Goal: Task Accomplishment & Management: Complete application form

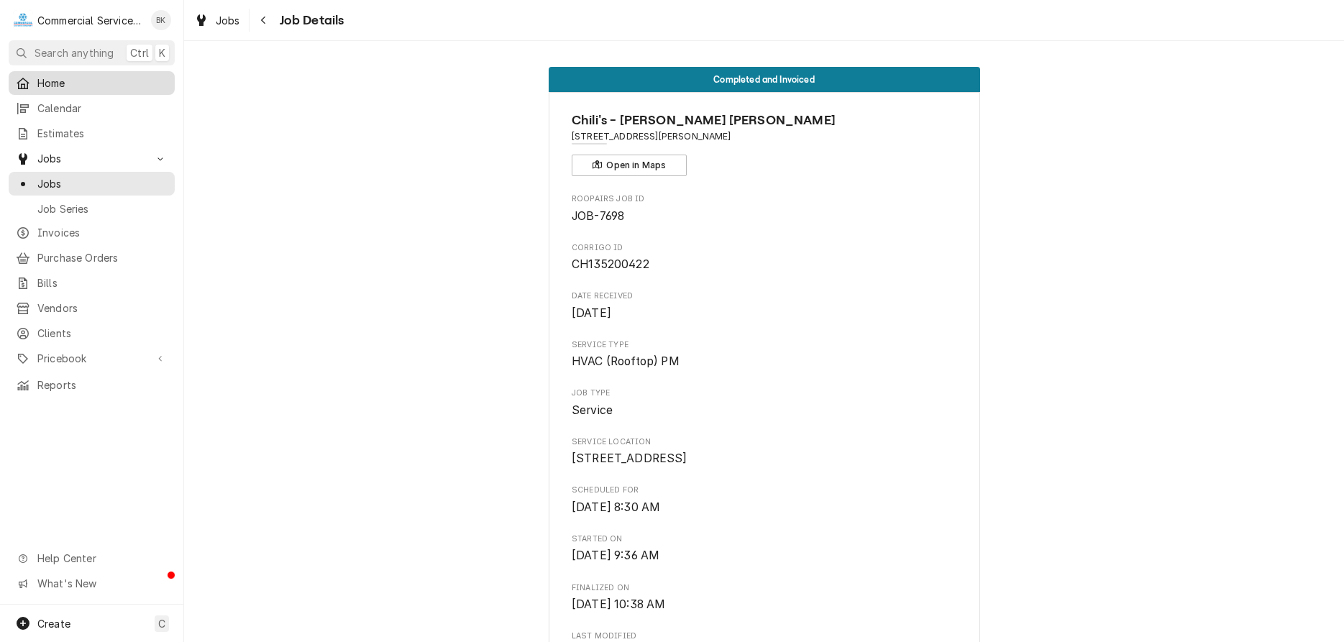
click at [64, 89] on link "Home" at bounding box center [92, 83] width 166 height 24
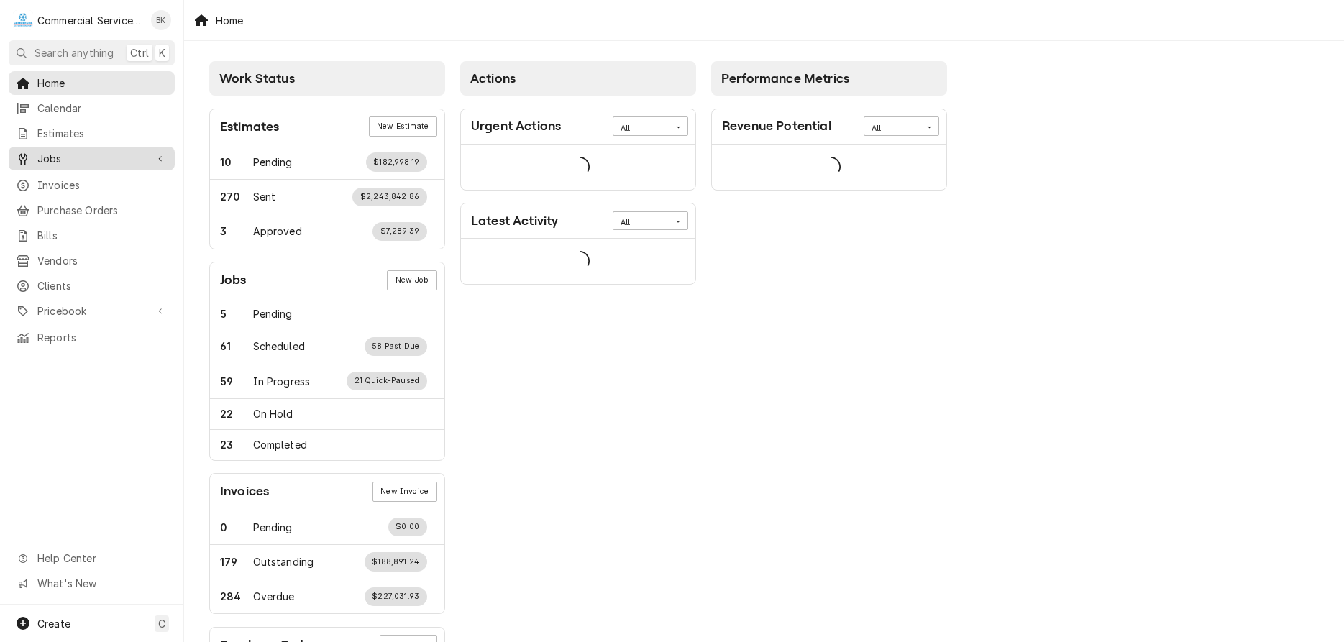
click at [58, 151] on span "Jobs" at bounding box center [91, 158] width 109 height 15
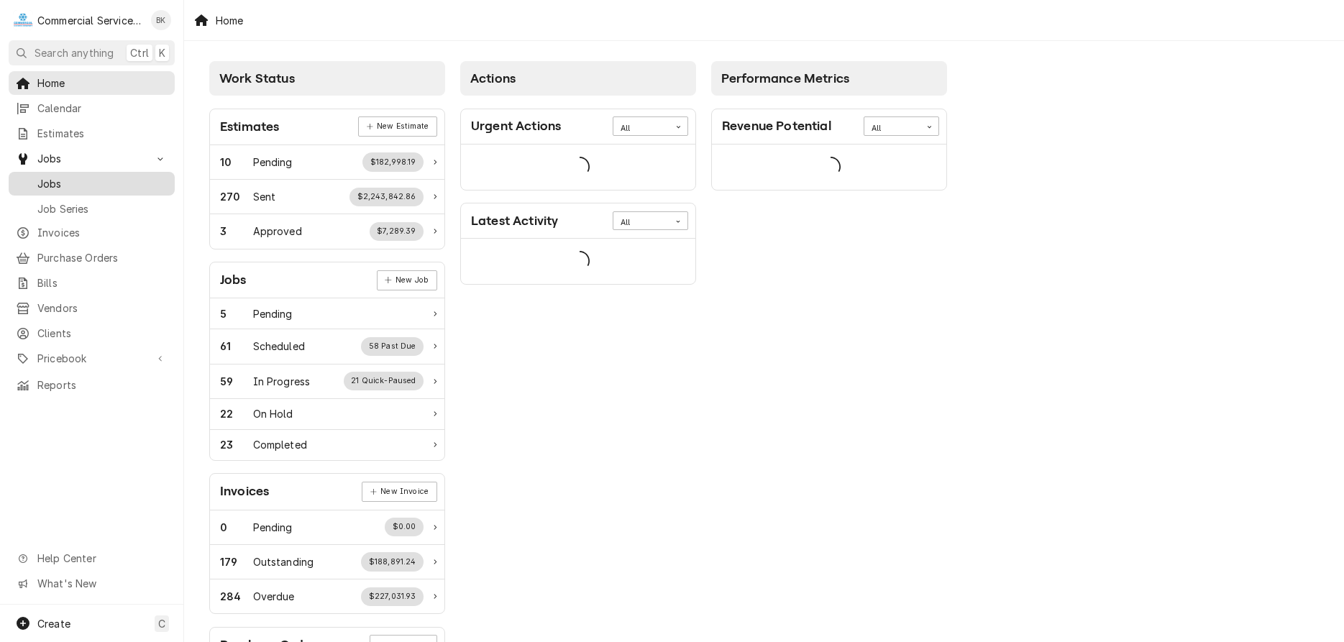
click at [56, 183] on span "Jobs" at bounding box center [102, 183] width 130 height 15
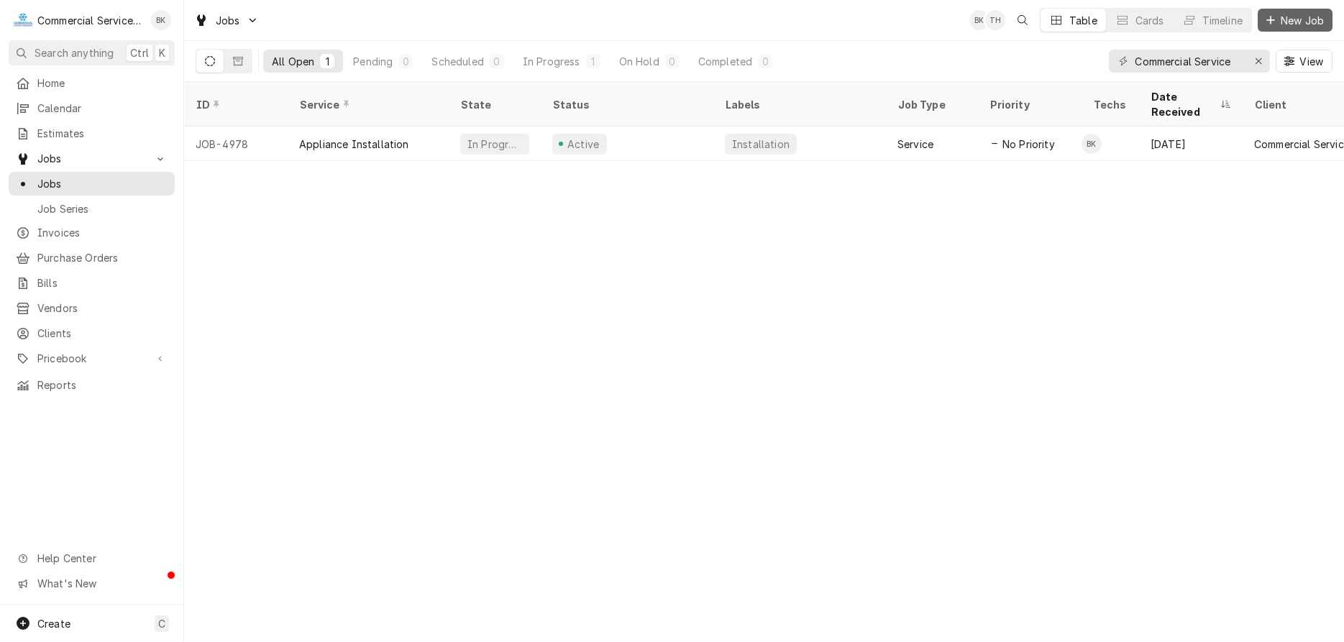
click at [1291, 15] on span "New Job" at bounding box center [1302, 20] width 49 height 15
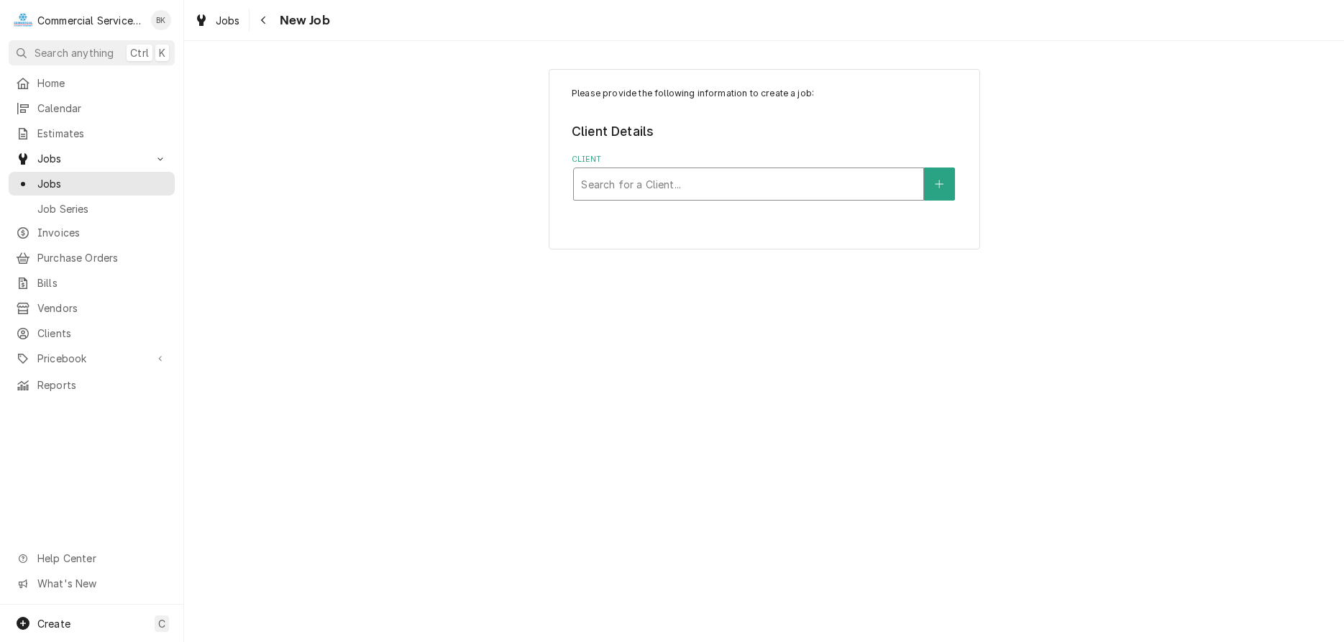
click at [636, 191] on div "Client" at bounding box center [748, 184] width 335 height 26
type input "KONA"
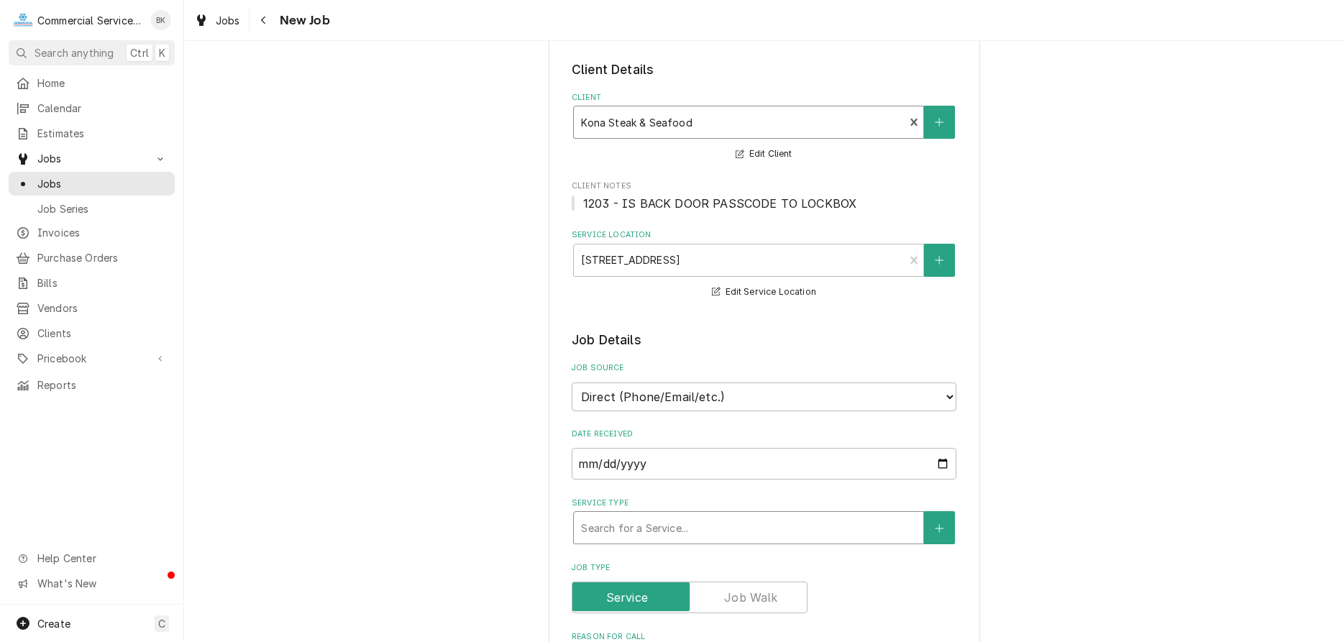
scroll to position [147, 0]
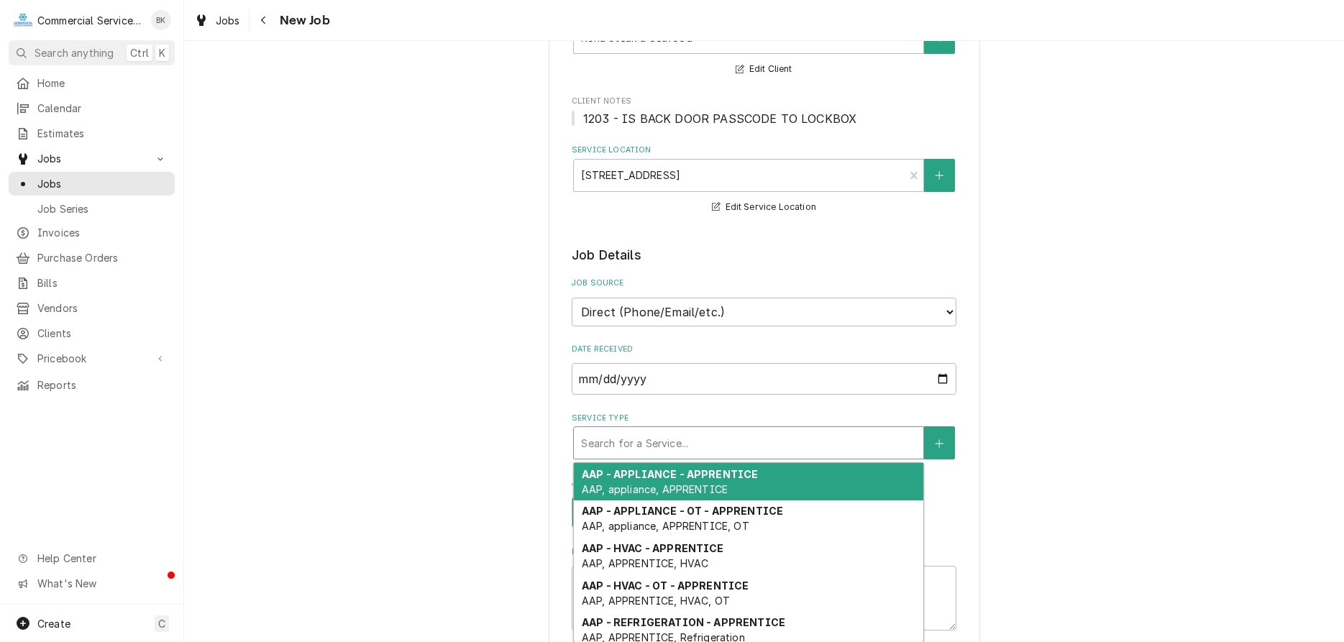
click at [717, 439] on div "Service Type" at bounding box center [748, 443] width 335 height 26
type textarea "x"
type input "R"
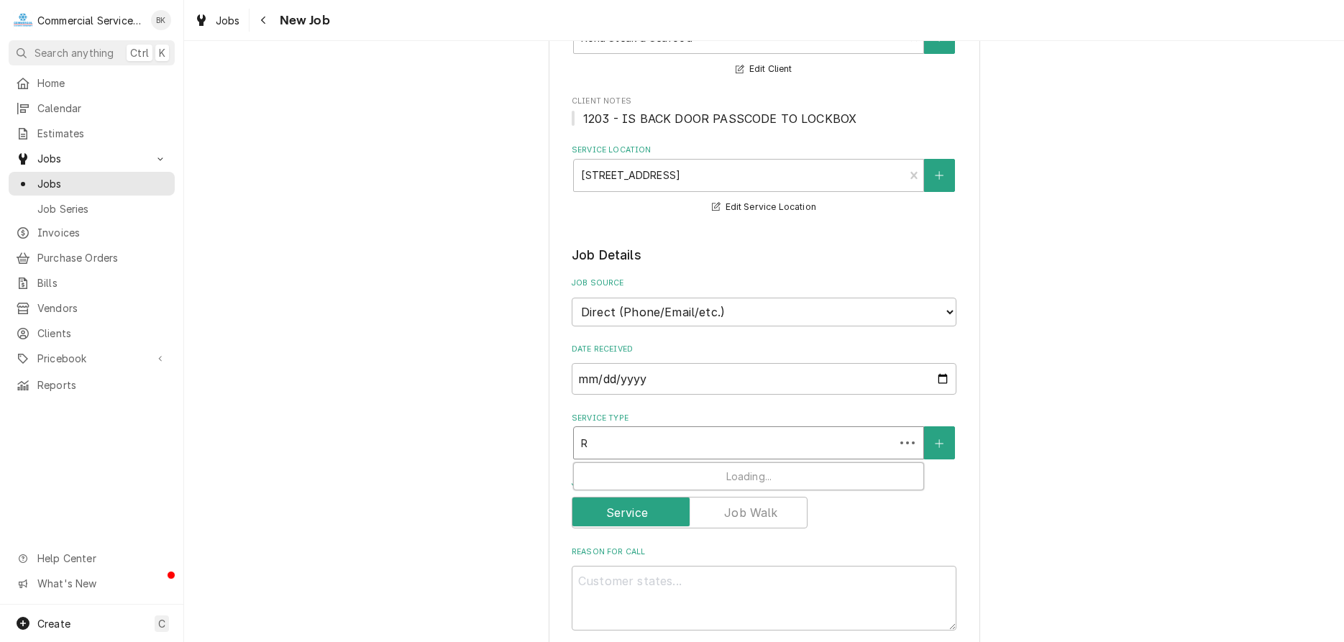
type textarea "x"
type input "RE"
type textarea "x"
type input "REF"
type textarea "x"
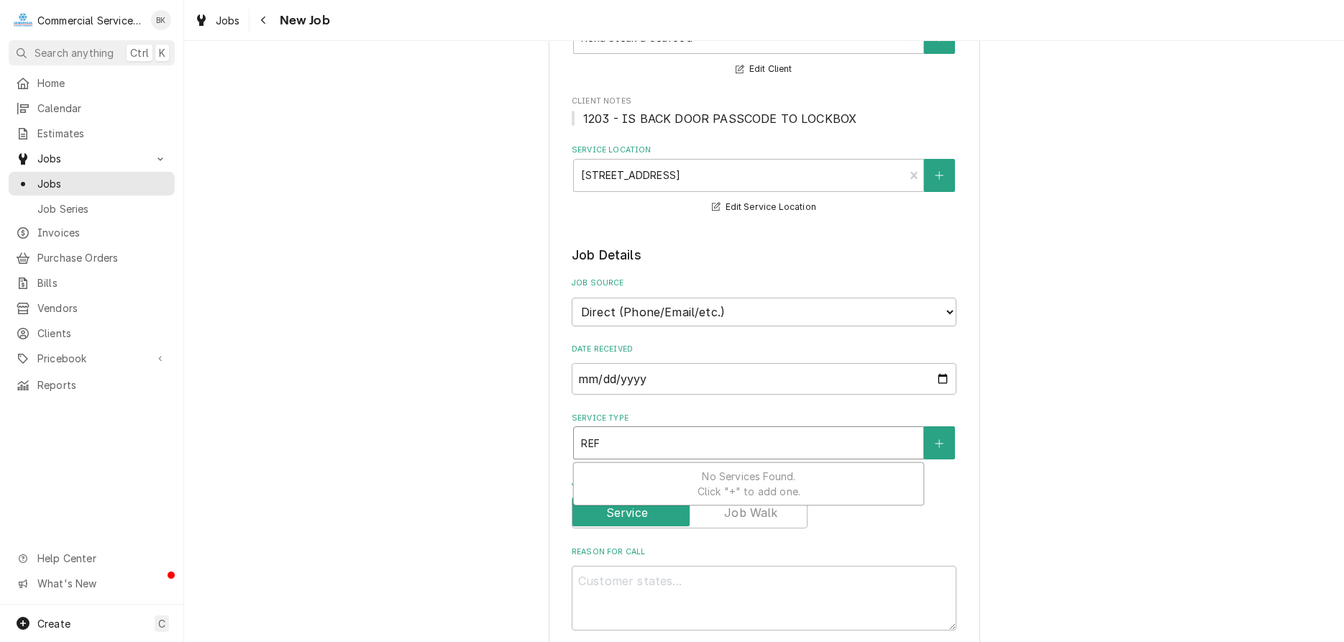
type input "REFR"
type textarea "x"
type input "REFRI"
type textarea "x"
type input "REFRIG"
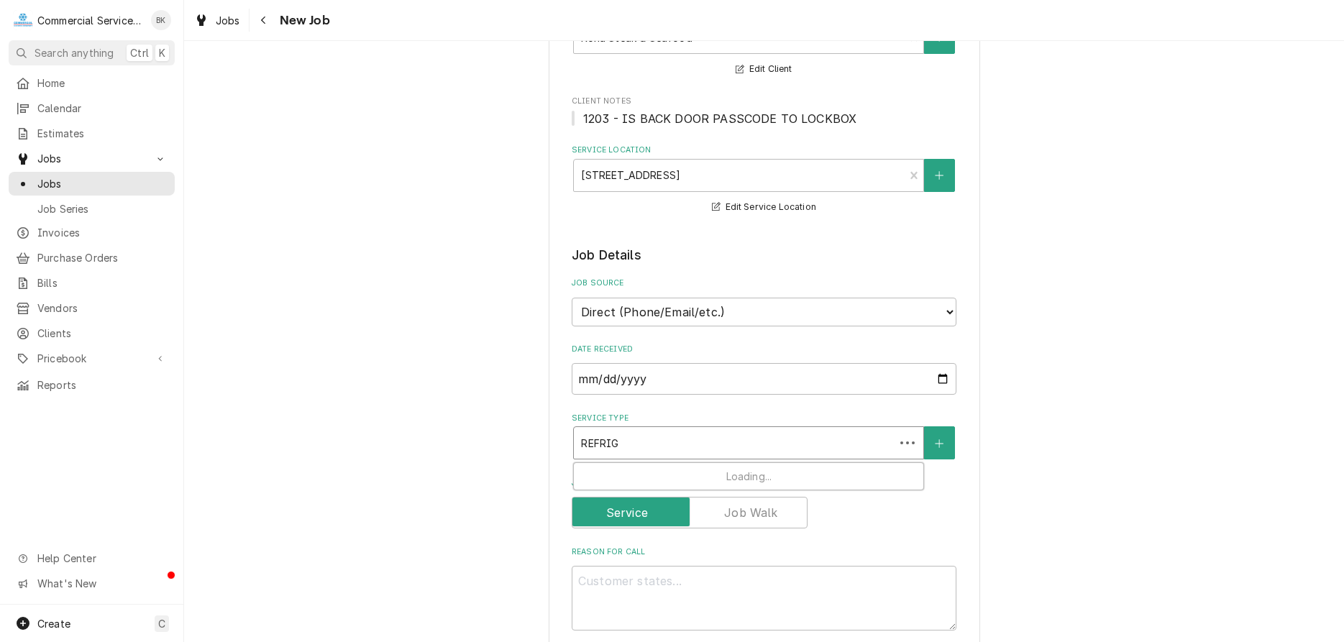
type textarea "x"
type input "REFRIGE"
type textarea "x"
type input "REFRIGER"
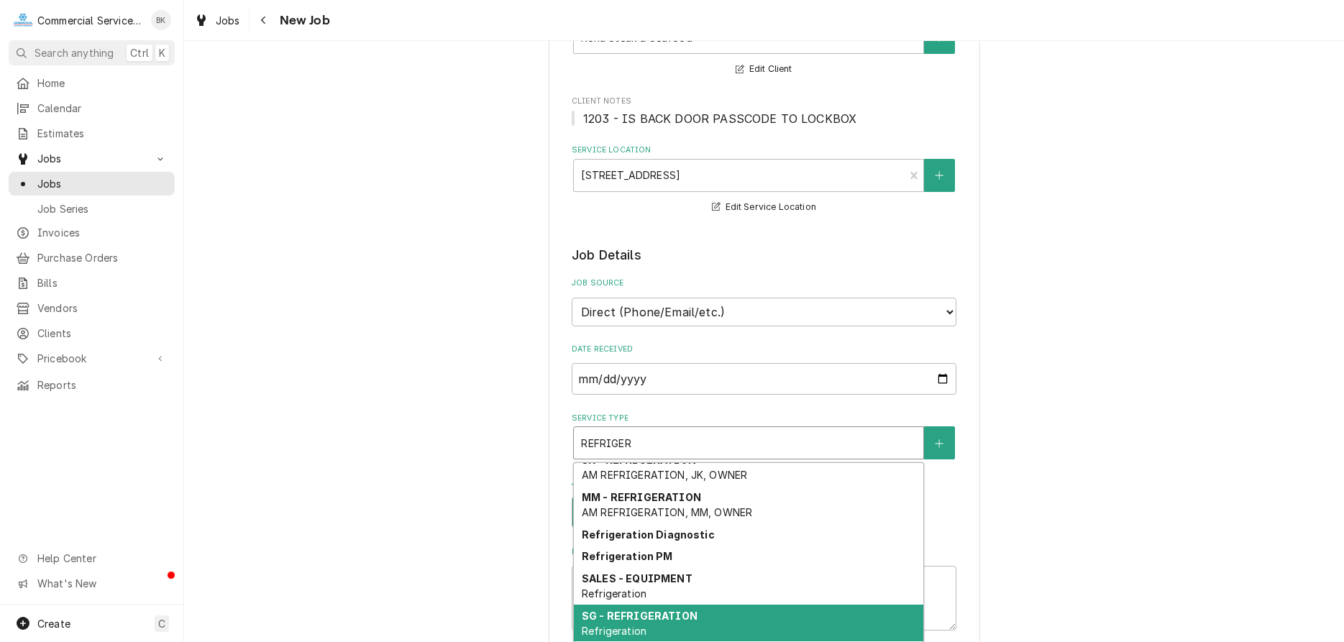
scroll to position [568, 0]
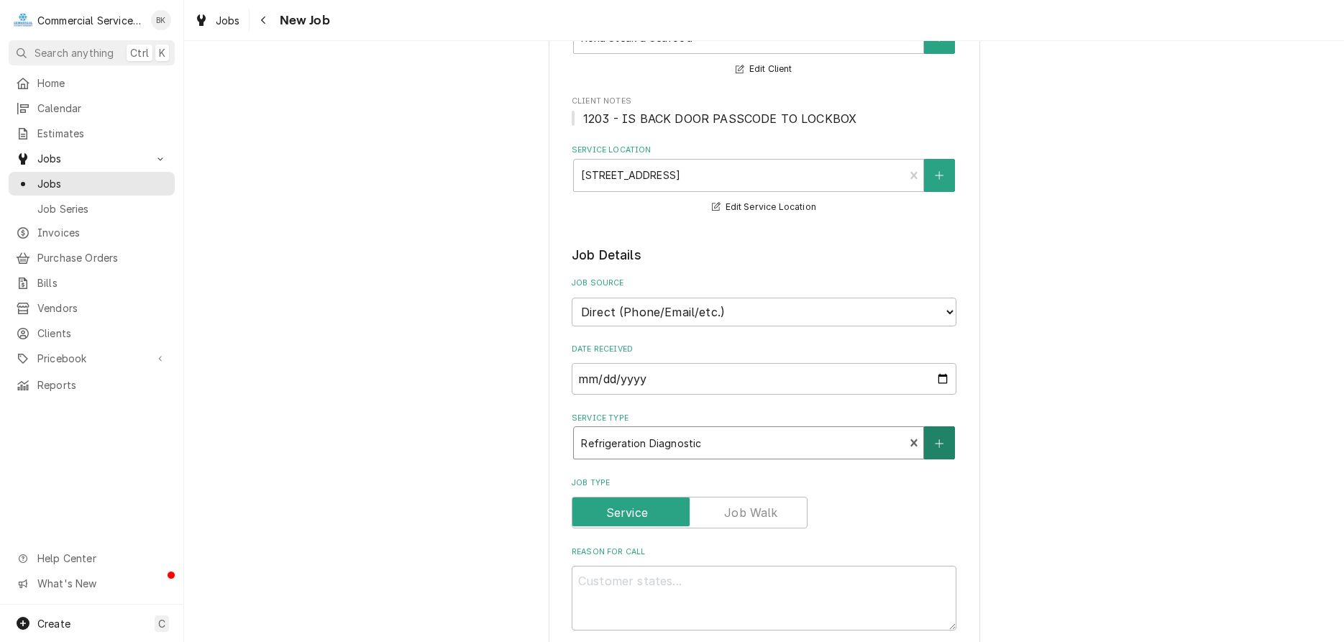
type textarea "x"
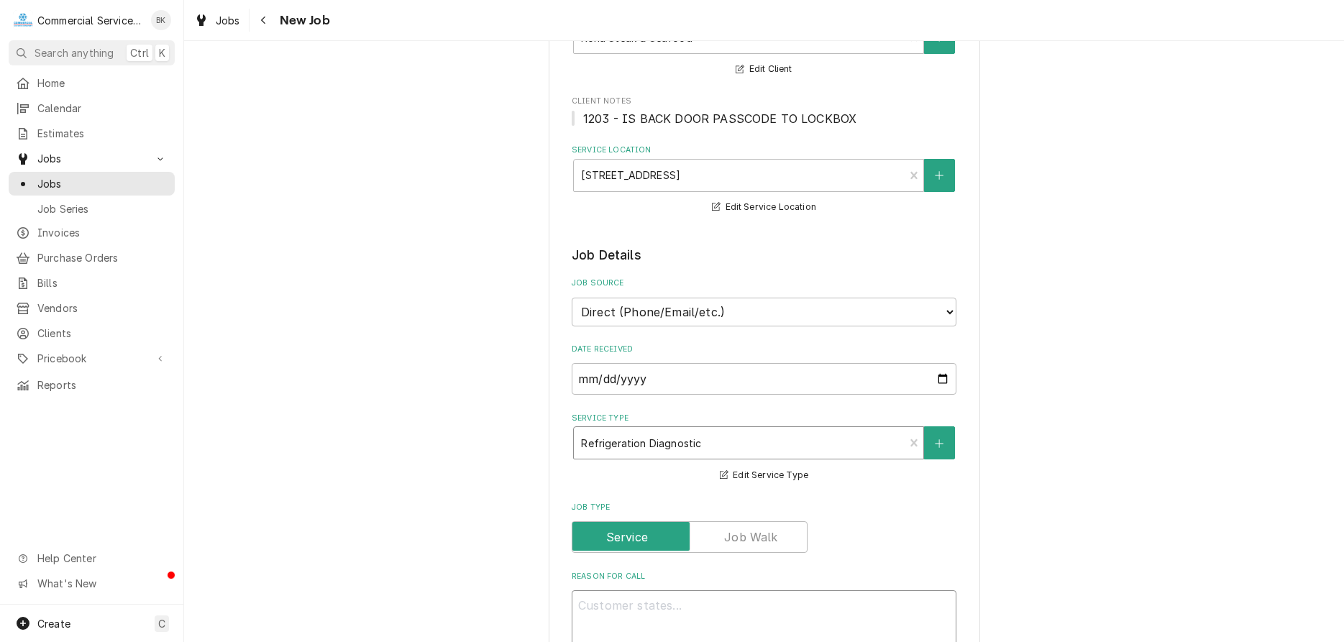
type textarea "x"
type textarea "l"
type textarea "x"
type textarea "lI"
type textarea "x"
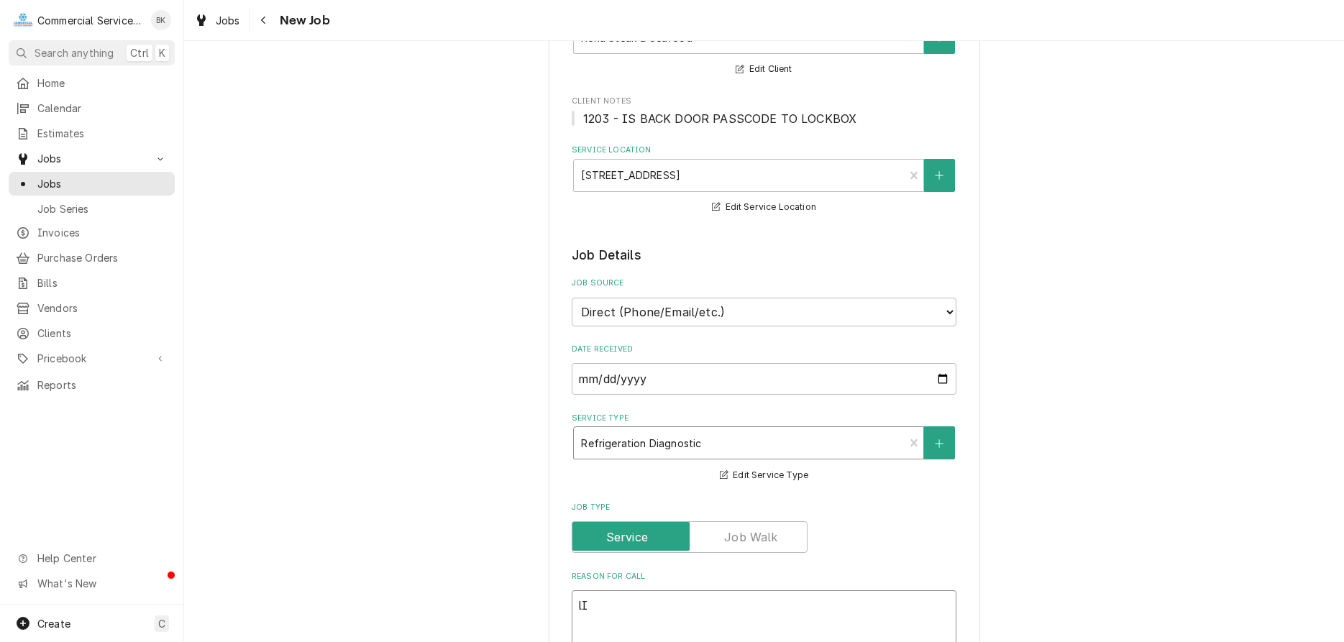
type textarea "lIN"
type textarea "x"
type textarea "lINE"
type textarea "x"
type textarea "lINE"
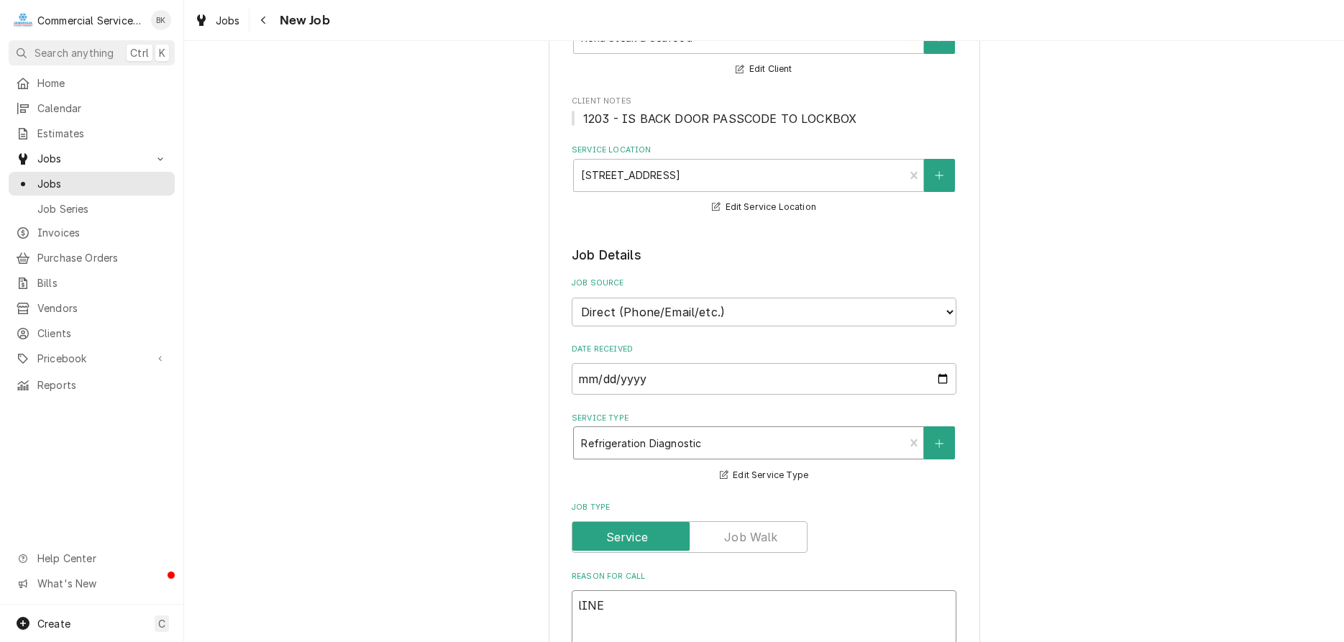
type textarea "x"
type textarea "lINE"
type textarea "x"
type textarea "lIN"
type textarea "x"
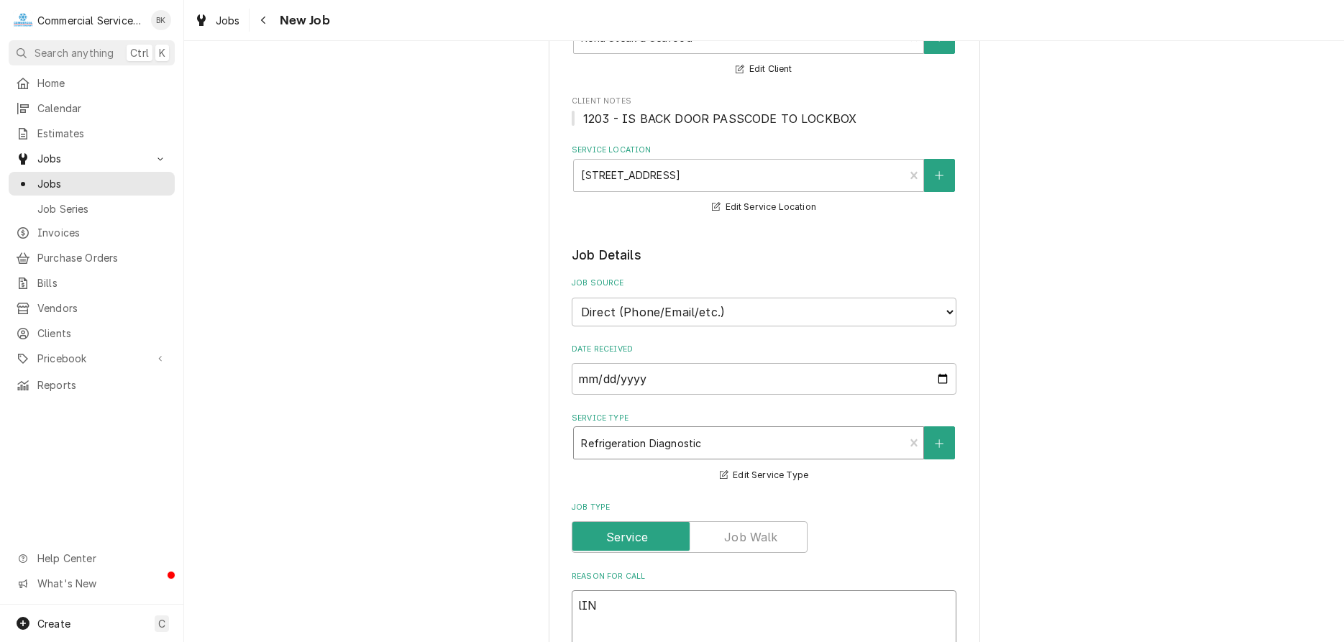
type textarea "lI"
type textarea "x"
type textarea "l"
type textarea "x"
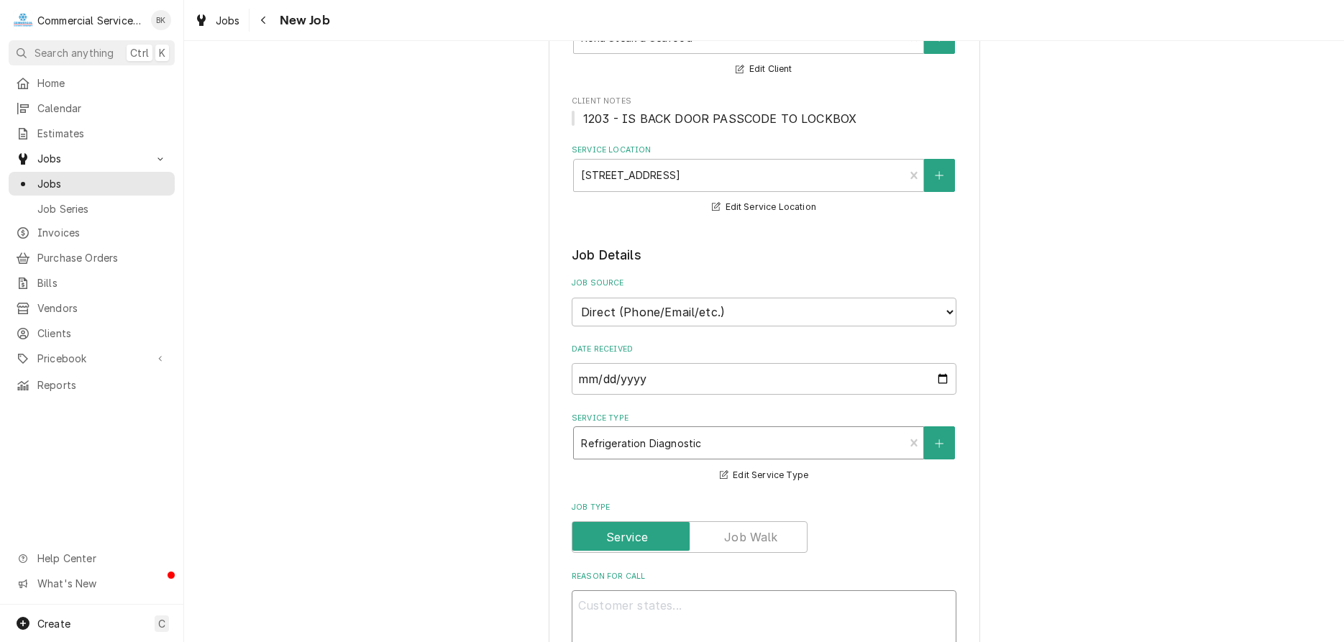
type textarea "l"
type textarea "x"
type textarea "li"
type textarea "x"
type textarea "lin"
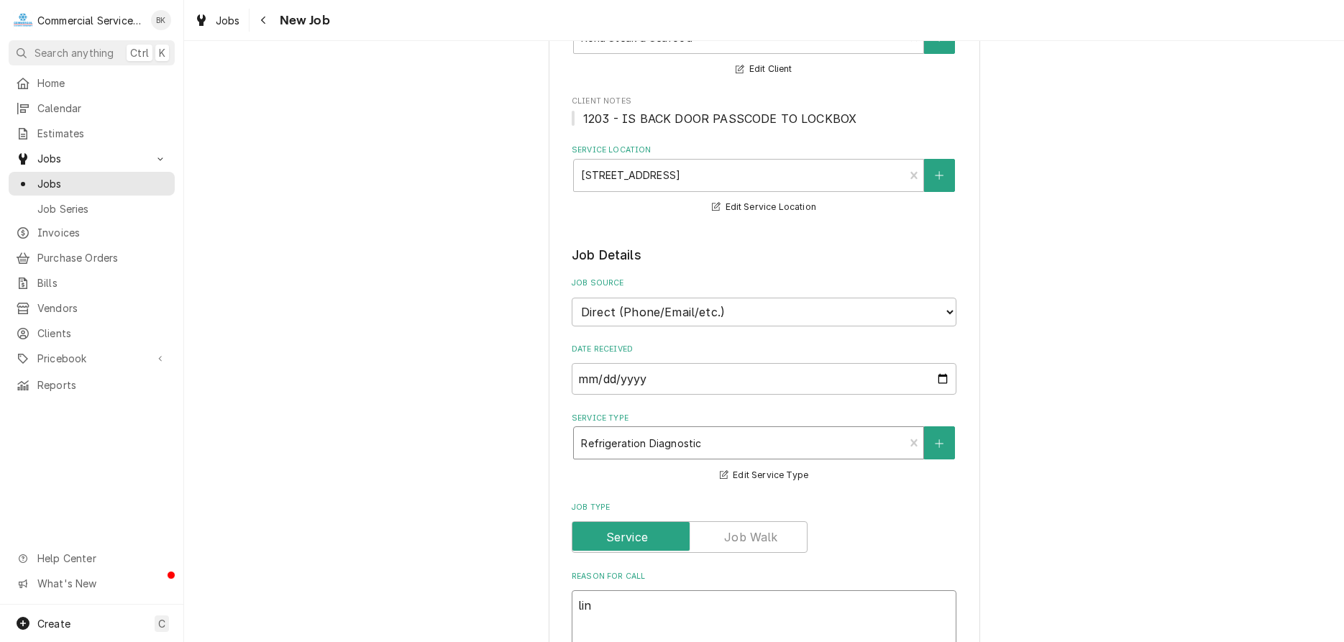
type textarea "x"
type textarea "line"
type textarea "x"
type textarea "line"
type textarea "x"
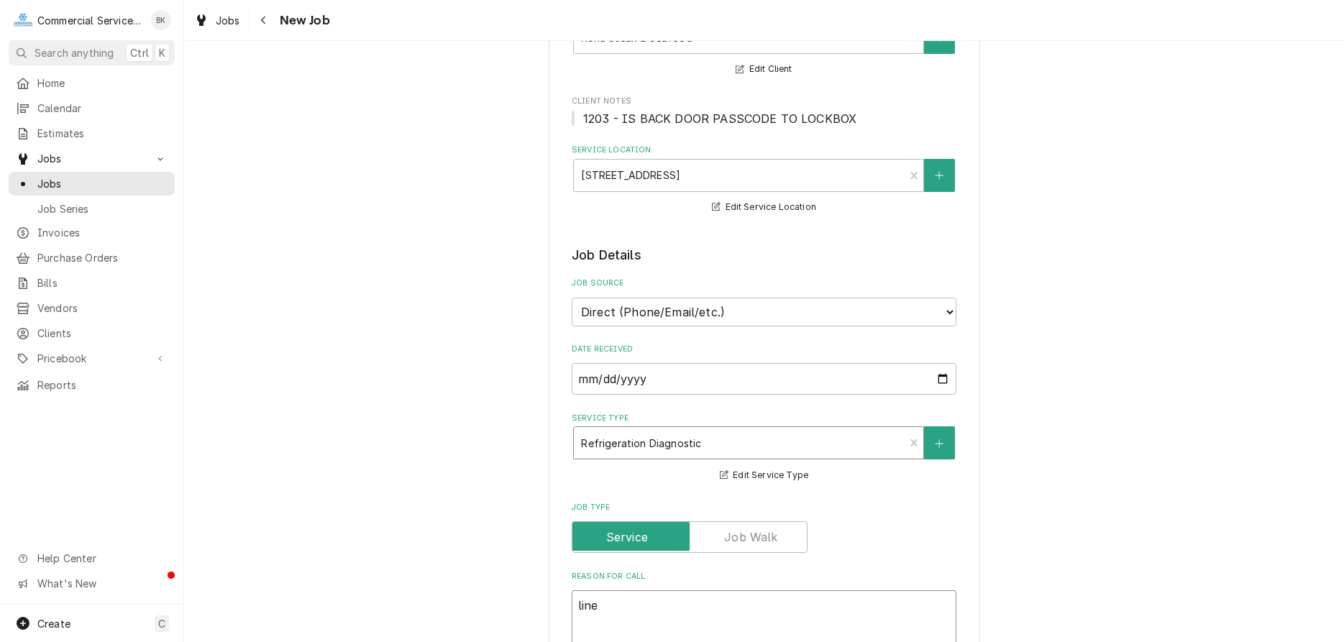
type textarea "line c"
type textarea "x"
type textarea "line co"
type textarea "x"
type textarea "line coo"
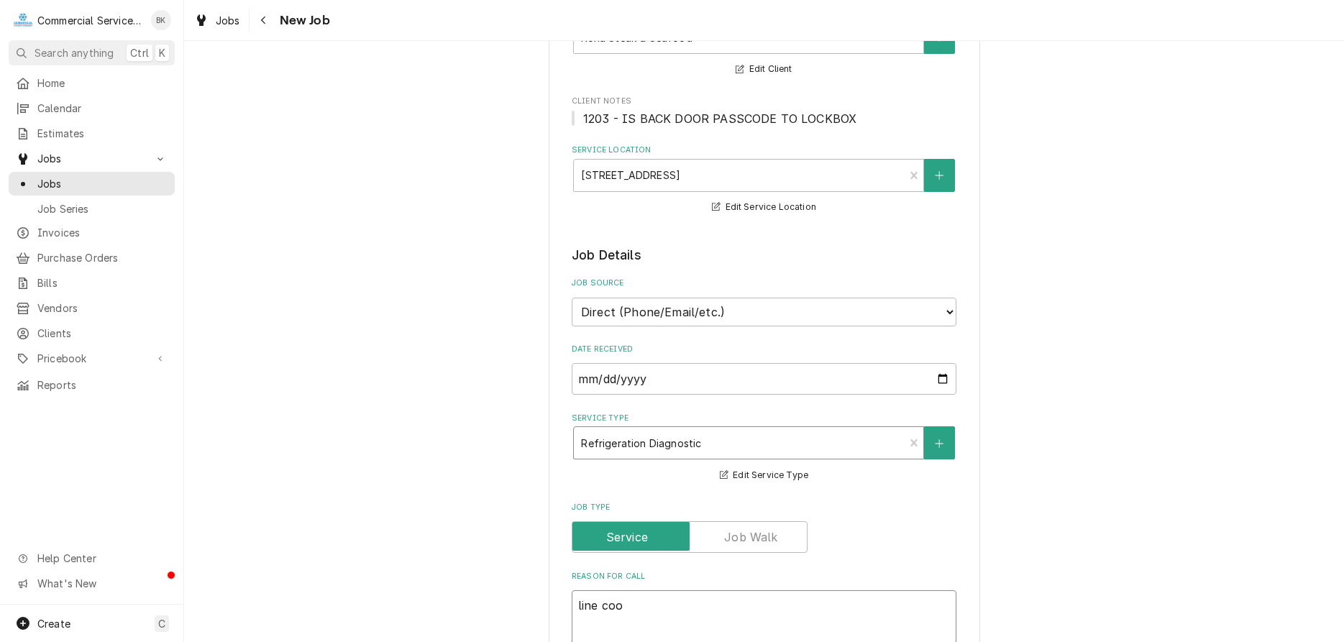
type textarea "x"
type textarea "line cool"
type textarea "x"
type textarea "line coole"
type textarea "x"
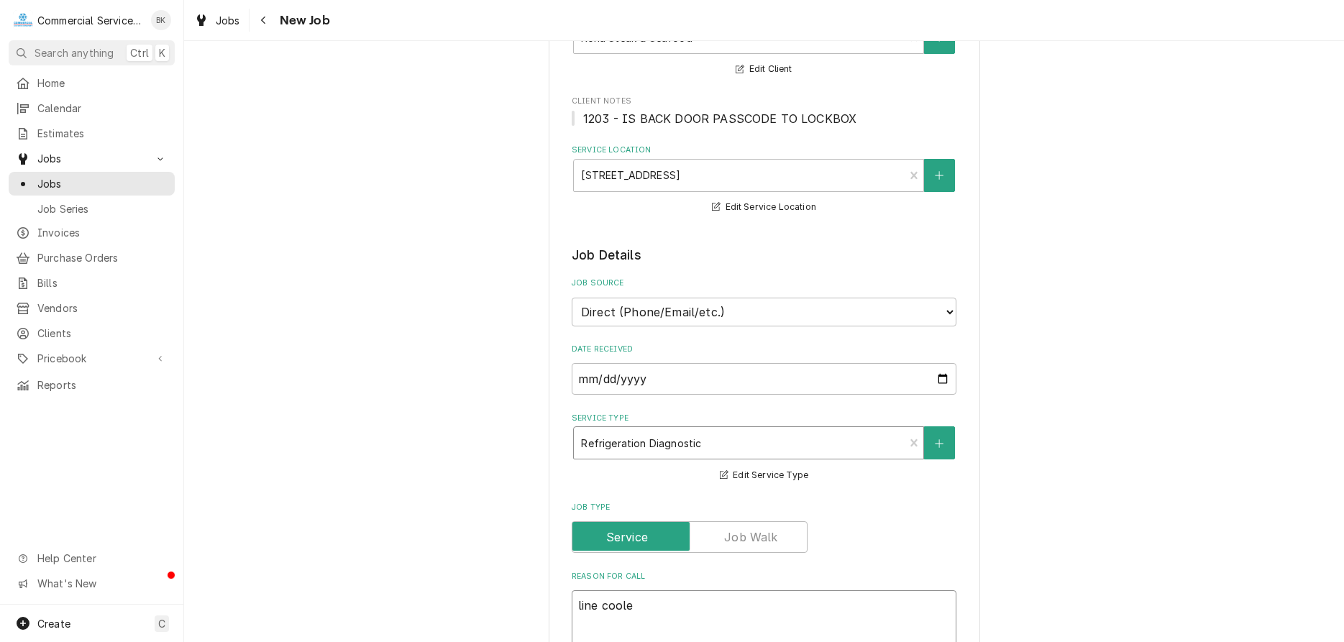
type textarea "line cooler"
type textarea "x"
type textarea "line cooler"
type textarea "x"
type textarea "line cooler d"
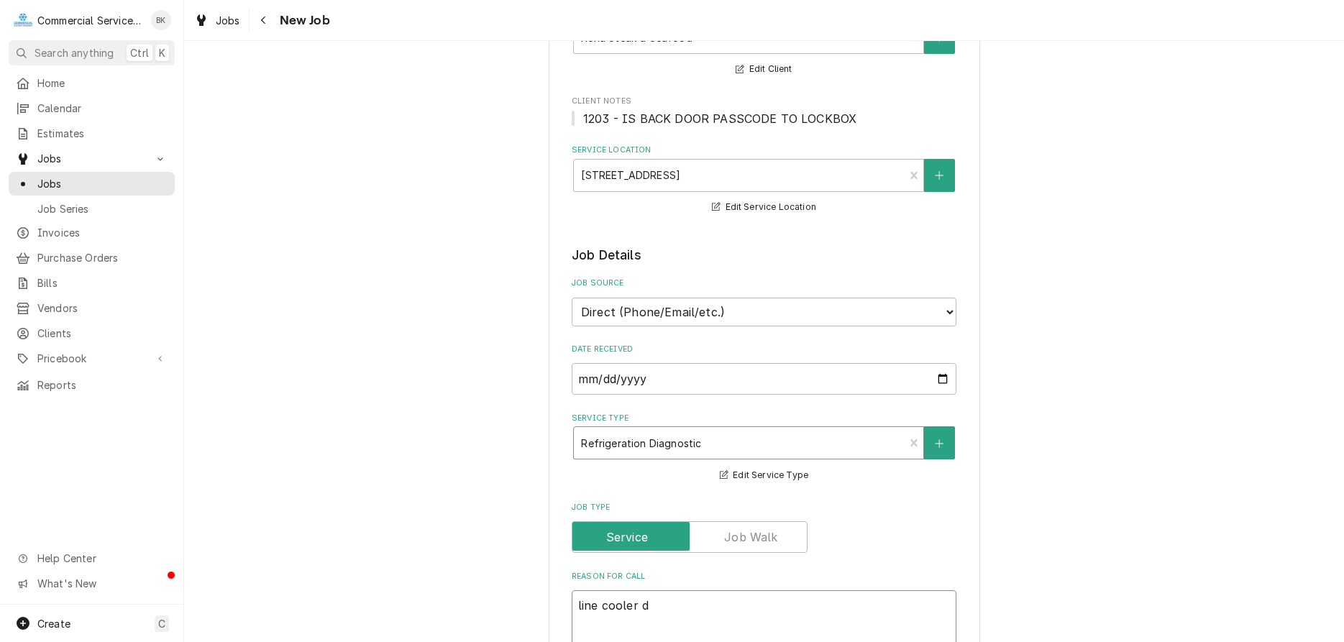
type textarea "x"
type textarea "line cooler do"
type textarea "x"
type textarea "line cooler dow"
type textarea "x"
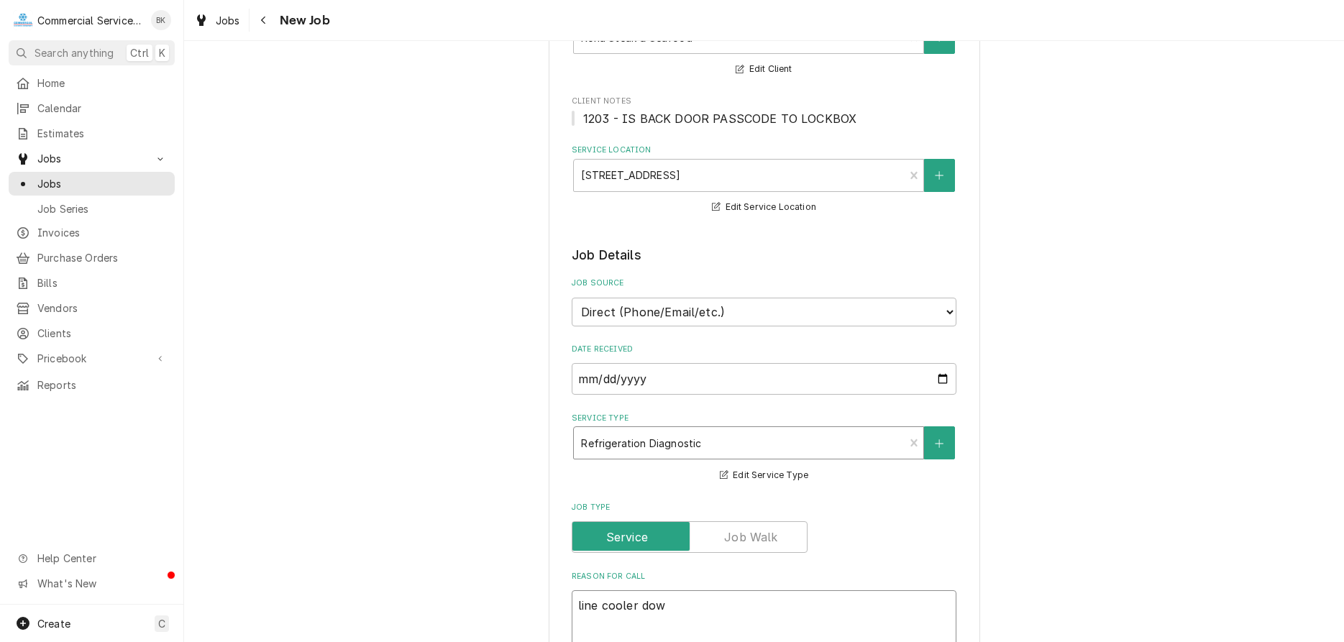
type textarea "line cooler down"
type textarea "x"
type textarea "line cooler down"
type textarea "x"
type textarea "line cooler down -"
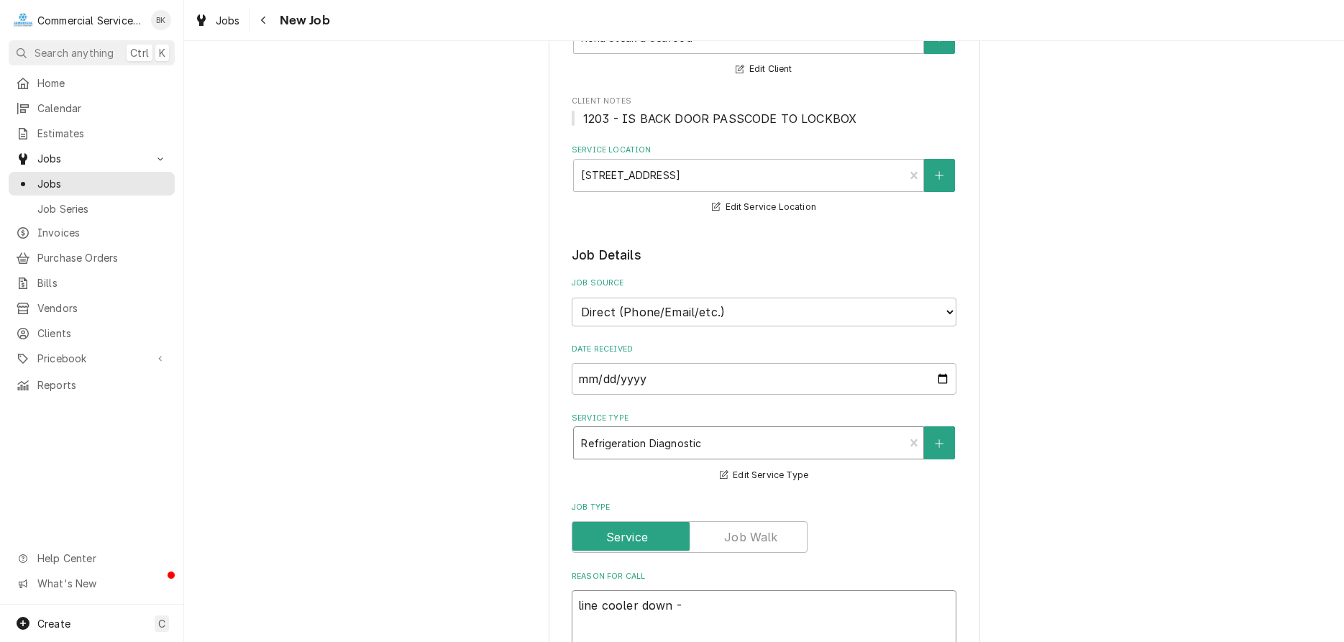
type textarea "x"
type textarea "line cooler down -"
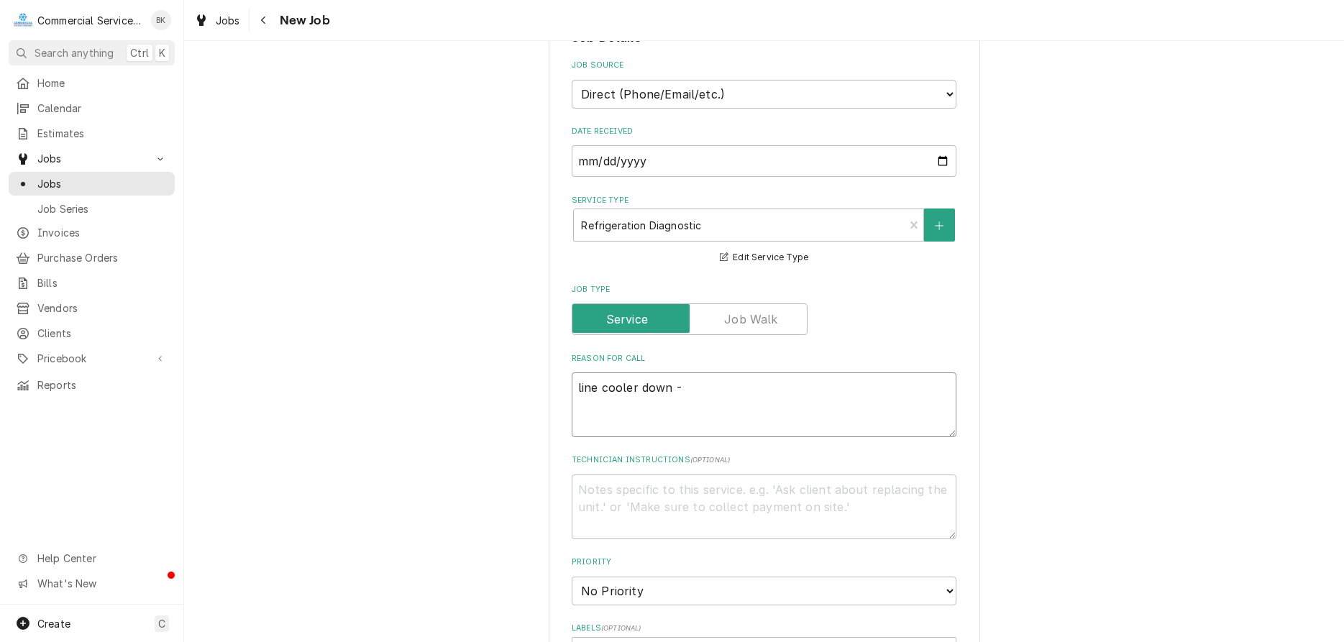
scroll to position [367, 0]
click at [580, 382] on textarea "line cooler down -" at bounding box center [764, 402] width 385 height 65
type textarea "x"
type textarea "ine cooler down -"
type textarea "x"
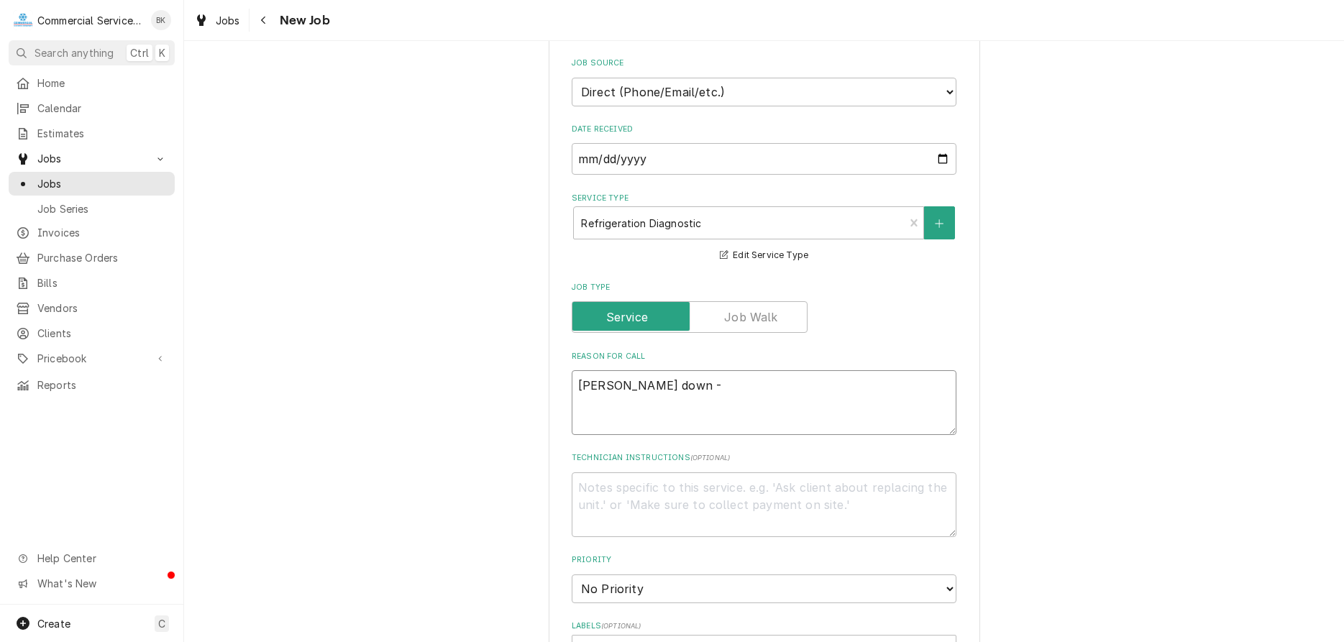
type textarea "Line cooler down -"
type textarea "x"
type textarea "Line cooler down -"
click at [747, 393] on textarea "Line cooler down -" at bounding box center [764, 402] width 385 height 65
type textarea "x"
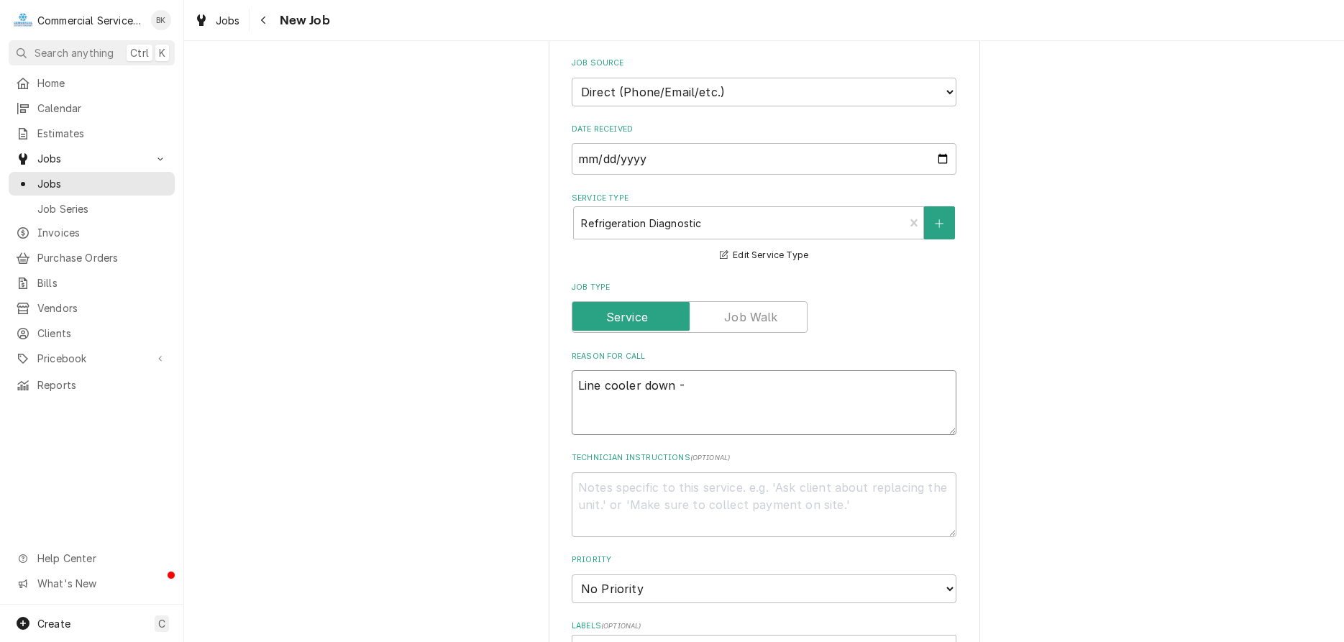
type textarea "Line cooler down - u"
type textarea "x"
type textarea "Line cooler down - un"
type textarea "x"
type textarea "Line cooler down - und"
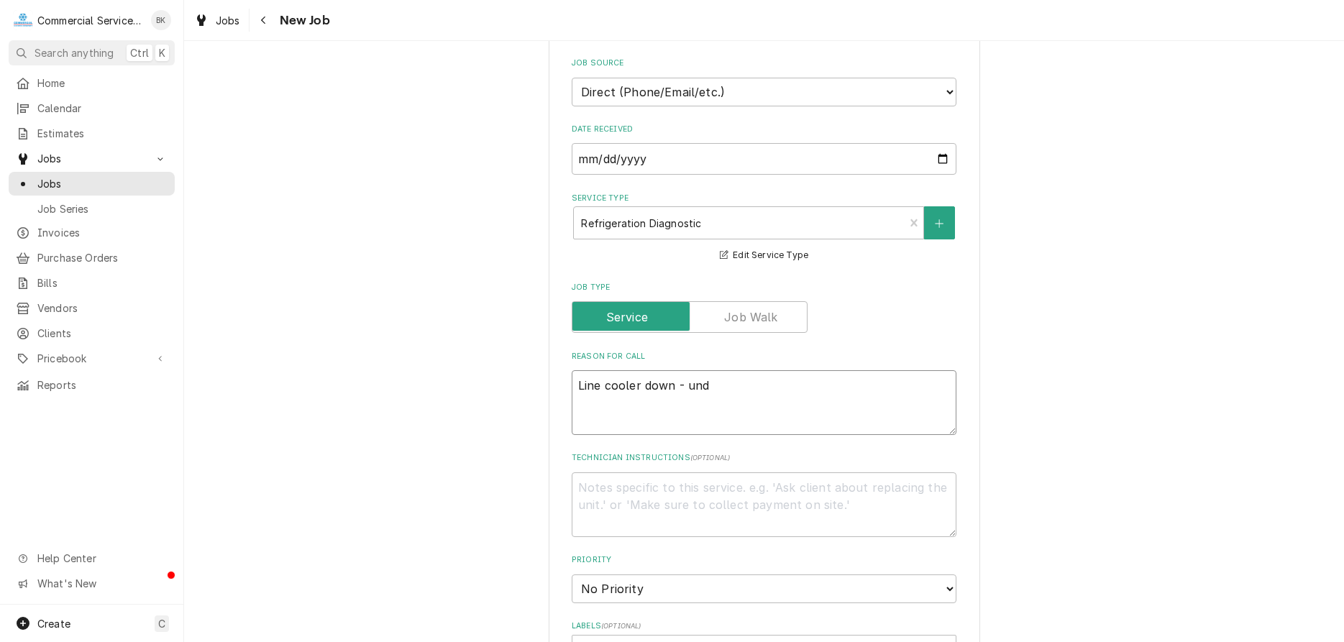
type textarea "x"
type textarea "Line cooler down - unde"
type textarea "x"
type textarea "Line cooler down - under"
type textarea "x"
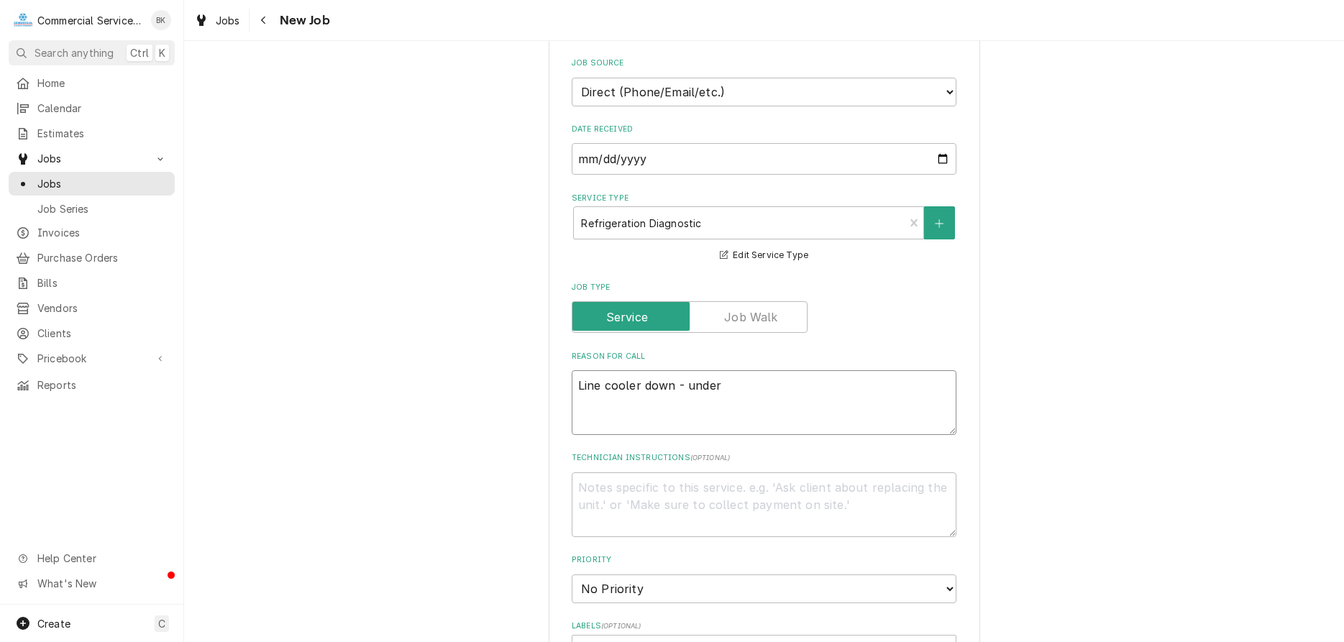
type textarea "Line cooler down - unde"
type textarea "x"
type textarea "Line cooler down - und"
type textarea "x"
type textarea "Line cooler down - un"
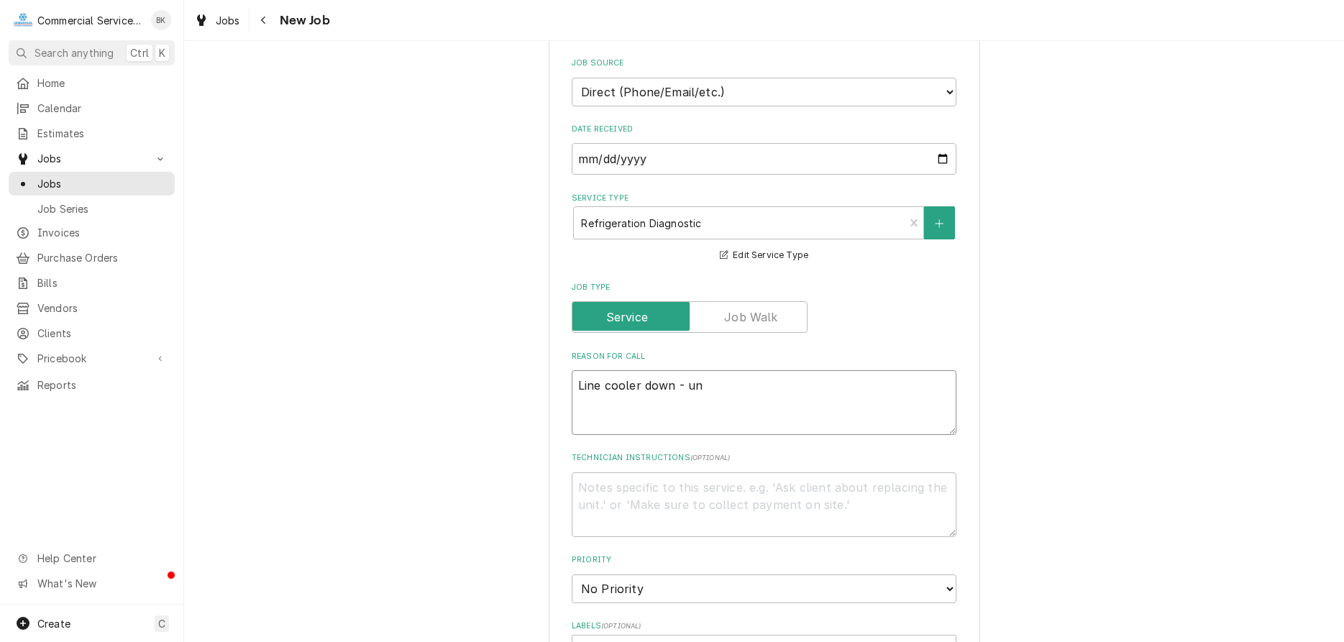
type textarea "x"
type textarea "Line cooler down - u"
type textarea "x"
type textarea "Line cooler down -"
type textarea "x"
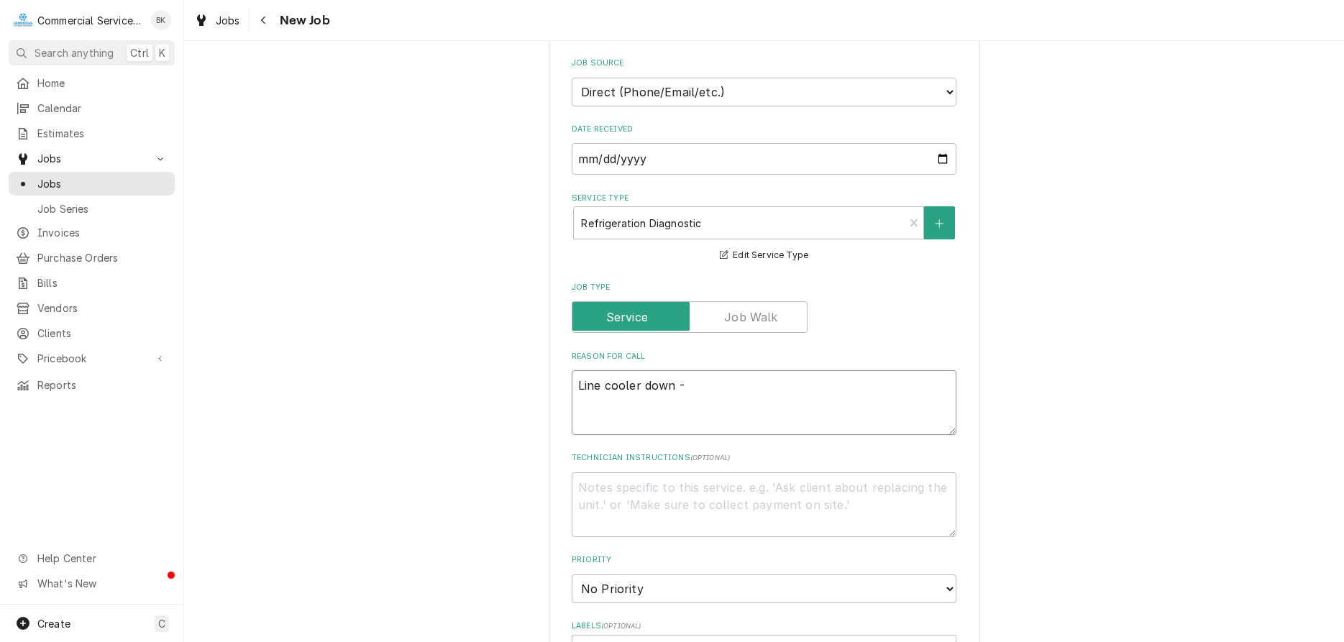
type textarea "Line cooler down - r"
type textarea "x"
type textarea "Line cooler down - re"
type textarea "x"
type textarea "Line cooler down - ref"
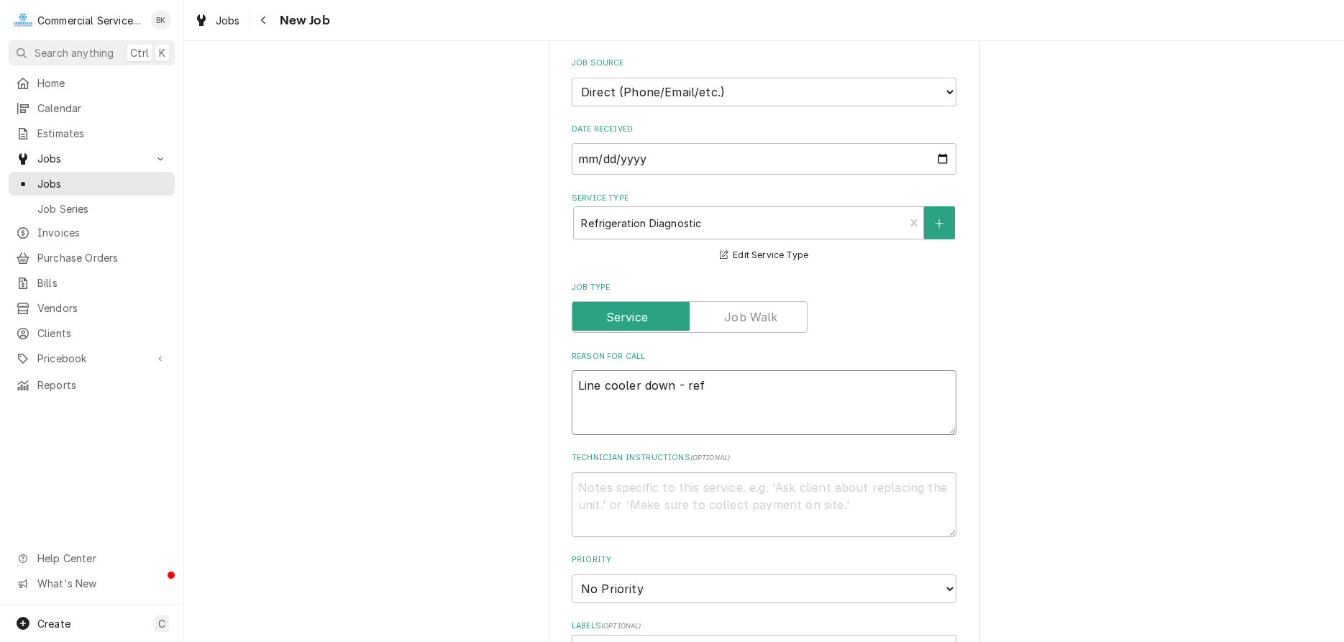
type textarea "x"
type textarea "Line cooler down - refe"
type textarea "x"
type textarea "Line cooler down - refer"
type textarea "x"
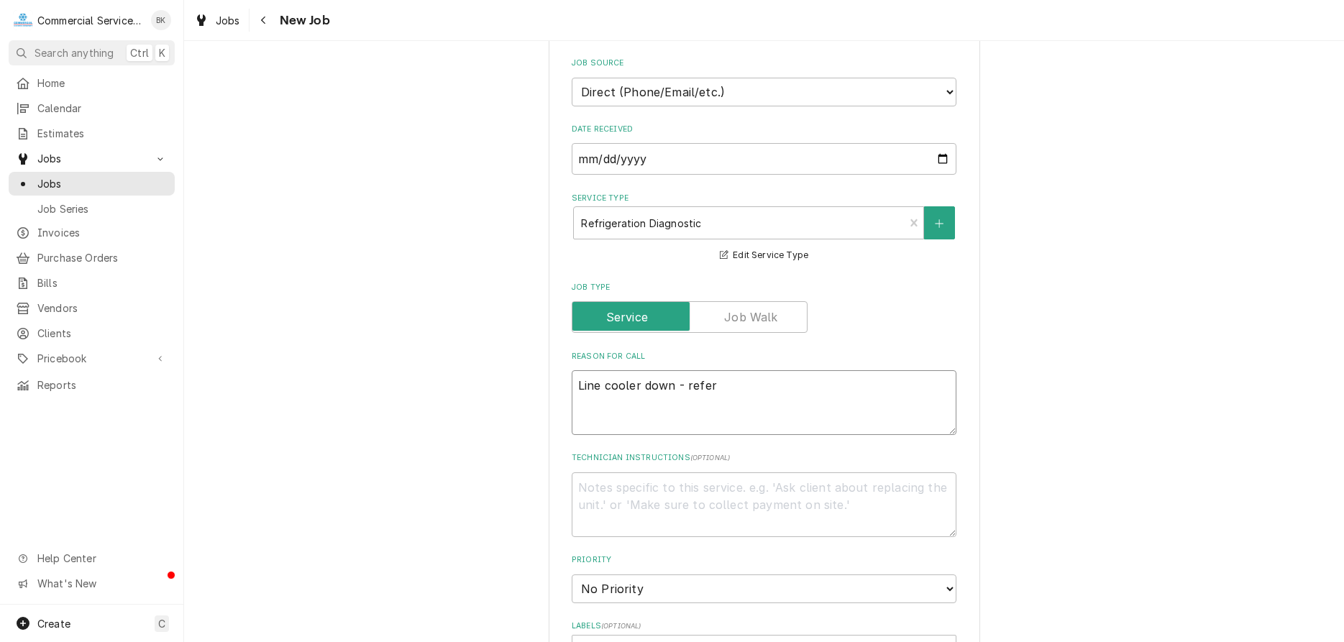
type textarea "Line cooler down - refer"
type textarea "x"
type textarea "Line cooler down - refer u"
type textarea "x"
type textarea "Line cooler down - refer un"
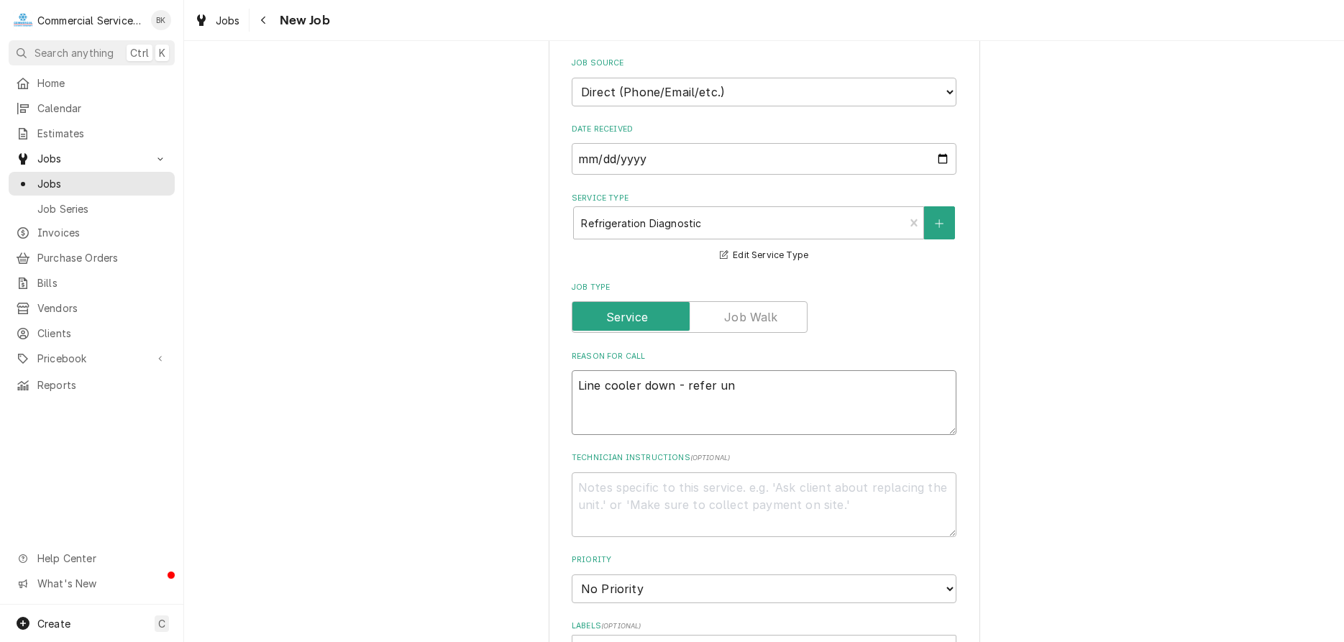
type textarea "x"
type textarea "Line cooler down - refer und"
type textarea "x"
type textarea "Line cooler down - refer unde"
type textarea "x"
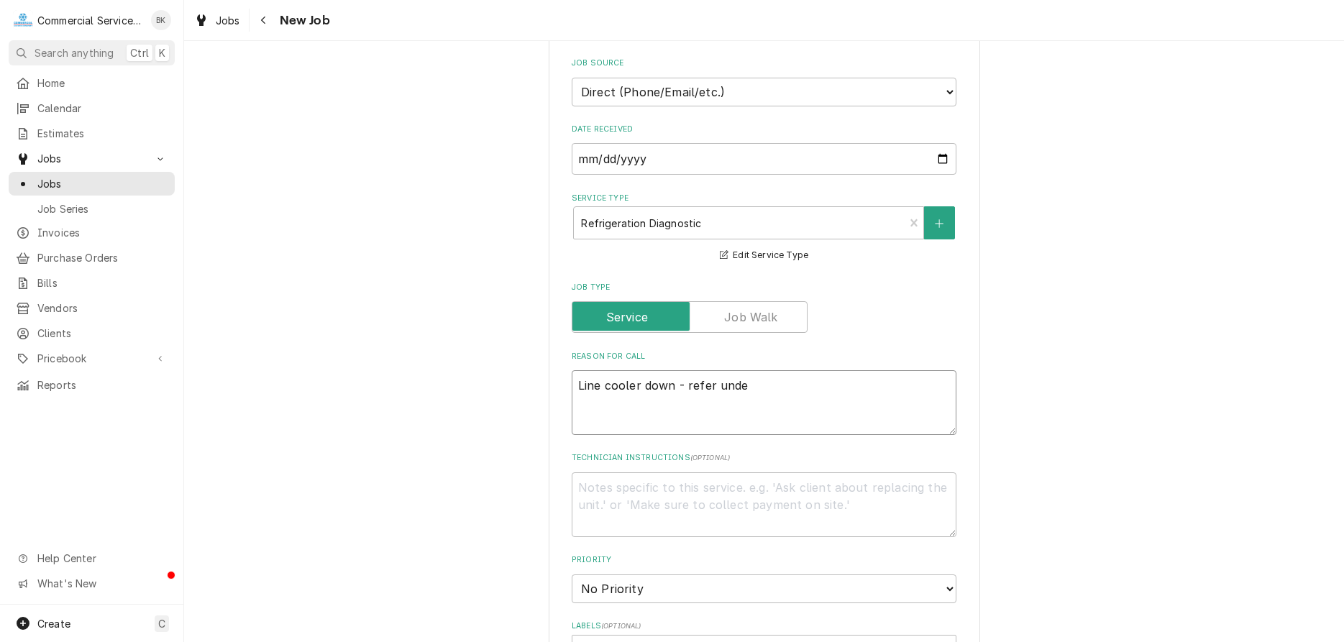
type textarea "Line cooler down - refer under"
type textarea "x"
type textarea "Line cooler down - refer under"
type textarea "x"
type textarea "Line cooler down - refer under c"
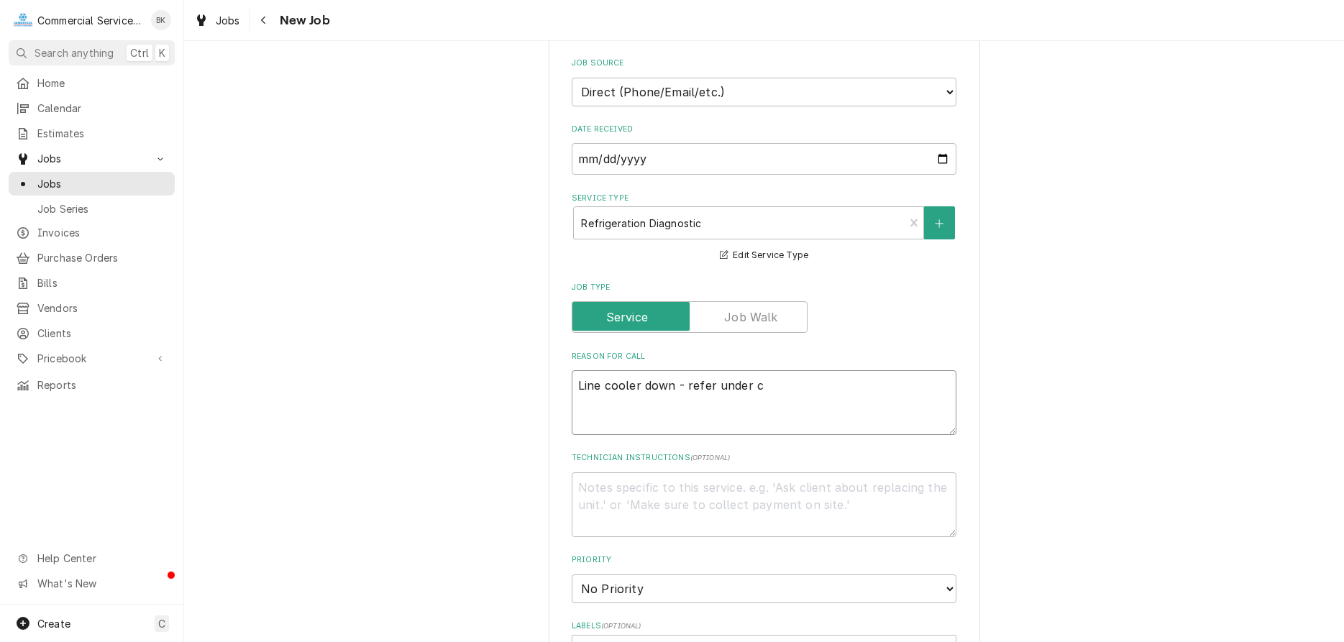
type textarea "x"
type textarea "Line cooler down - refer under co"
type textarea "x"
type textarea "Line cooler down - refer under cof"
type textarea "x"
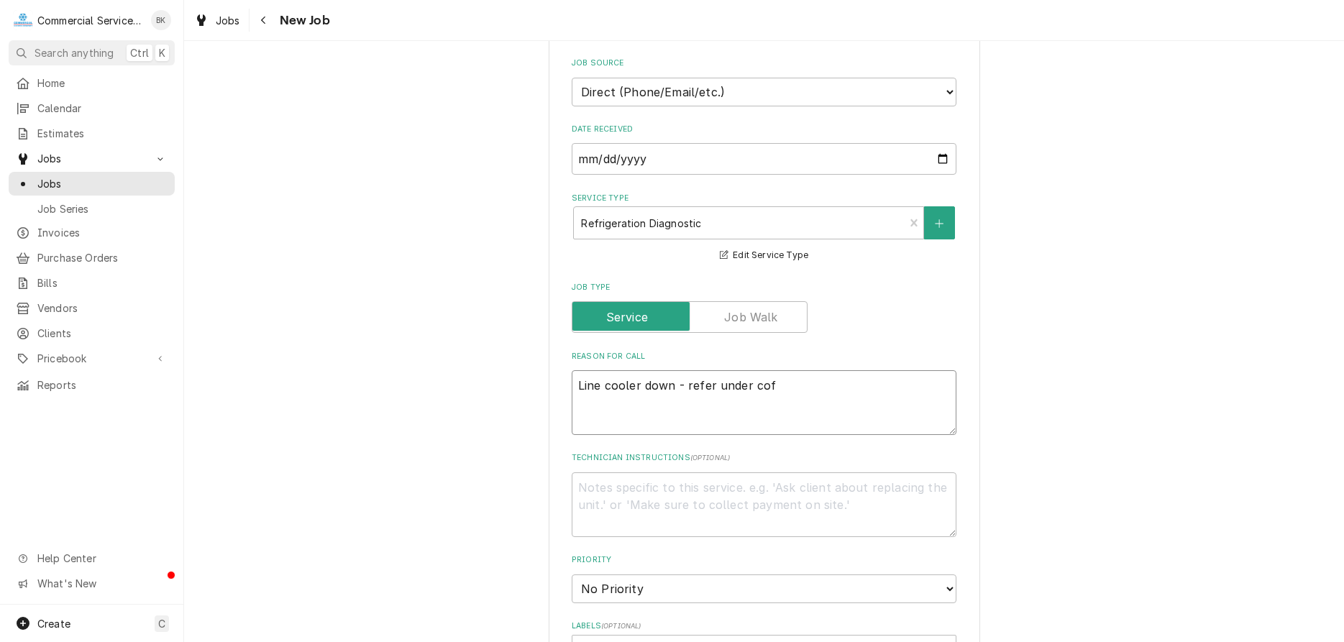
type textarea "Line cooler down - refer under coff"
type textarea "x"
type textarea "Line cooler down - refer under coffe"
type textarea "x"
type textarea "Line cooler down - refer under coffee"
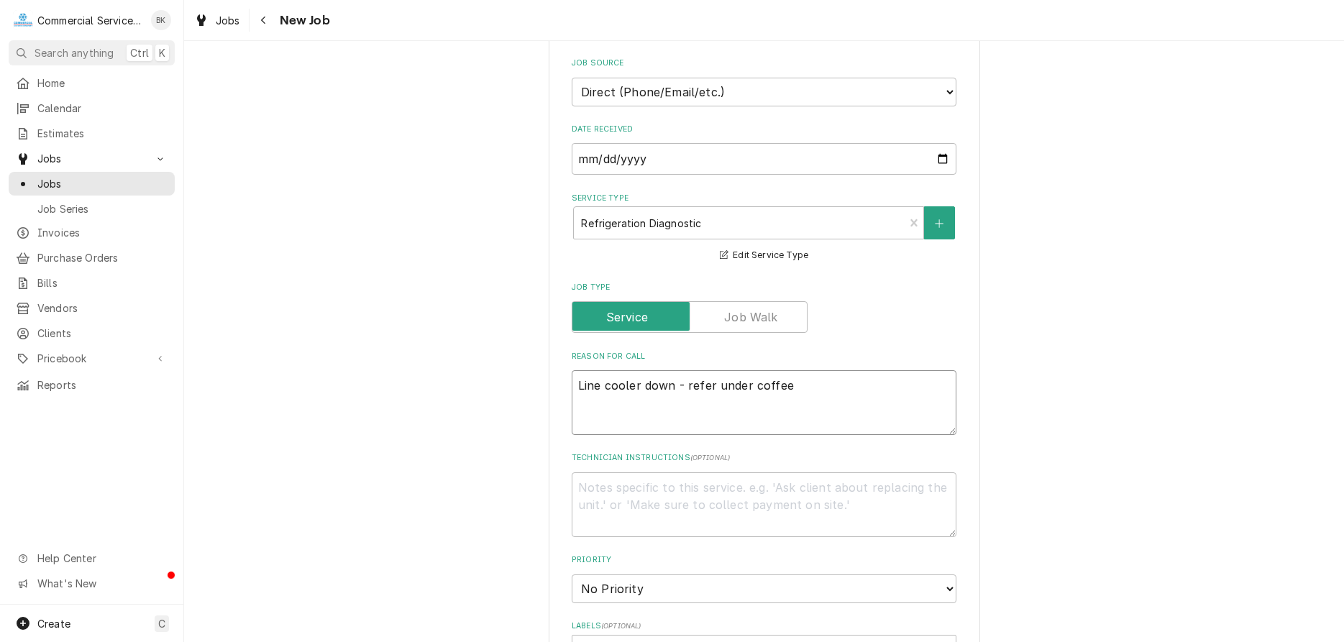
type textarea "x"
type textarea "Line cooler down - refer under coffee"
type textarea "x"
type textarea "Line cooler down - refer under coffee m"
type textarea "x"
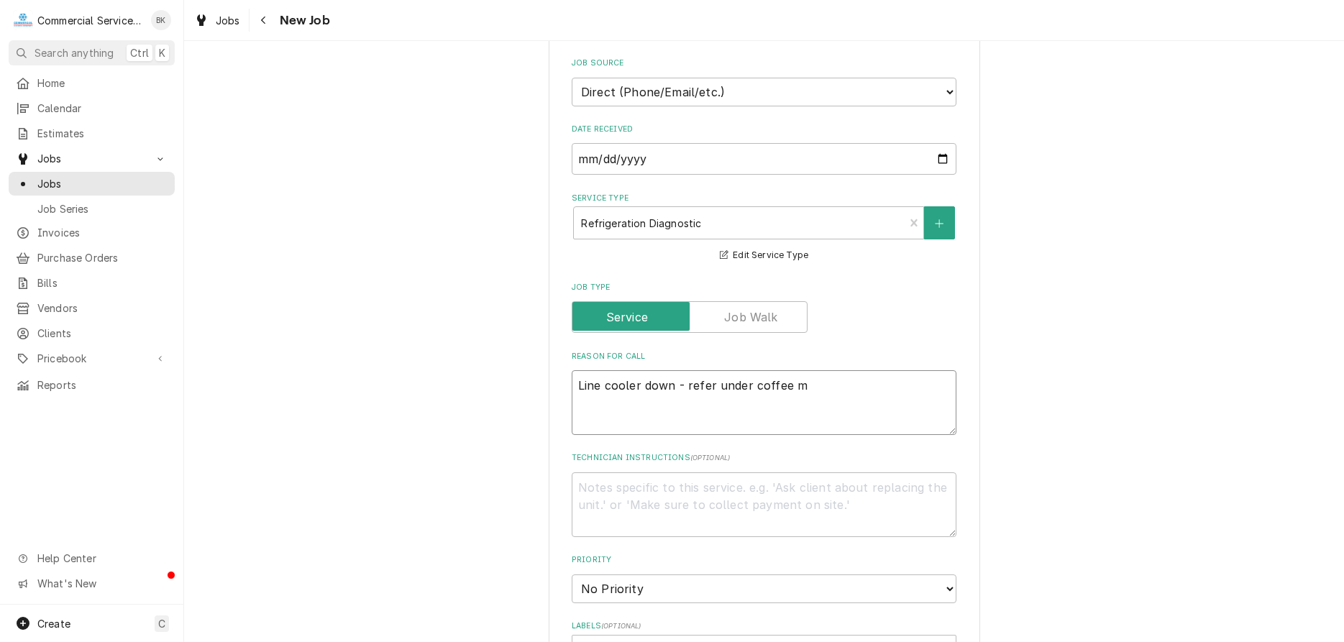
type textarea "Line cooler down - refer under coffee ma"
type textarea "x"
type textarea "Line cooler down - refer under coffee mak"
type textarea "x"
type textarea "Line cooler down - refer under coffee make"
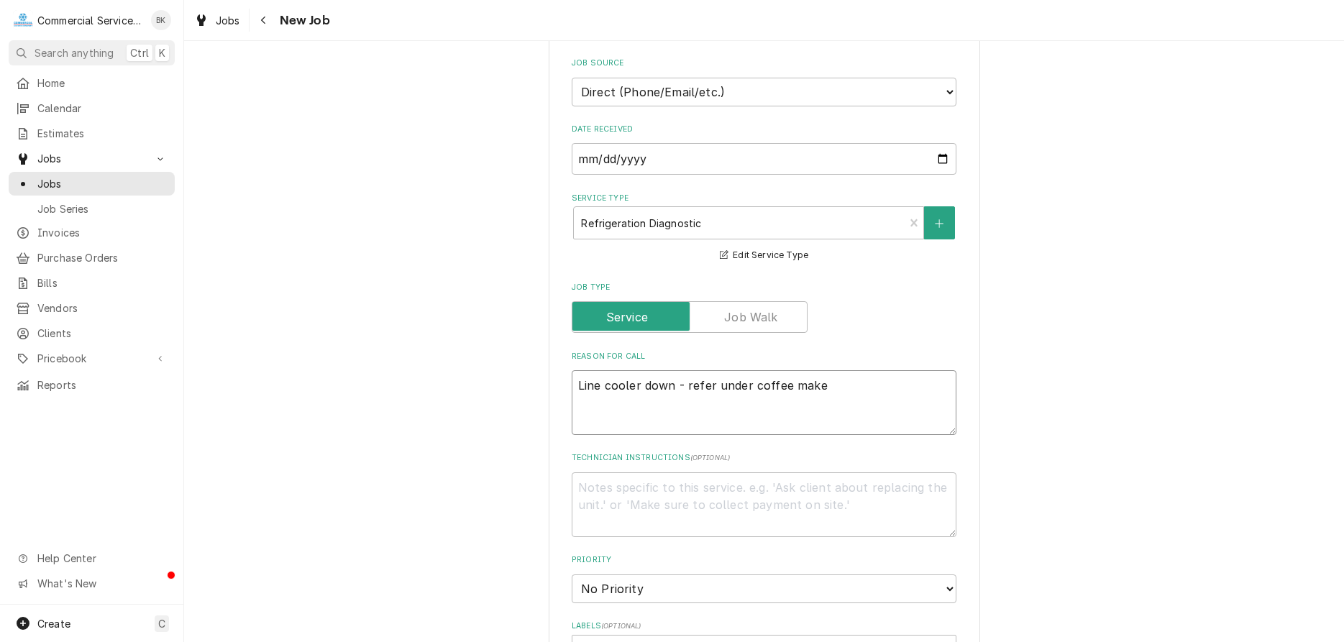
type textarea "x"
type textarea "Line cooler down - refer under coffee maker"
type textarea "x"
type textarea "Line cooler down - refer under coffee maker"
type textarea "x"
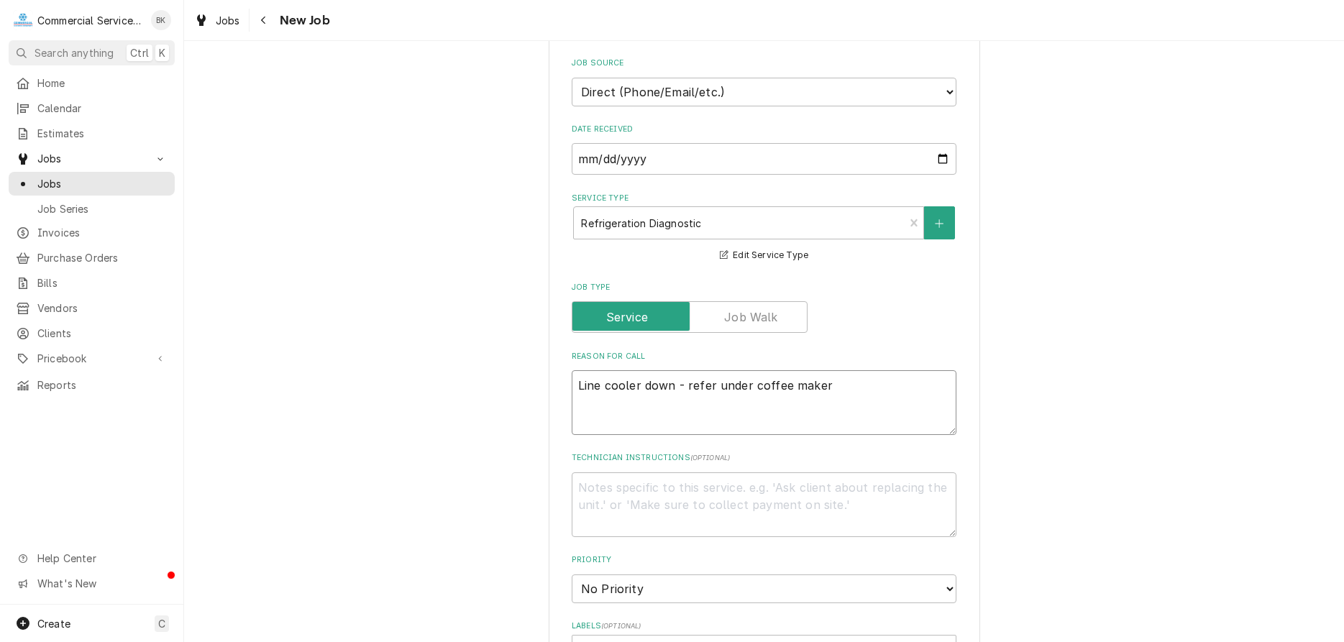
type textarea "Line cooler down - refer under coffee maker n"
type textarea "x"
type textarea "Line cooler down - refer under coffee maker no"
type textarea "x"
type textarea "Line cooler down - refer under coffee maker not"
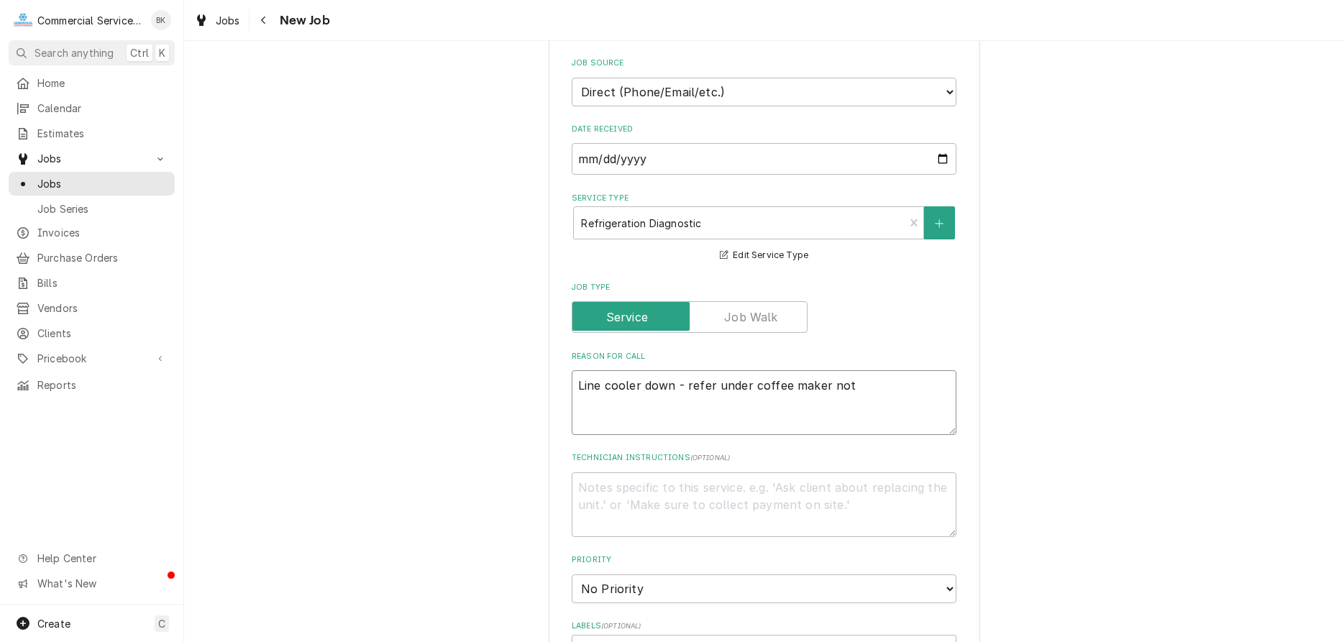
type textarea "x"
type textarea "Line cooler down - refer under coffee maker not"
type textarea "x"
type textarea "Line cooler down - refer under coffee maker not t"
type textarea "x"
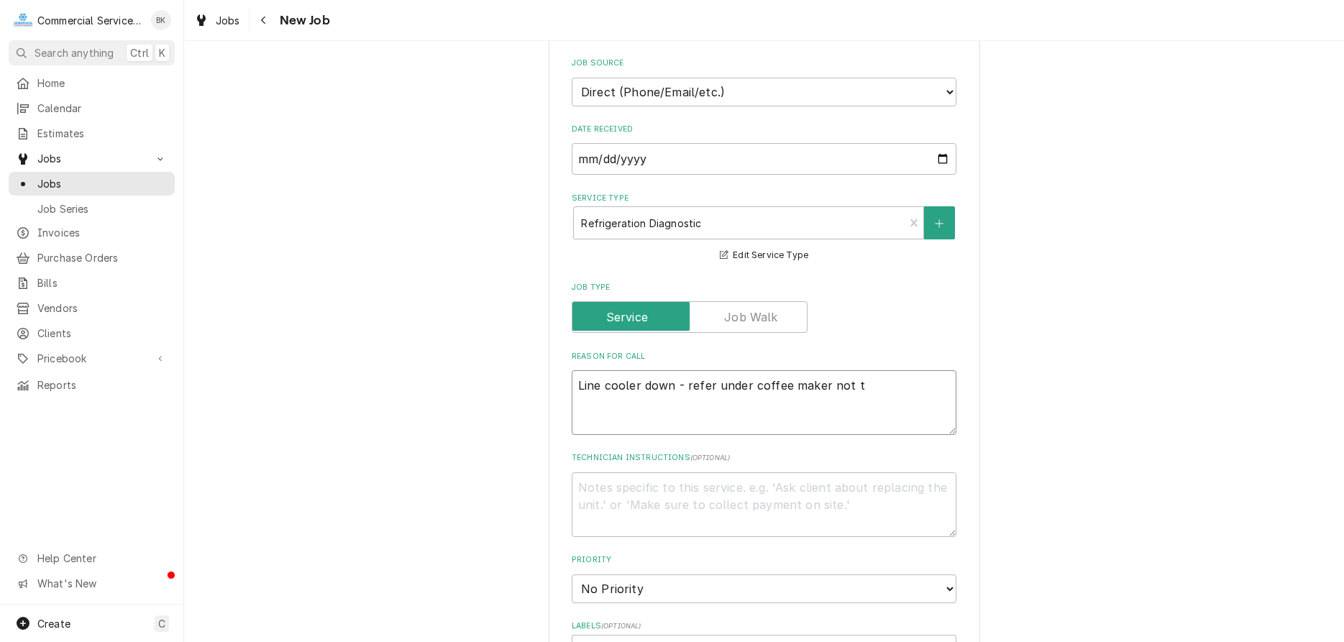
type textarea "Line cooler down - refer under coffee maker not te"
type textarea "x"
type textarea "Line cooler down - refer under coffee maker not tem"
type textarea "x"
type textarea "Line cooler down - refer under coffee maker not temp"
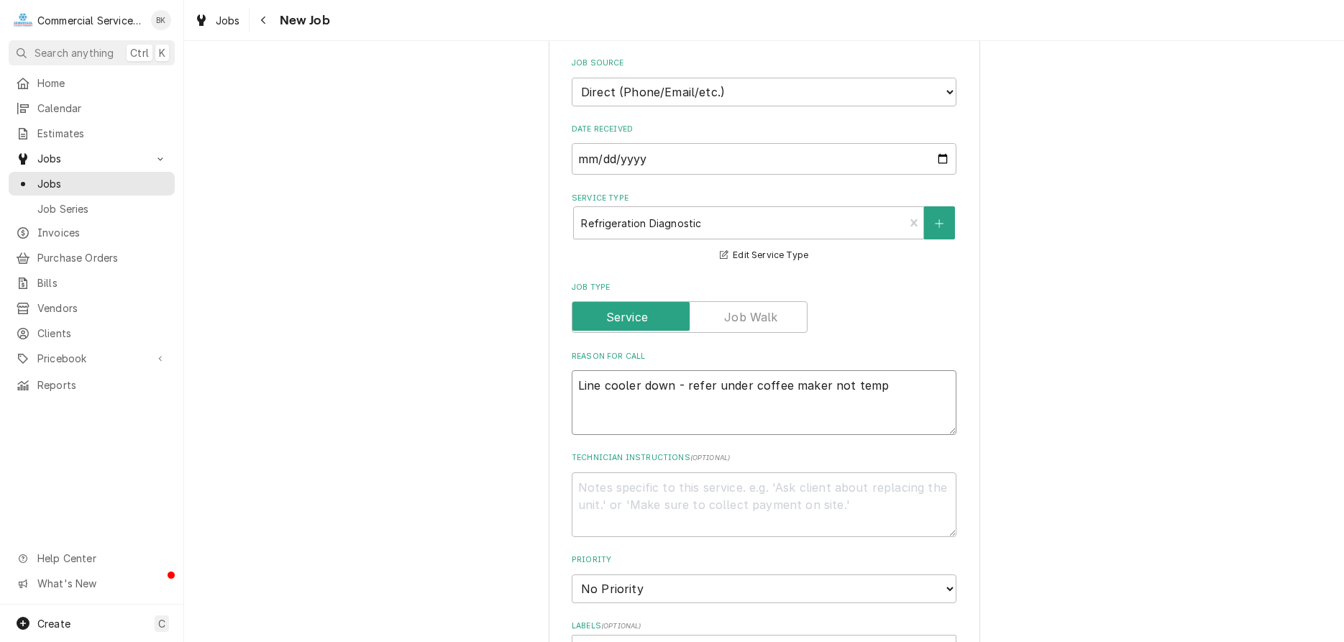
type textarea "x"
type textarea "Line cooler down - refer under coffee maker not tempe"
type textarea "x"
type textarea "Line cooler down - refer under coffee maker not temp"
type textarea "x"
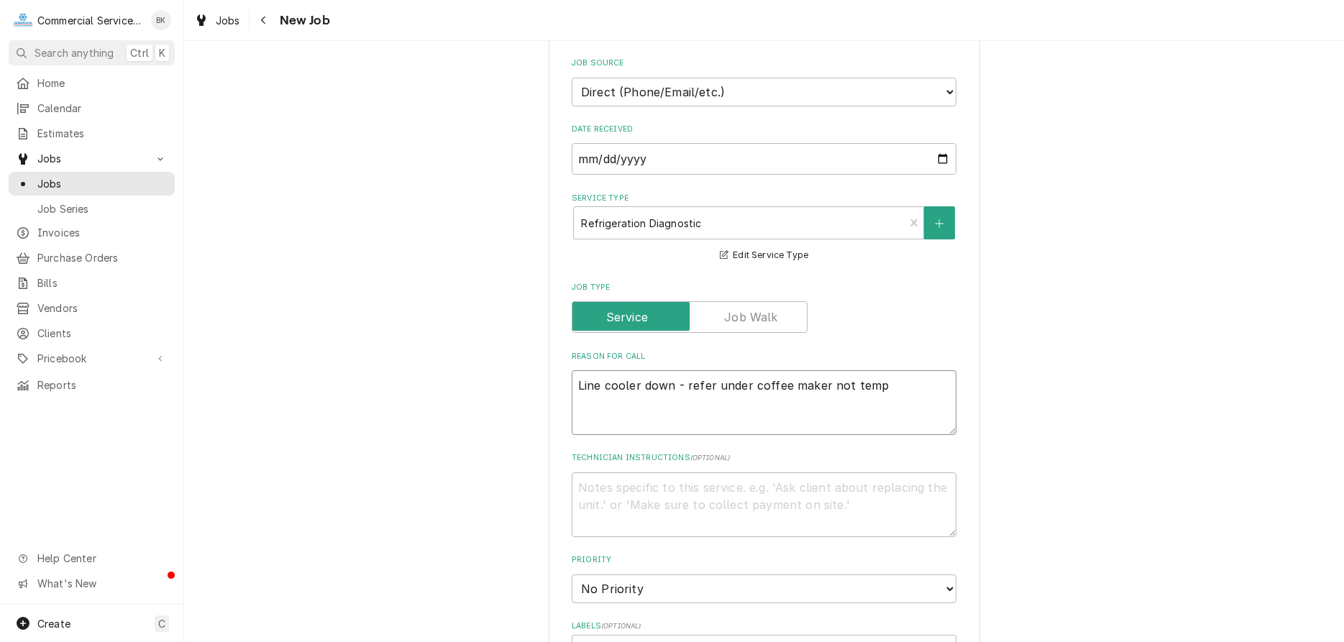
type textarea "Line cooler down - refer under coffee maker not tempi"
type textarea "x"
type textarea "Line cooler down - refer under coffee maker not tempin"
type textarea "x"
type textarea "Line cooler down - refer under coffee maker not temping"
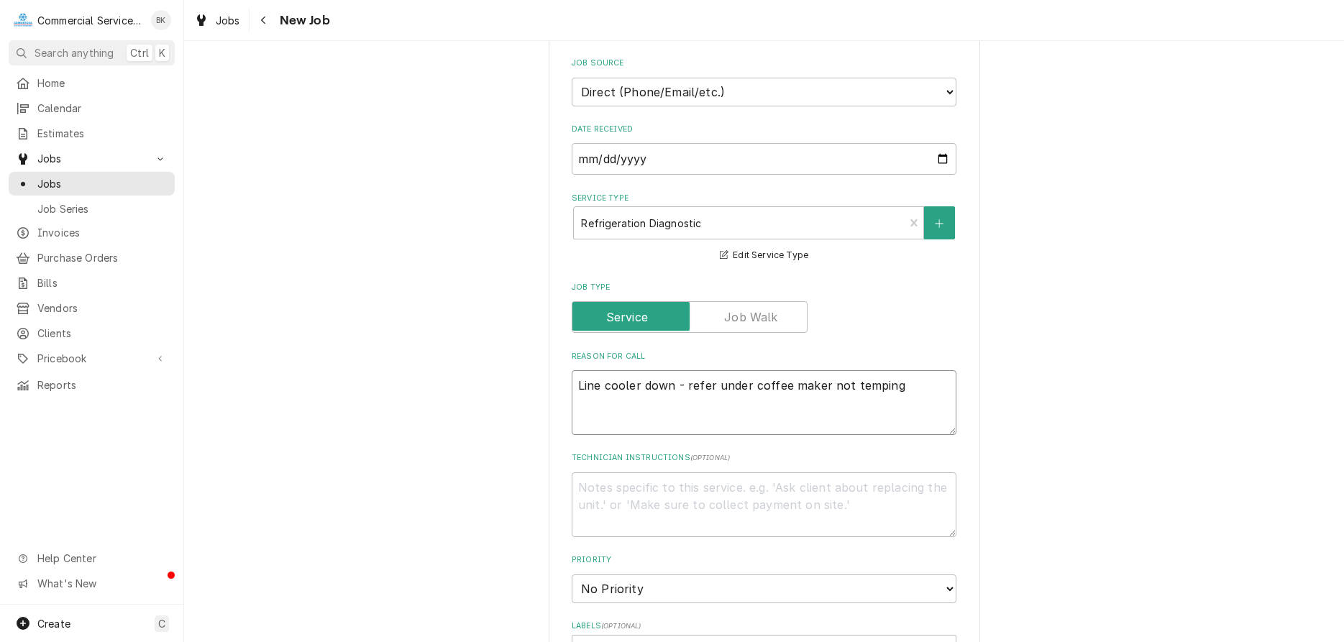
type textarea "x"
type textarea "Line cooler down - refer under coffee maker not temping"
type textarea "x"
type textarea "Line cooler down - refer under coffee maker not temping -"
type textarea "x"
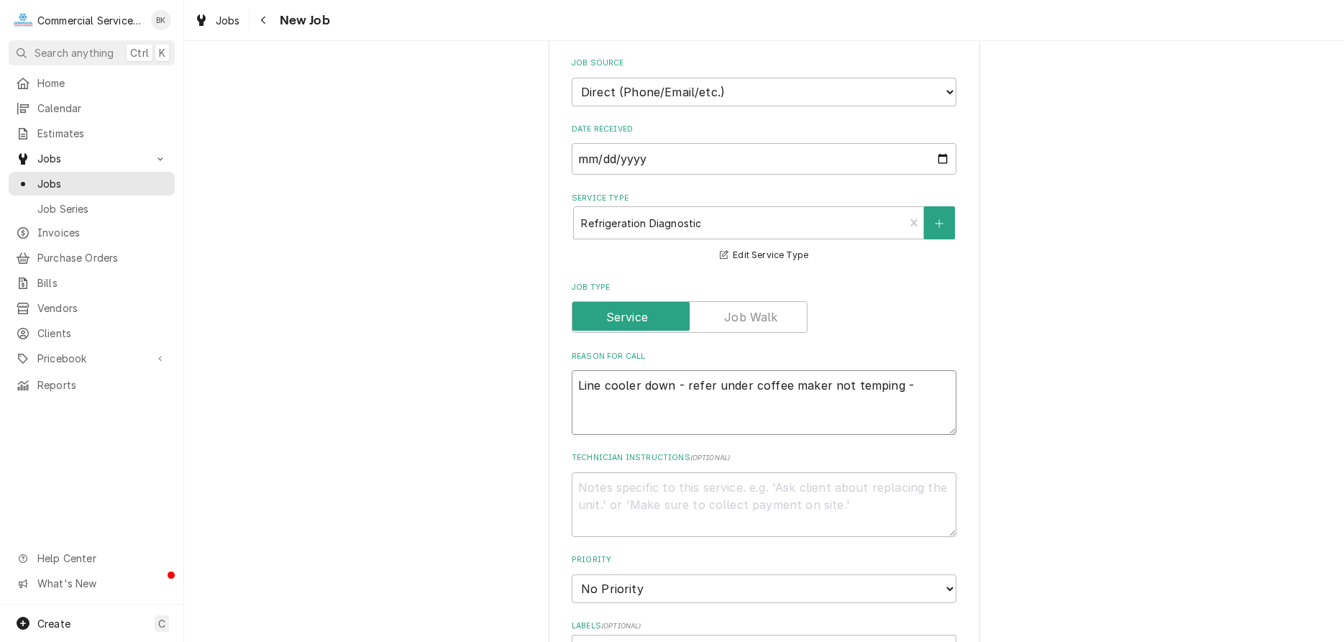
type textarea "Line cooler down - refer under coffee maker not temping -"
type textarea "x"
type textarea "Line cooler down - refer under coffee maker not temping - m"
type textarea "x"
type textarea "Line cooler down - refer under coffee maker not temping - ma"
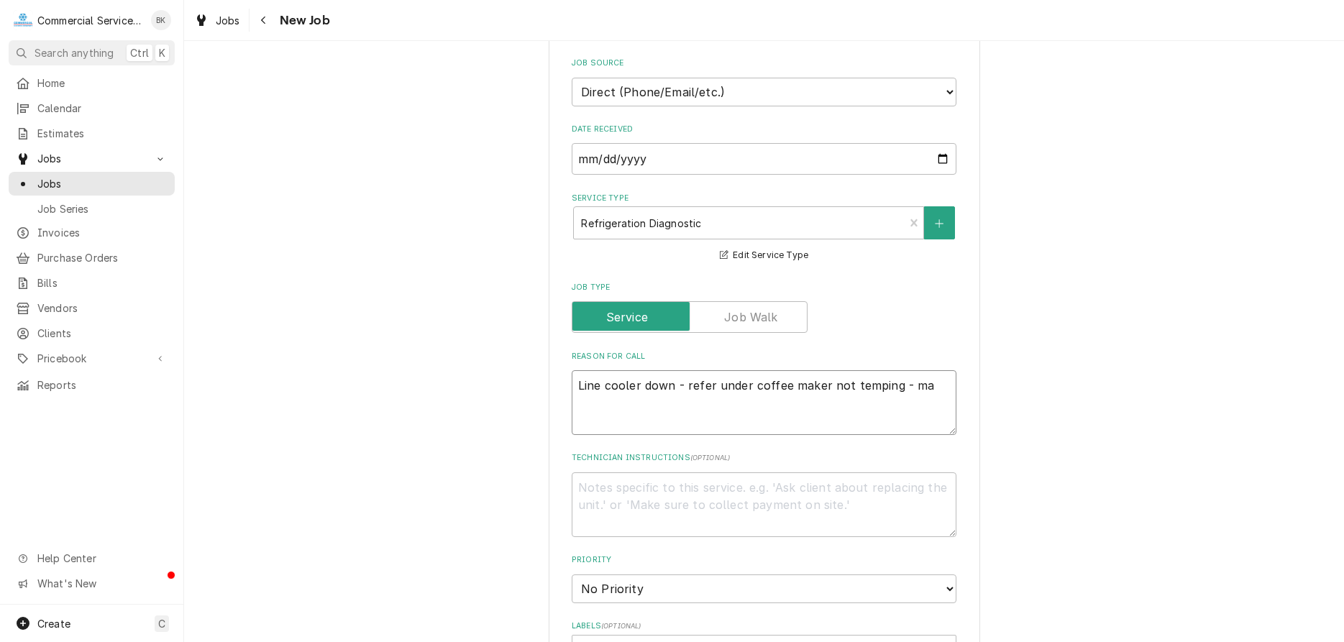
type textarea "x"
type textarea "Line cooler down - refer under coffee maker not temping - may"
type textarea "x"
type textarea "Line cooler down - refer under coffee maker not temping - may"
type textarea "x"
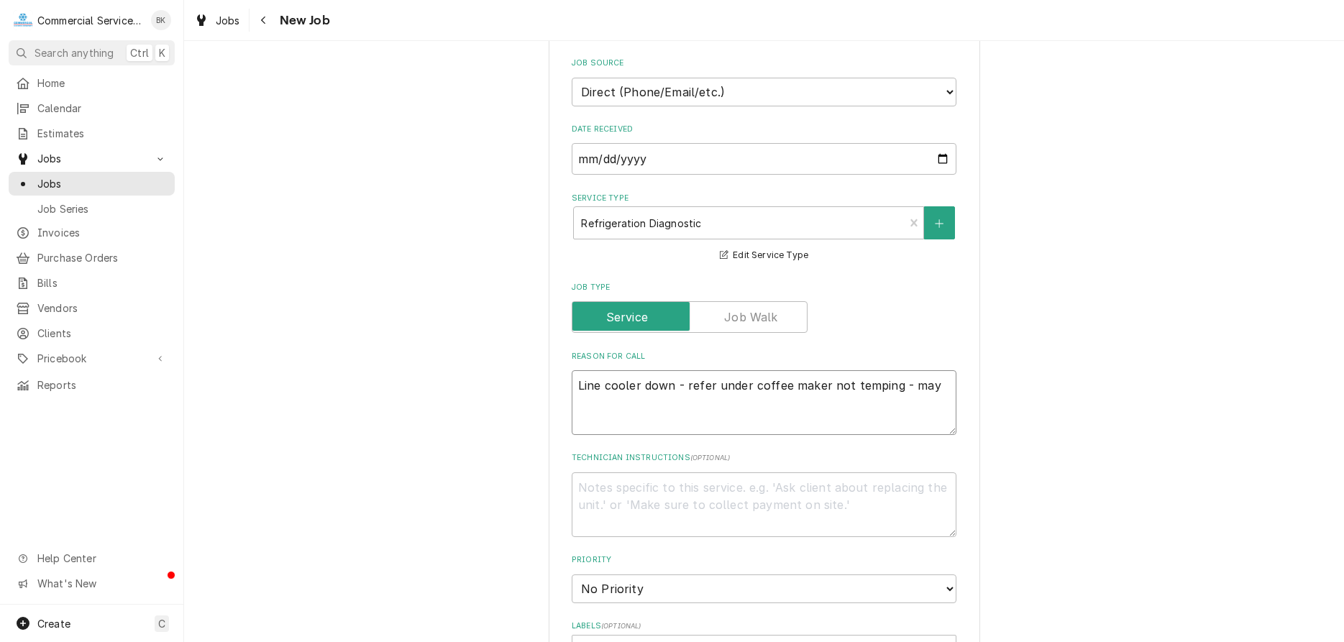
type textarea "Line cooler down - refer under coffee maker not temping - may b"
type textarea "x"
type textarea "Line cooler down - refer under coffee maker not temping - may be"
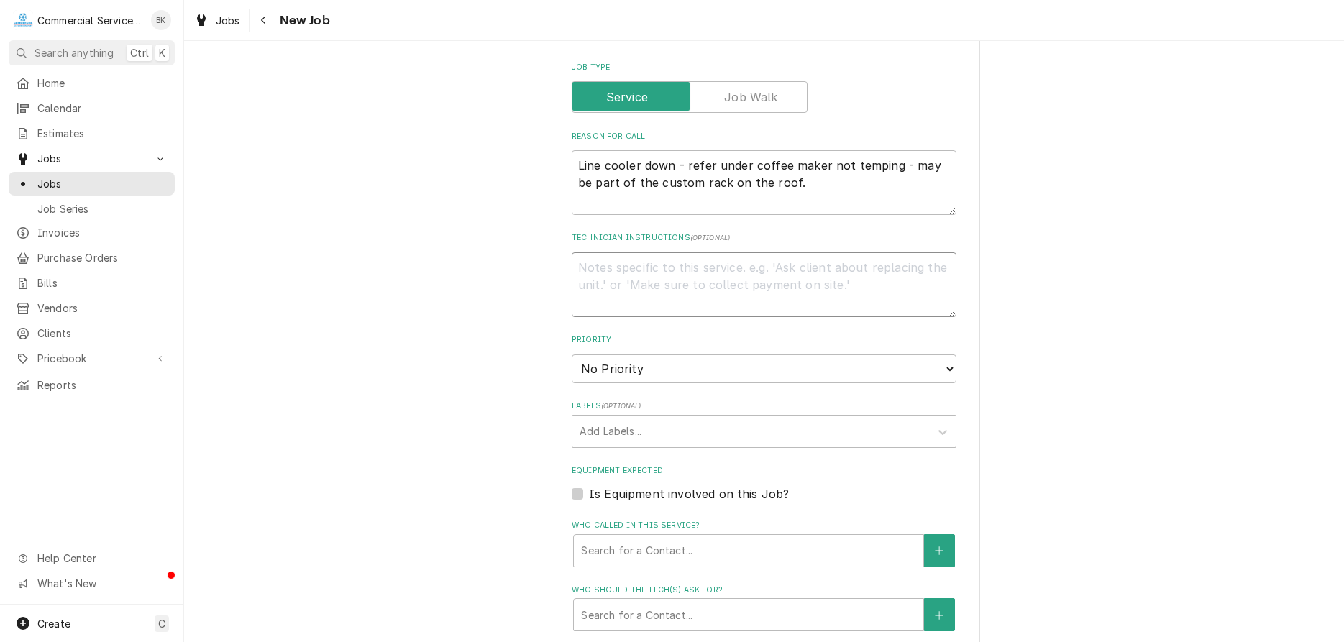
click at [665, 281] on textarea "Technician Instructions ( optional )" at bounding box center [764, 284] width 385 height 65
click at [572, 354] on select "No Priority Urgent High Medium Low" at bounding box center [764, 368] width 385 height 29
click option "High" at bounding box center [0, 0] width 0 height 0
click at [634, 429] on div "Labels" at bounding box center [751, 431] width 343 height 26
click at [657, 553] on div "Who called in this service?" at bounding box center [748, 551] width 335 height 26
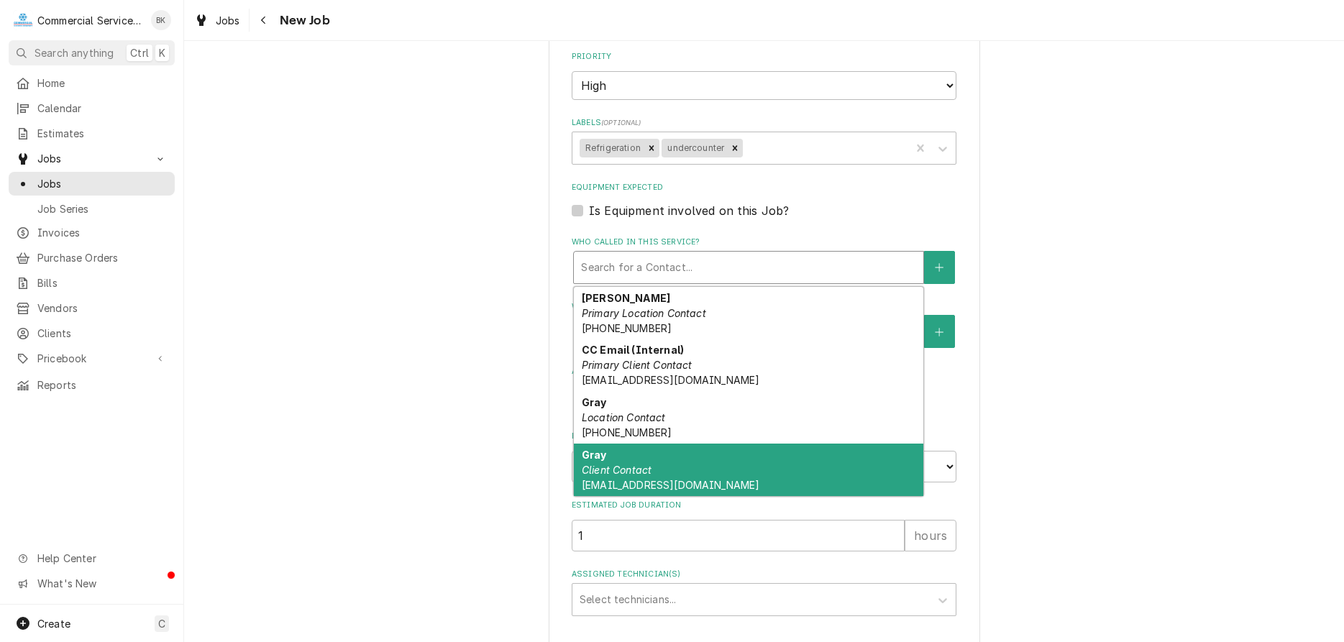
scroll to position [880, 0]
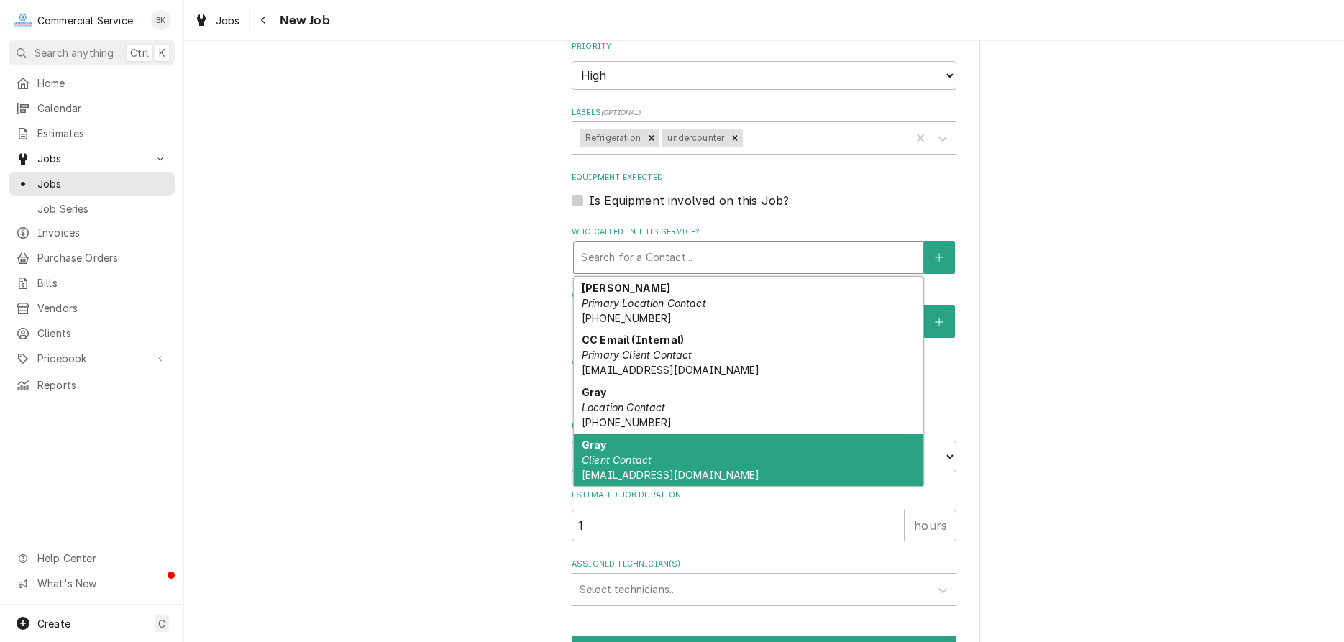
click at [708, 446] on div "Gray Client Contact grymn007@yahoo.com" at bounding box center [748, 460] width 349 height 52
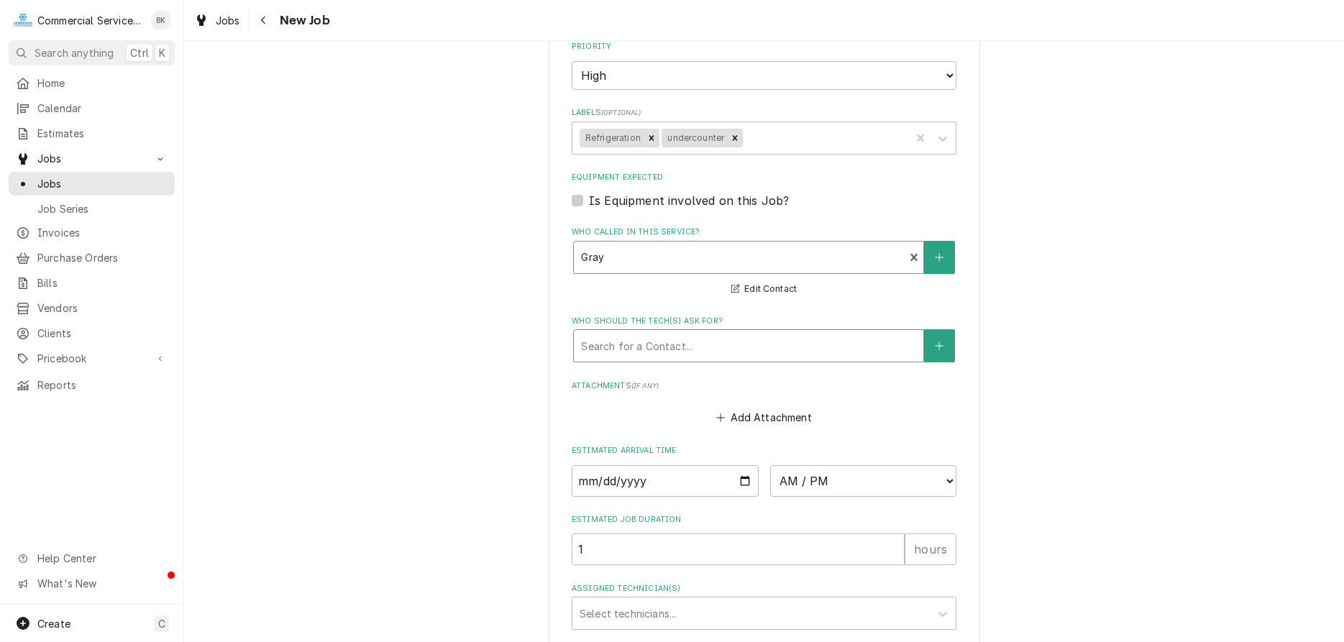
click at [692, 339] on div "Who should the tech(s) ask for?" at bounding box center [748, 346] width 335 height 26
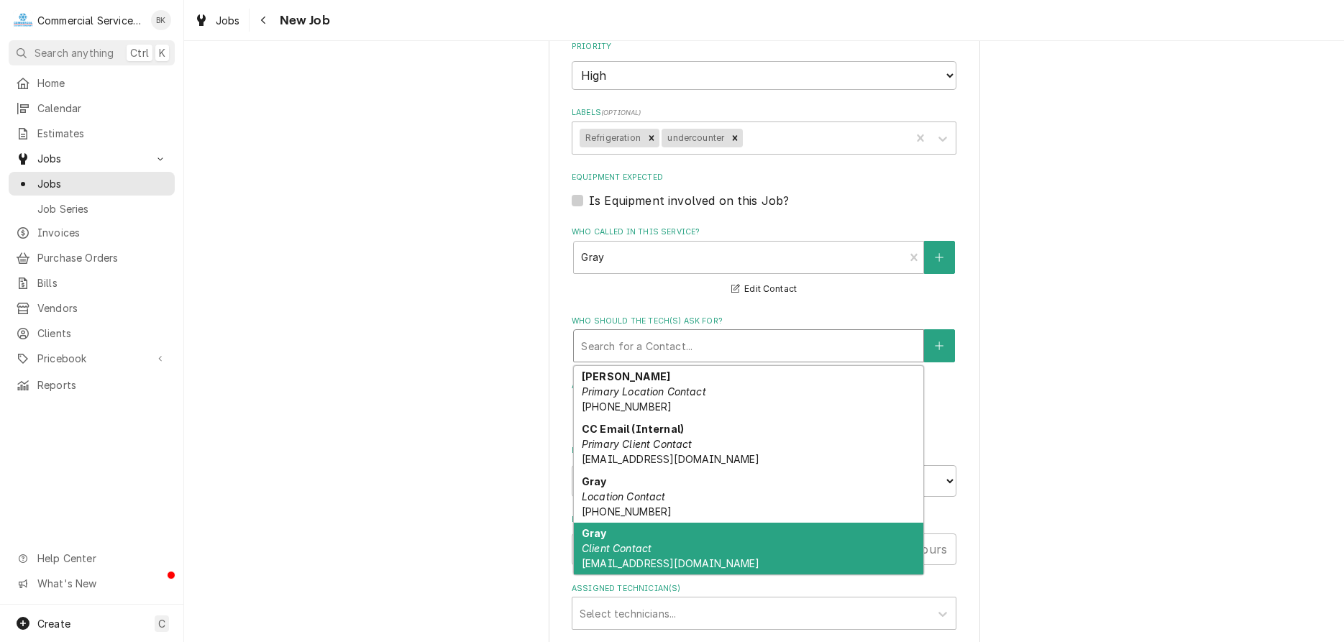
click at [687, 537] on div "Gray Client Contact grymn007@yahoo.com" at bounding box center [748, 549] width 349 height 52
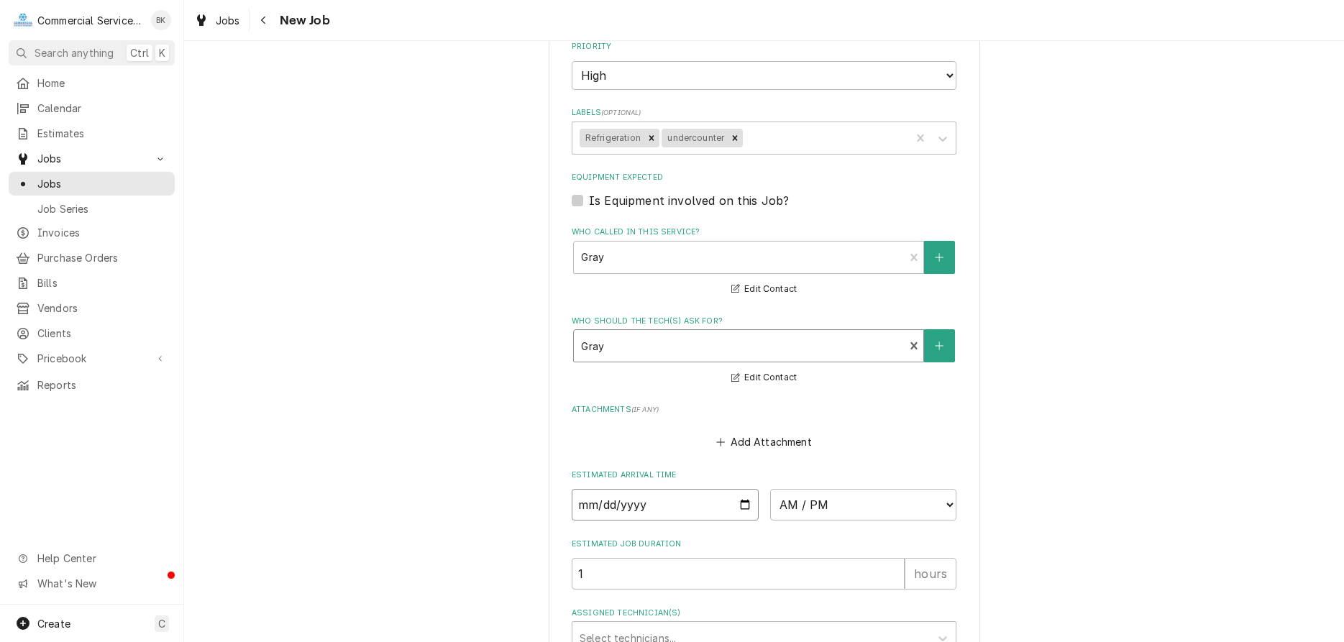
click at [746, 500] on input "Date" at bounding box center [665, 505] width 187 height 32
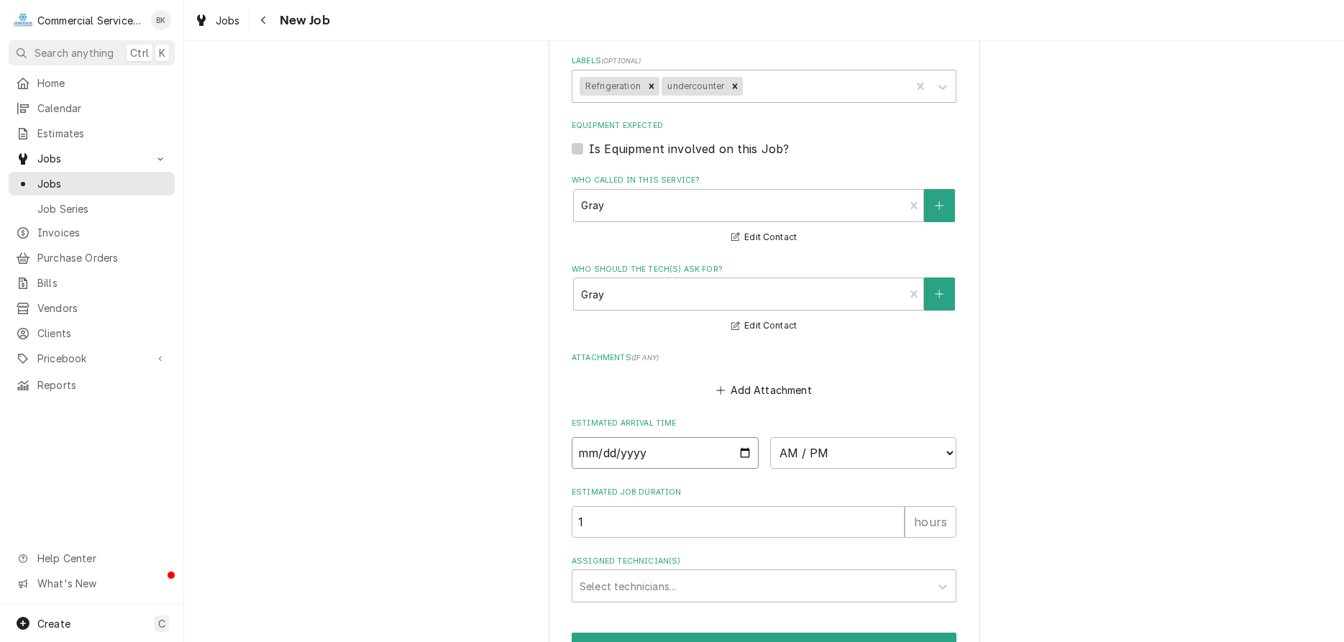
scroll to position [1014, 0]
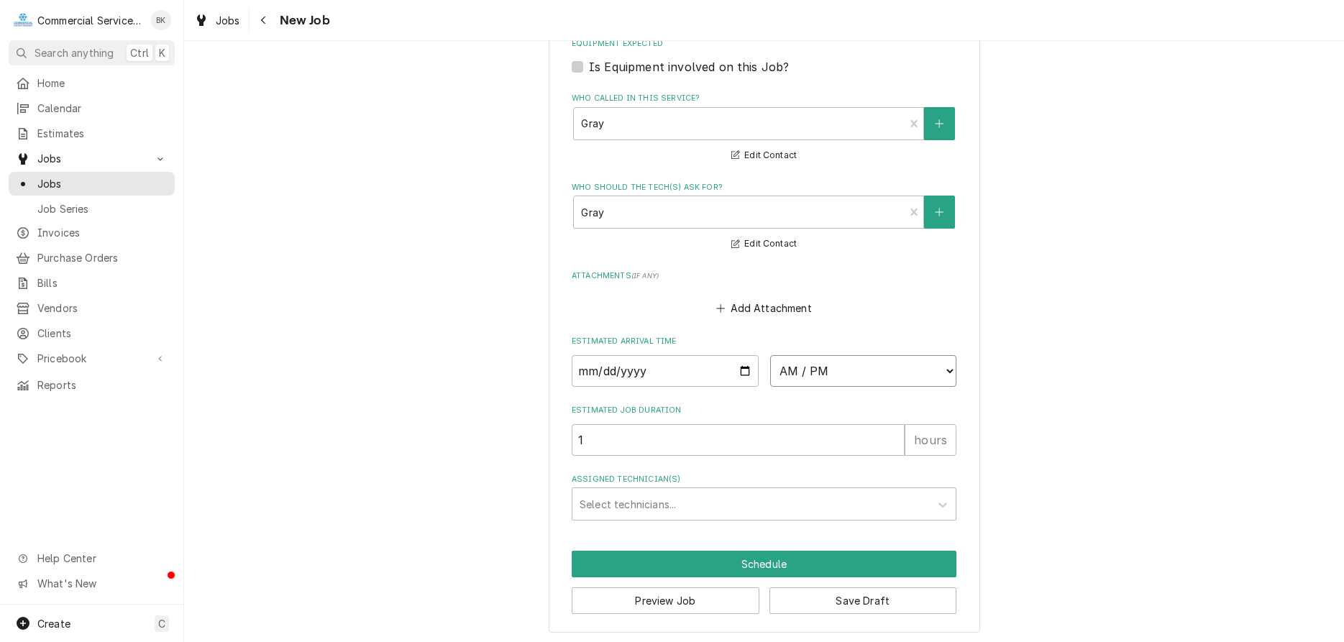
click at [770, 355] on select "AM / PM 6:00 AM 6:15 AM 6:30 AM 6:45 AM 7:00 AM 7:15 AM 7:30 AM 7:45 AM 8:00 AM…" at bounding box center [863, 371] width 187 height 32
click at [886, 591] on button "Save Draft" at bounding box center [863, 600] width 188 height 27
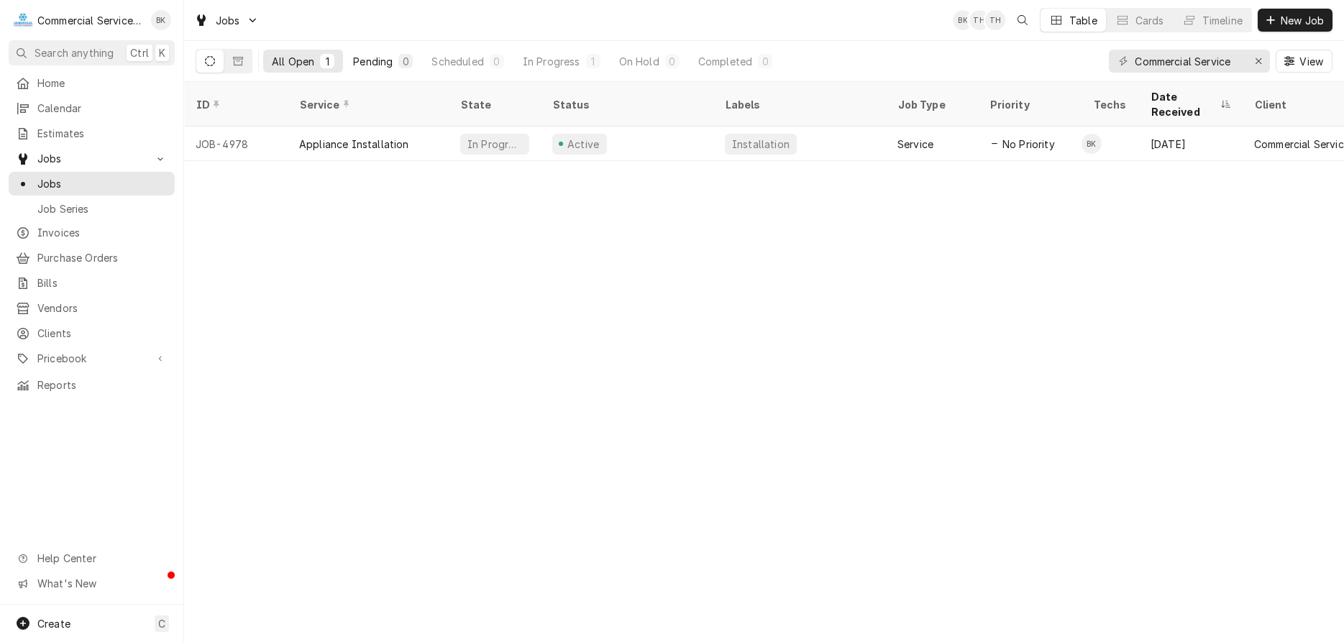
click at [375, 60] on div "Pending" at bounding box center [373, 61] width 40 height 15
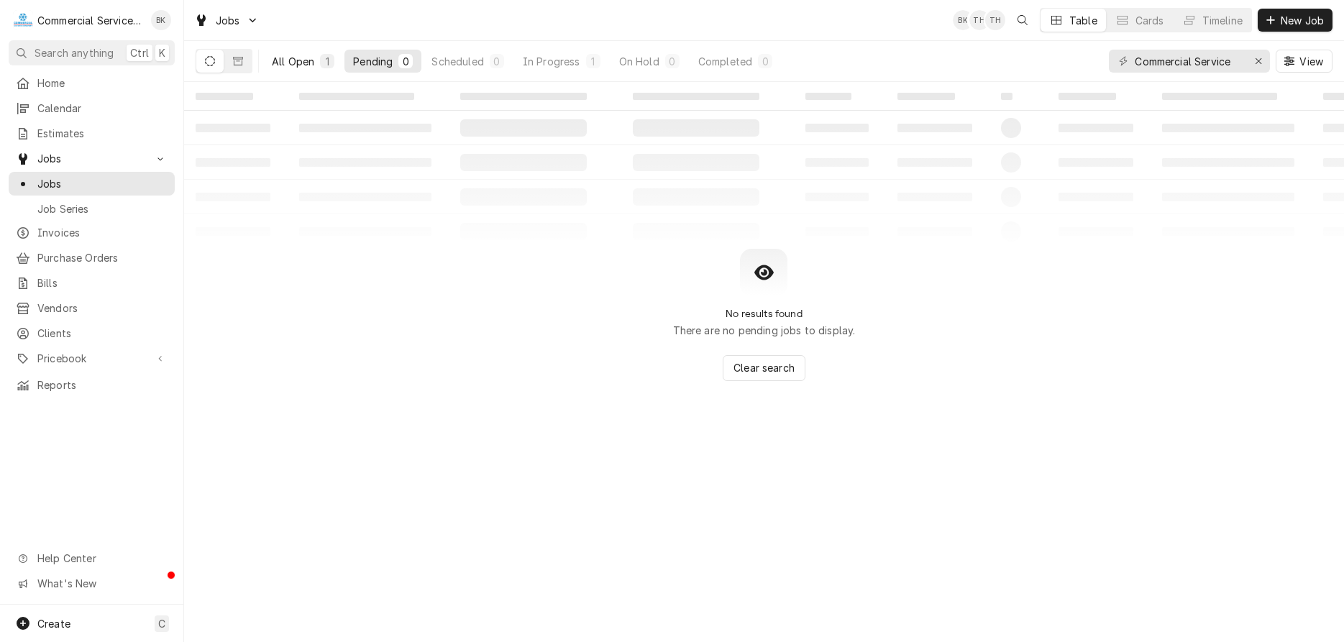
click at [301, 65] on div "All Open" at bounding box center [293, 61] width 42 height 15
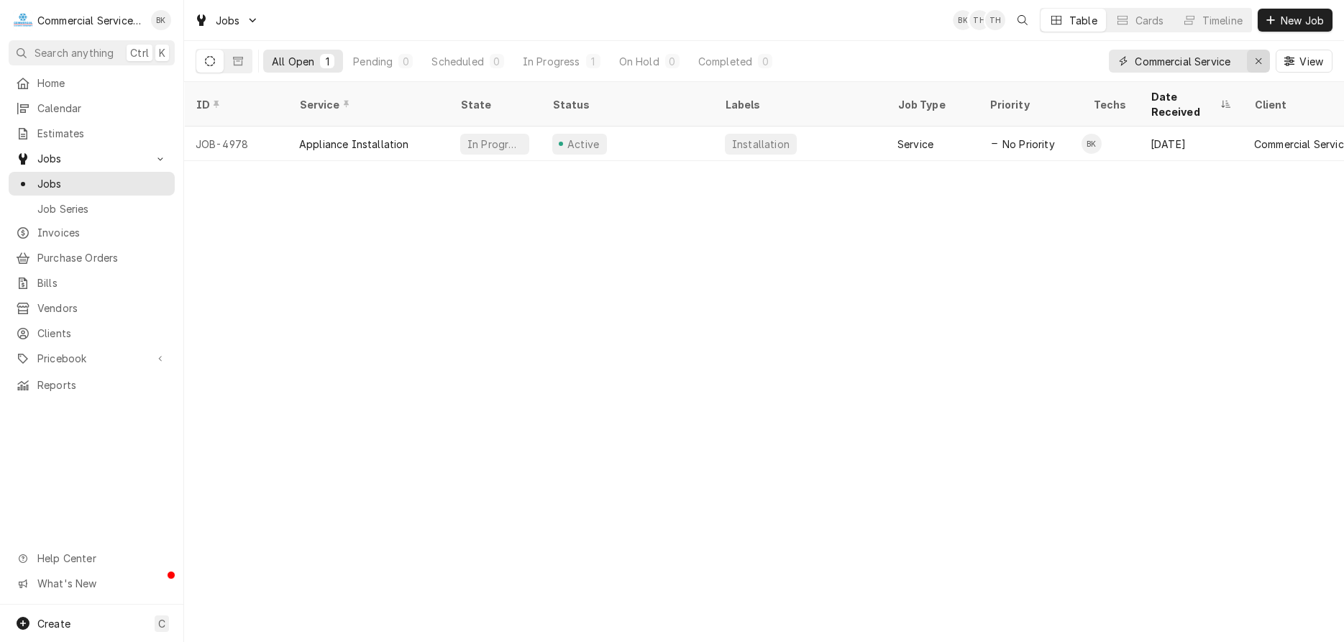
click at [1250, 59] on button "Erase input" at bounding box center [1258, 61] width 23 height 23
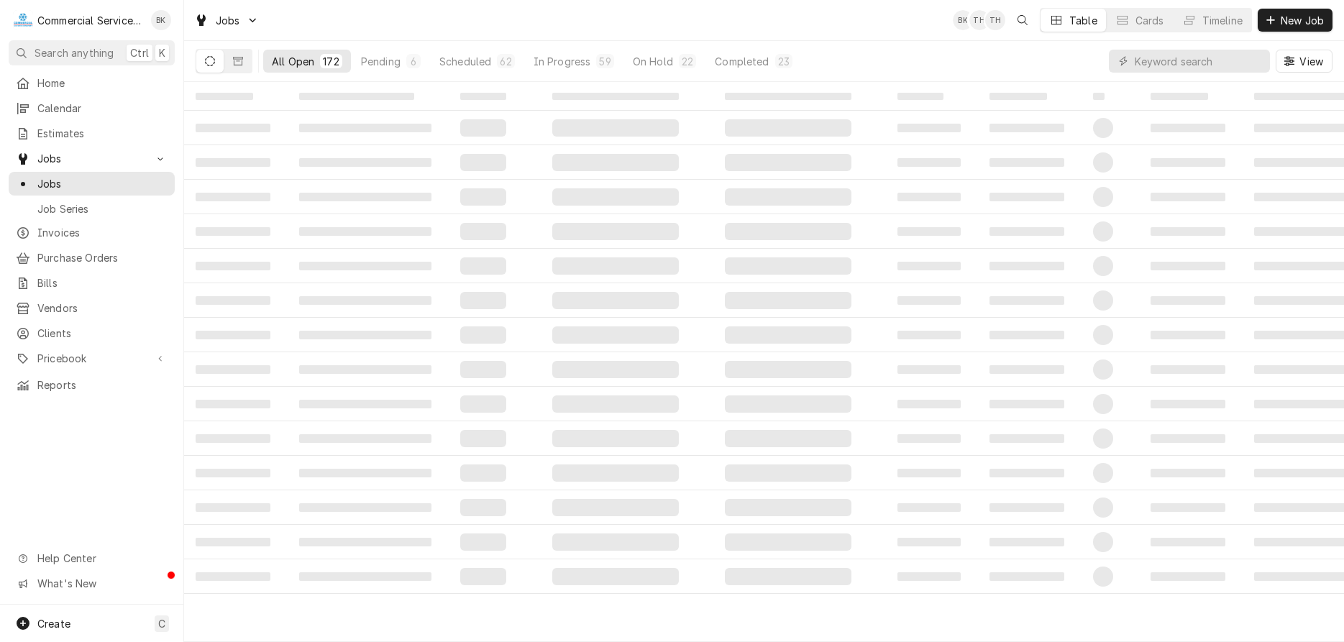
click at [344, 61] on button "All Open 172" at bounding box center [307, 61] width 88 height 23
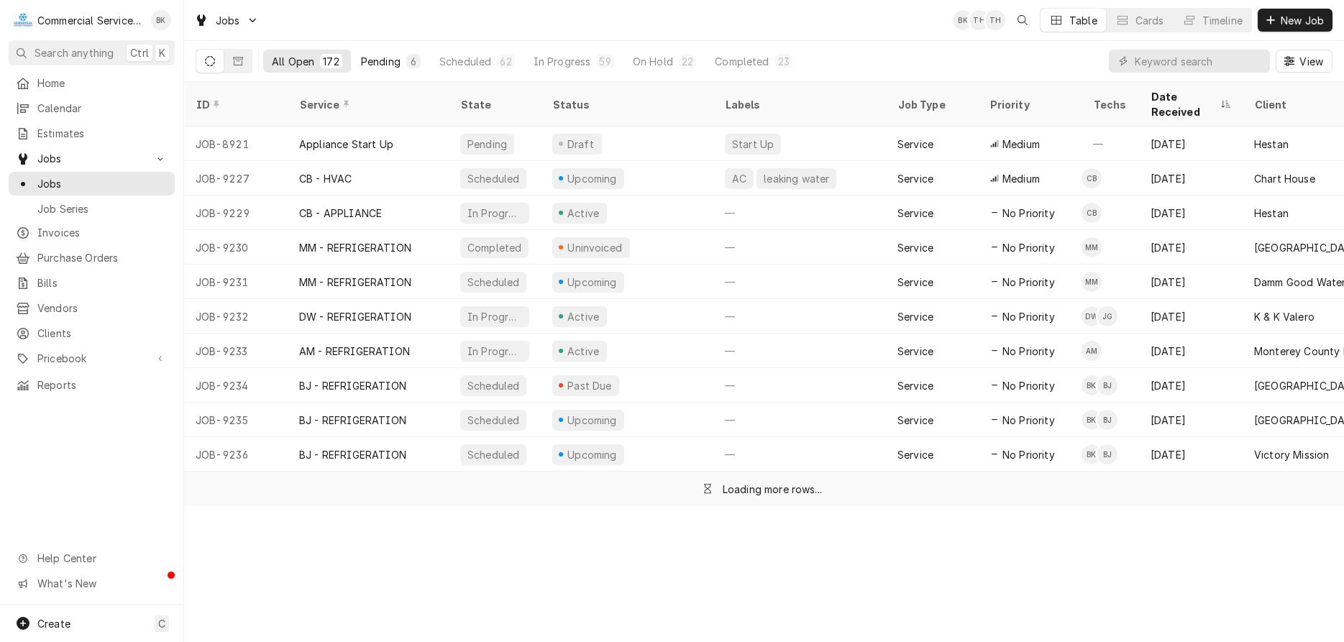
click at [388, 56] on div "Pending" at bounding box center [381, 61] width 40 height 15
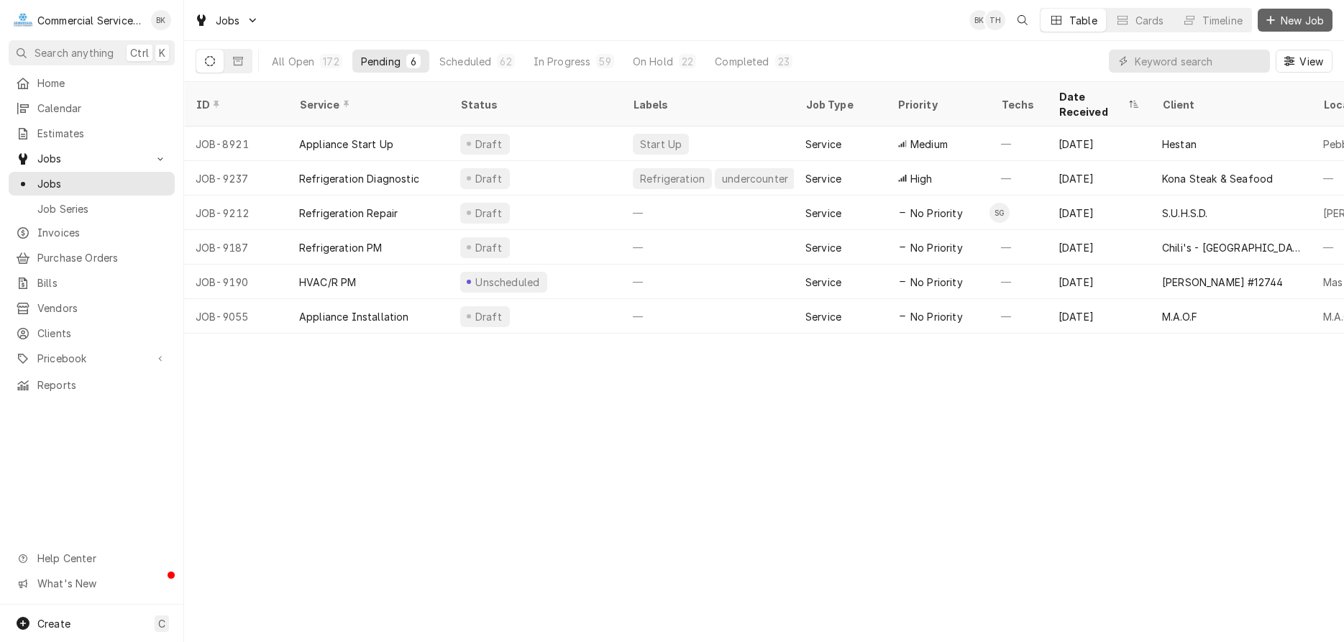
click at [1292, 24] on span "New Job" at bounding box center [1302, 20] width 49 height 15
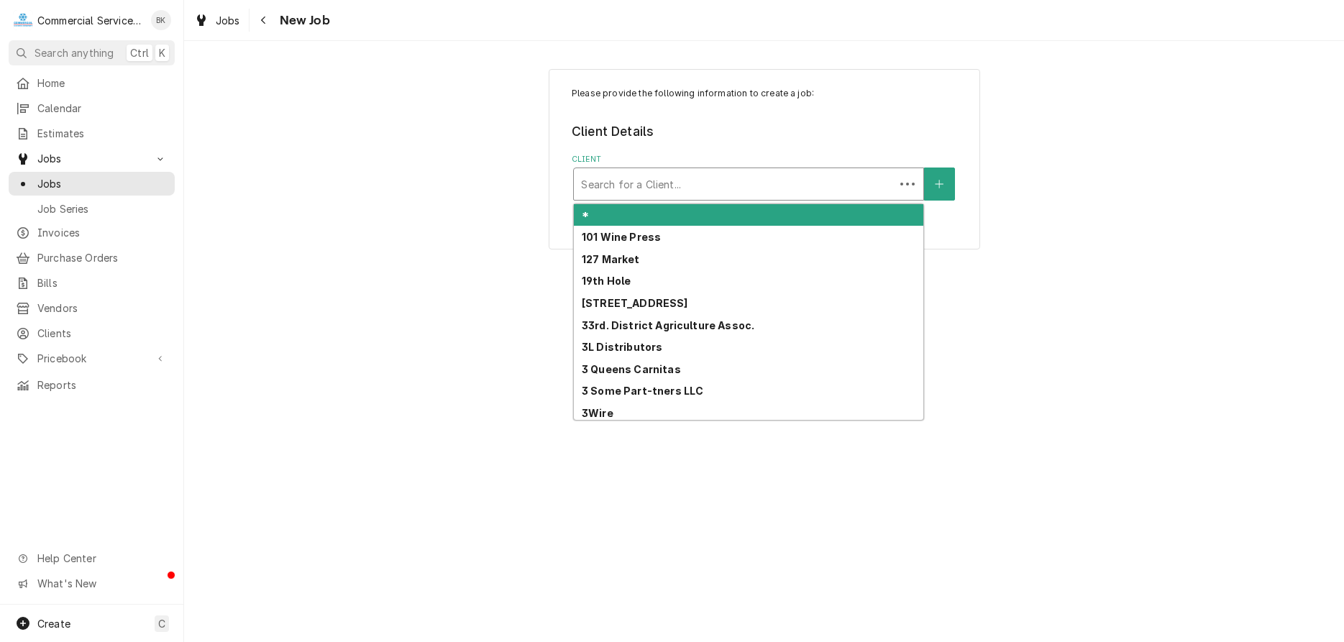
click at [628, 183] on div "Client" at bounding box center [734, 184] width 306 height 26
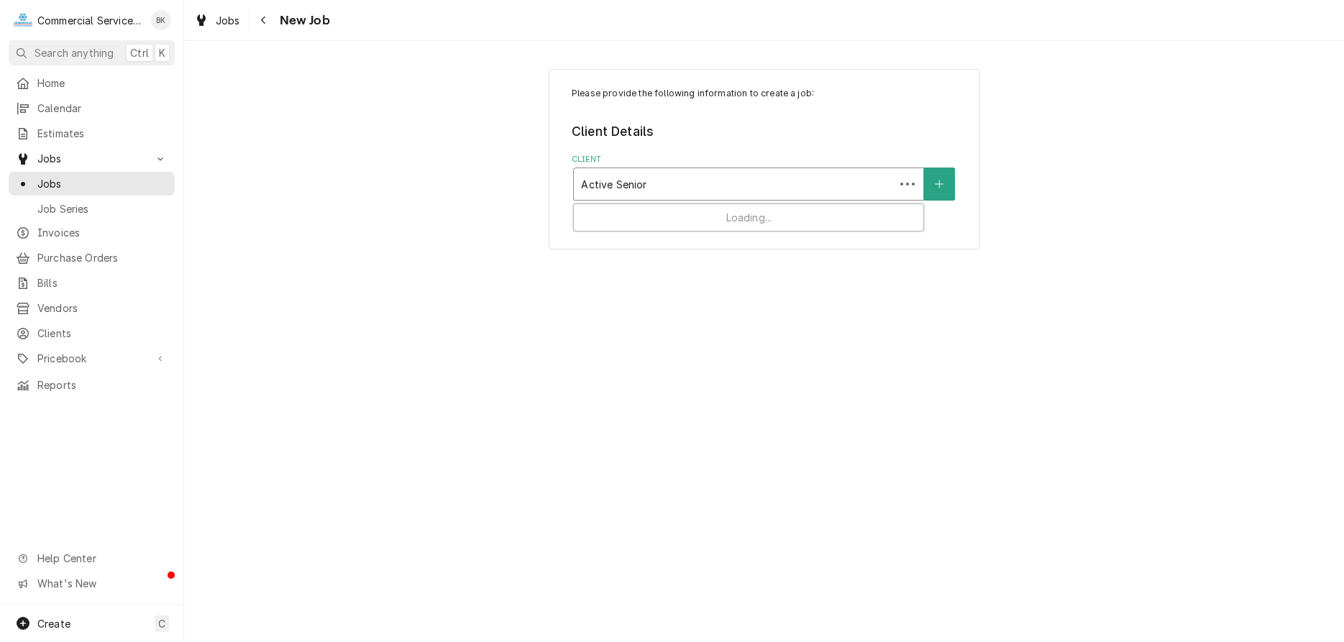
type input "Active Seniors"
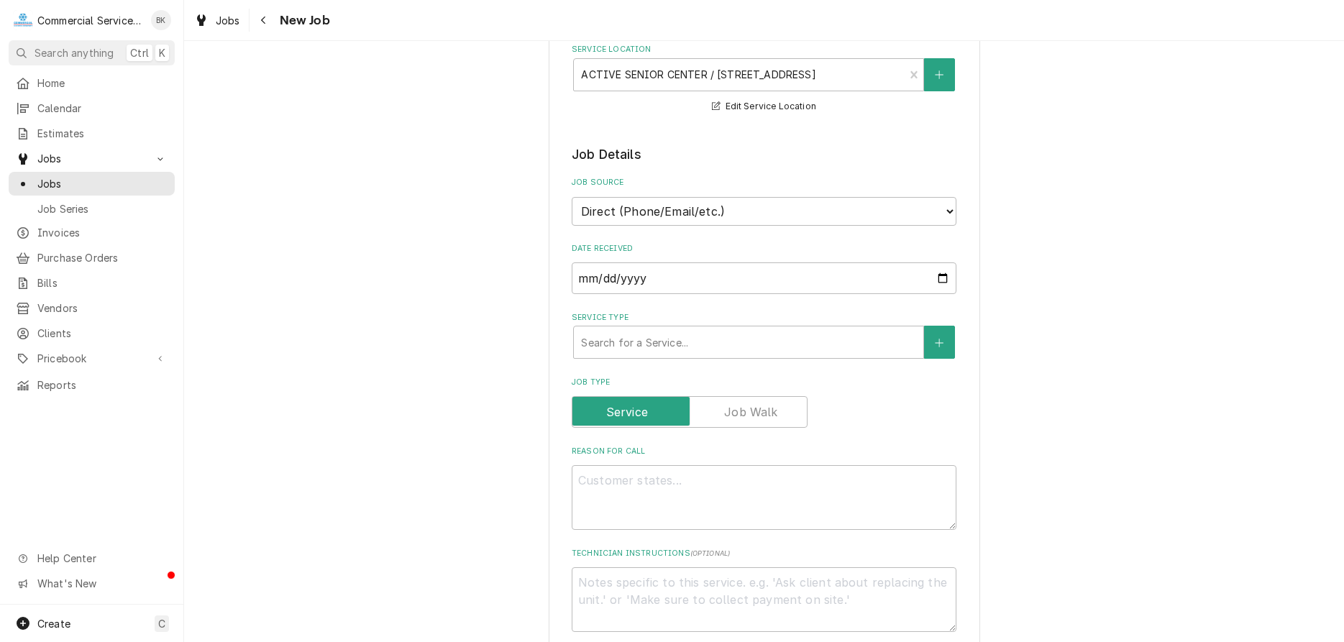
scroll to position [293, 0]
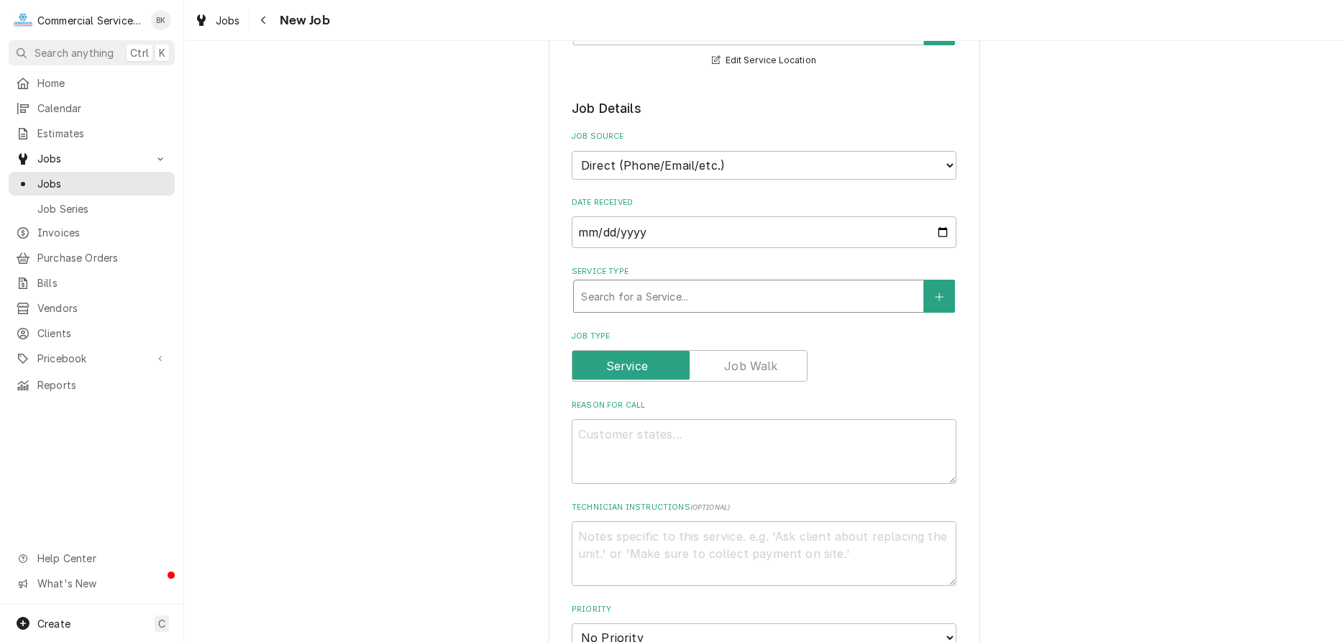
click at [627, 303] on div "Service Type" at bounding box center [748, 296] width 335 height 26
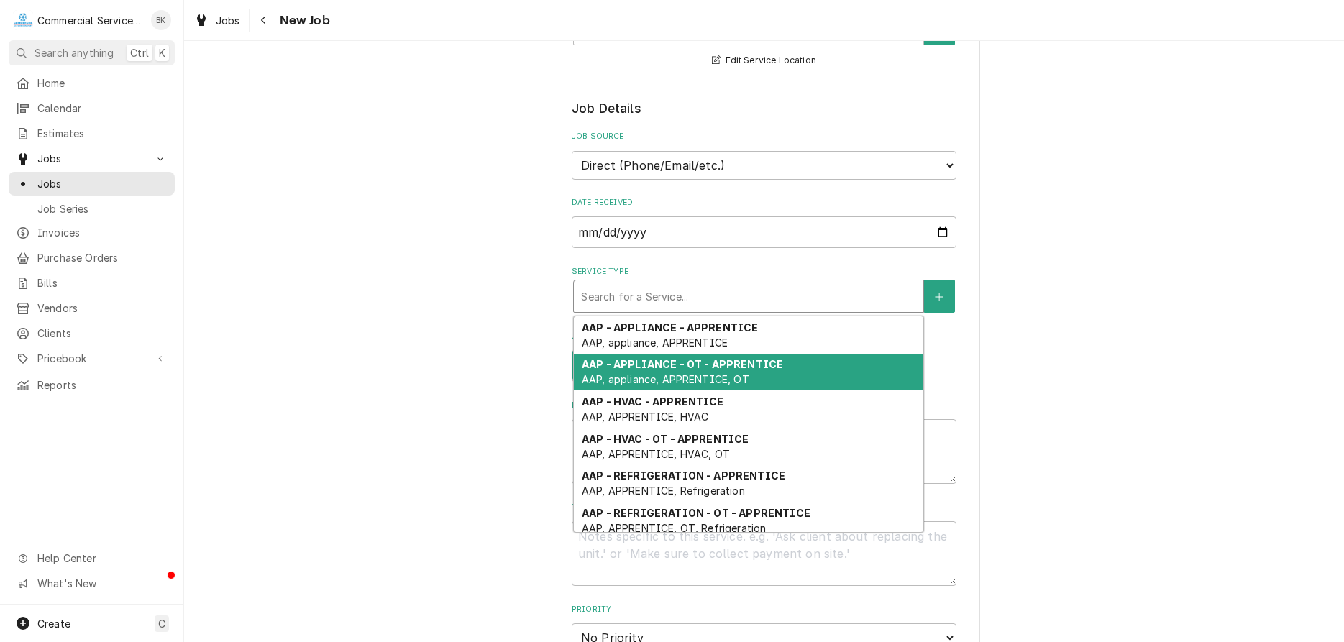
type textarea "x"
type input "a"
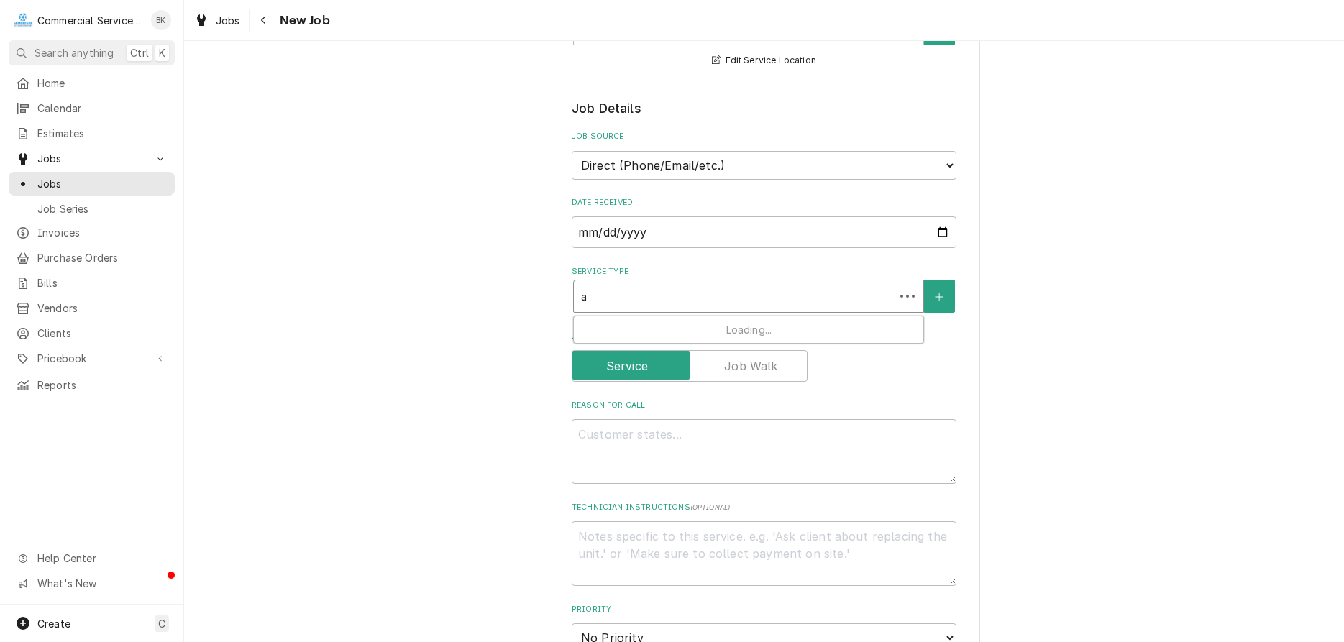
type textarea "x"
type input "ap"
type textarea "x"
type input "app"
type textarea "x"
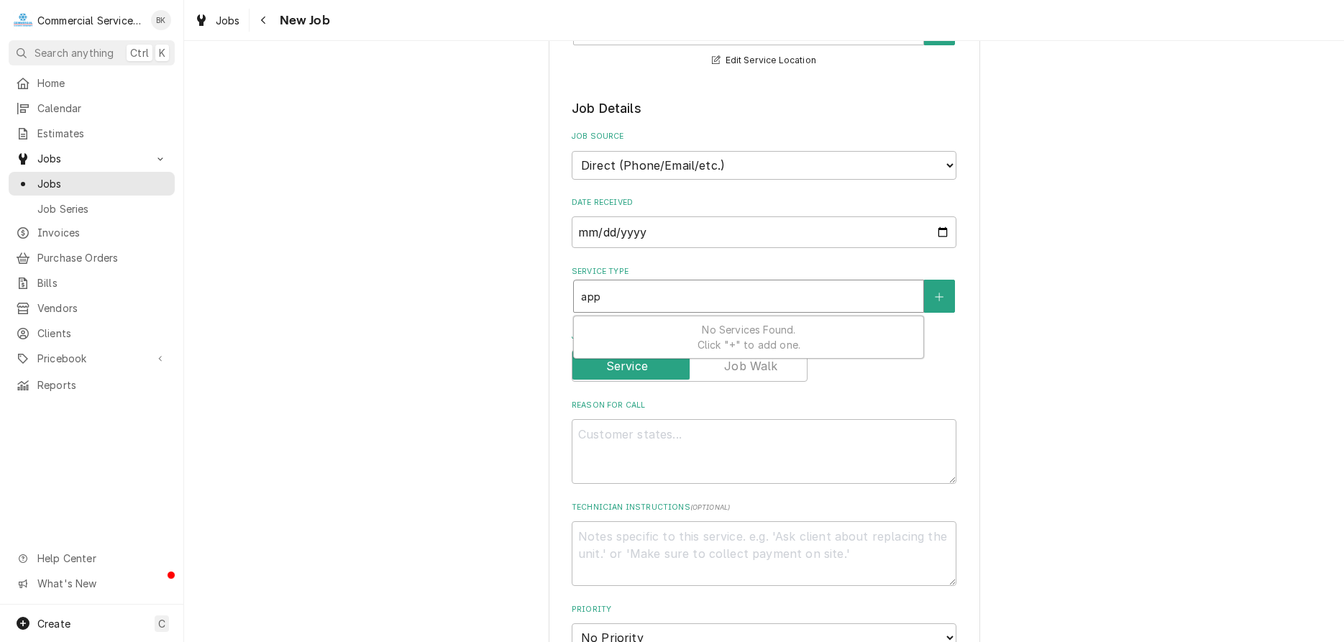
type input "appl"
type textarea "x"
type input "appli"
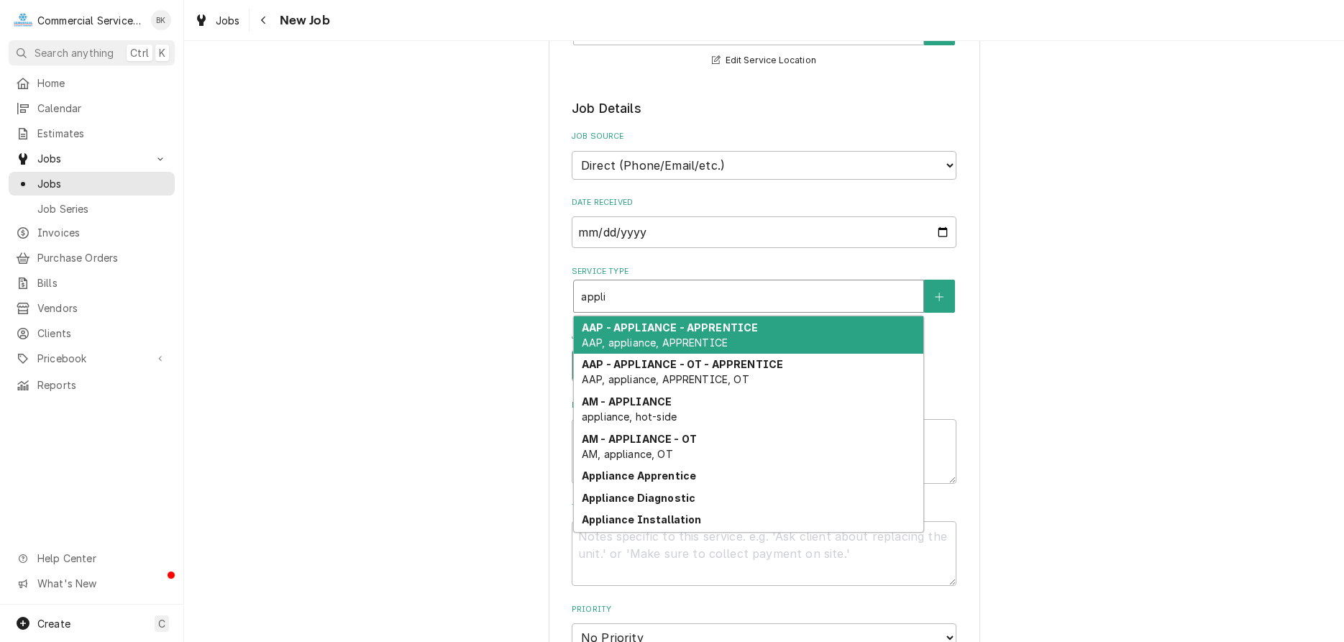
type textarea "x"
type input "applia"
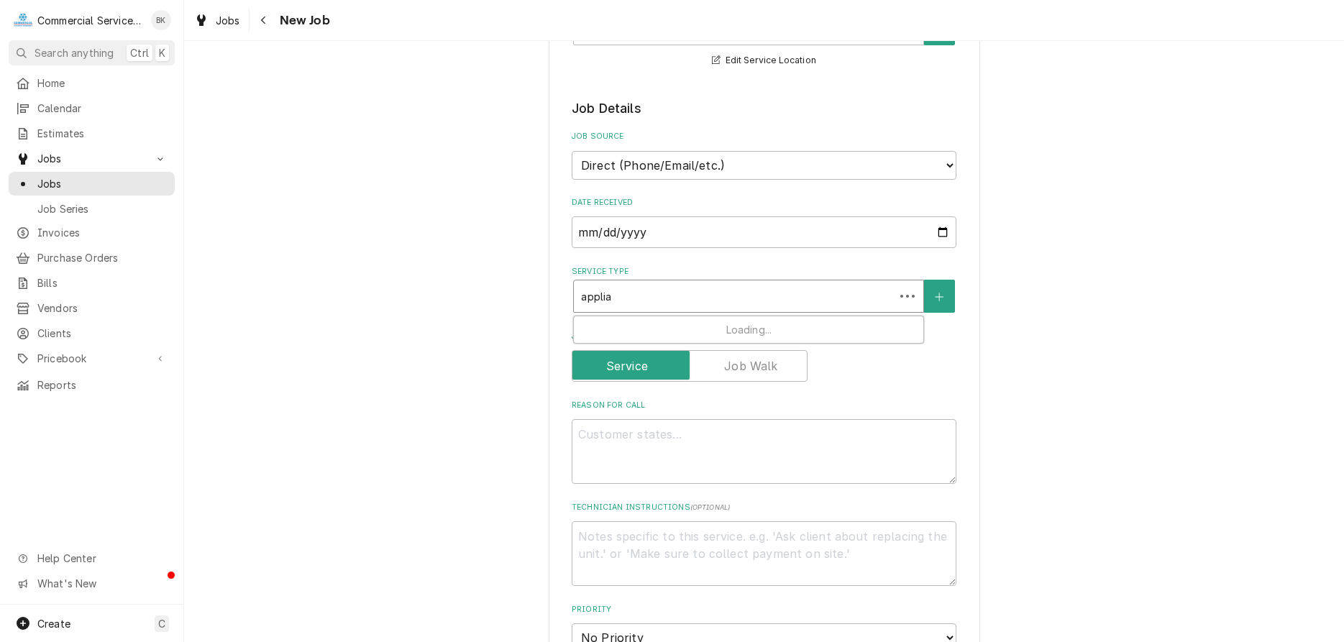
type textarea "x"
type input "applian"
type textarea "x"
type input "applianc"
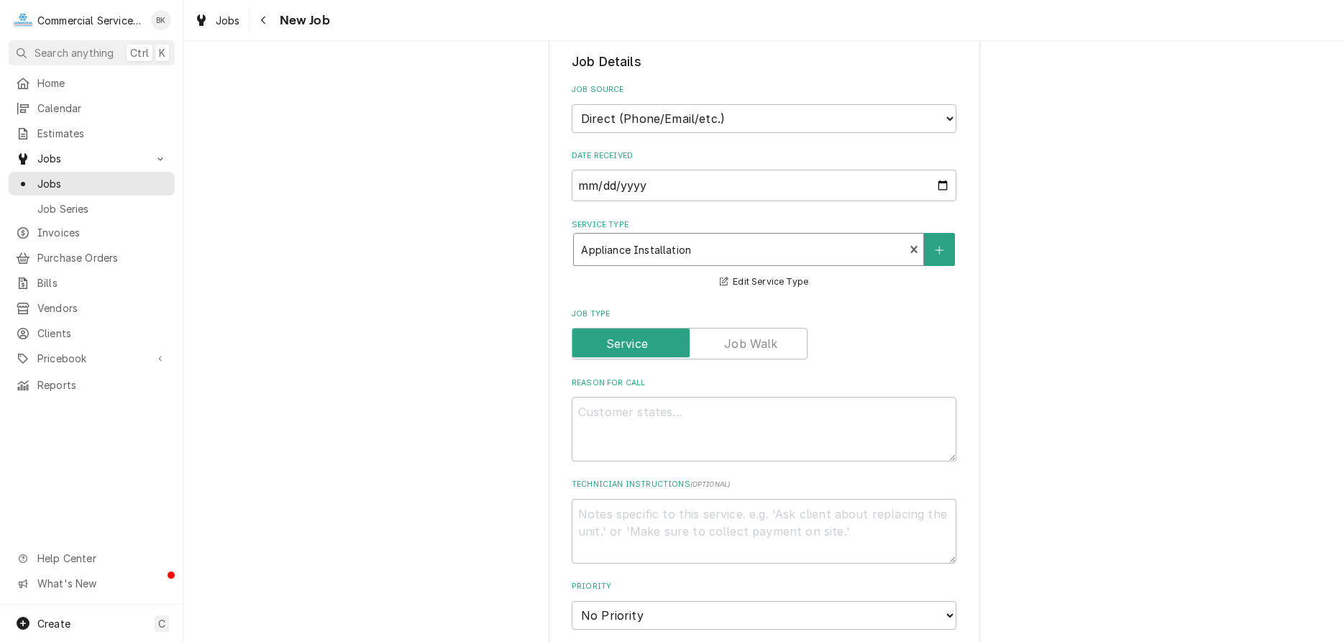
scroll to position [367, 0]
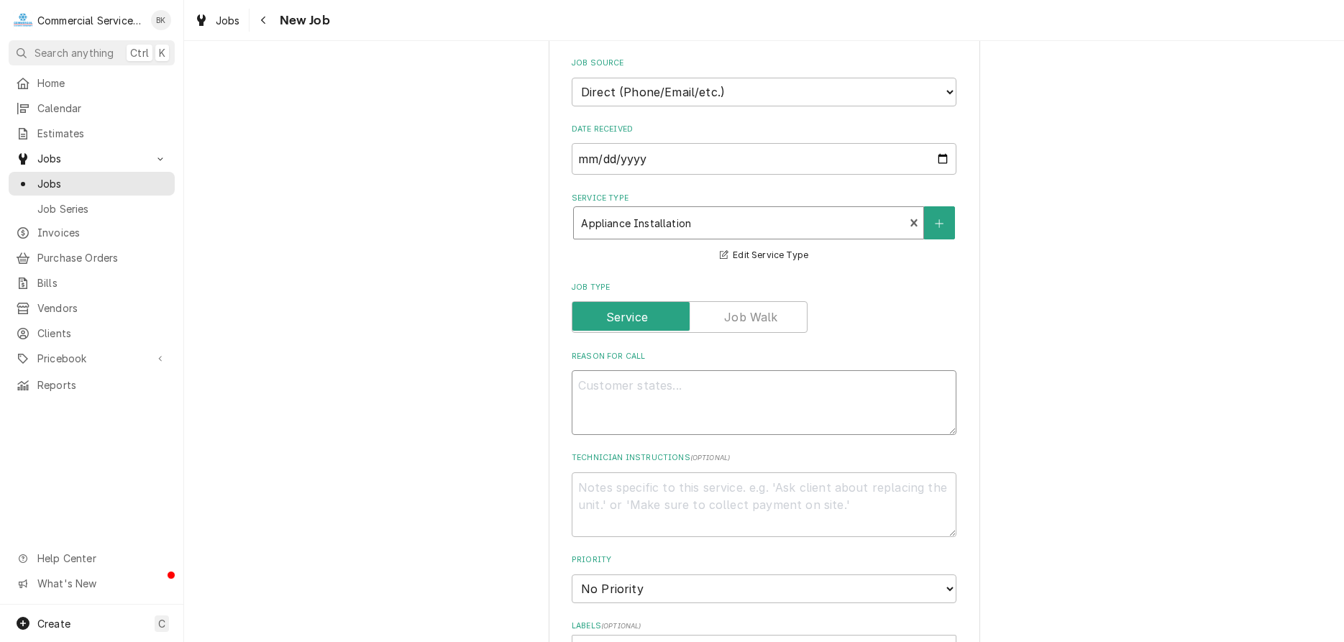
click at [611, 406] on textarea "Reason For Call" at bounding box center [764, 402] width 385 height 65
type textarea "x"
type textarea "A"
type textarea "x"
type textarea "Ap"
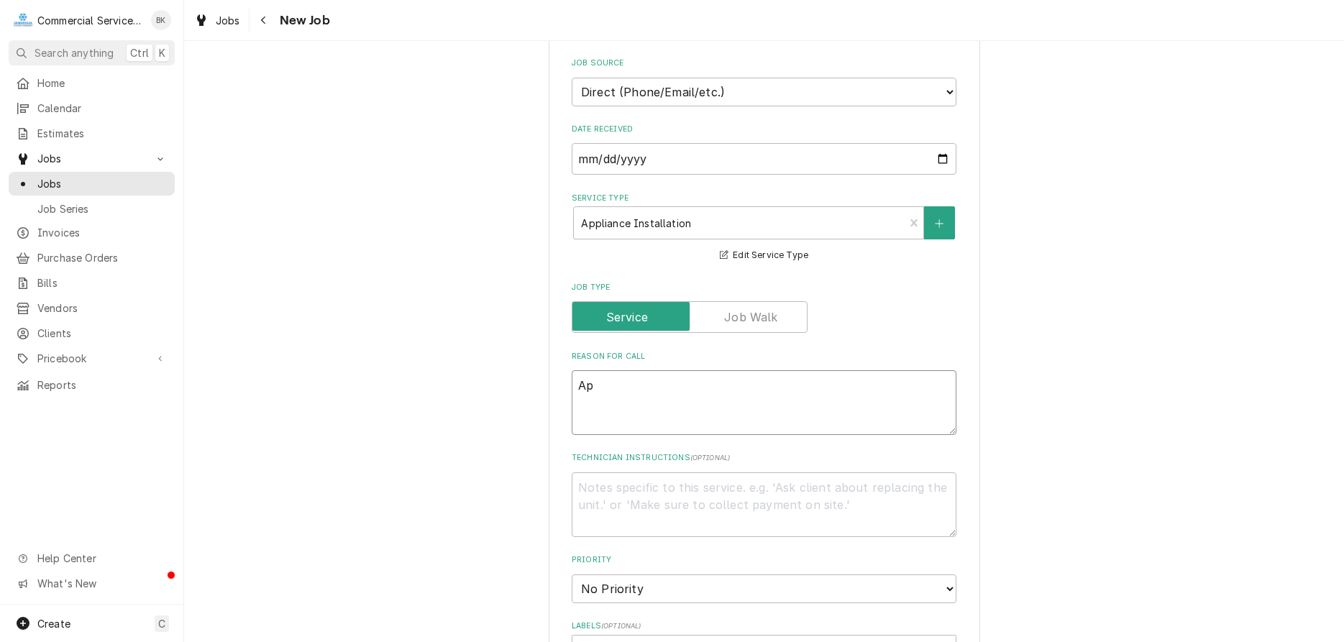
type textarea "x"
type textarea "App"
type textarea "x"
type textarea "Appl"
type textarea "x"
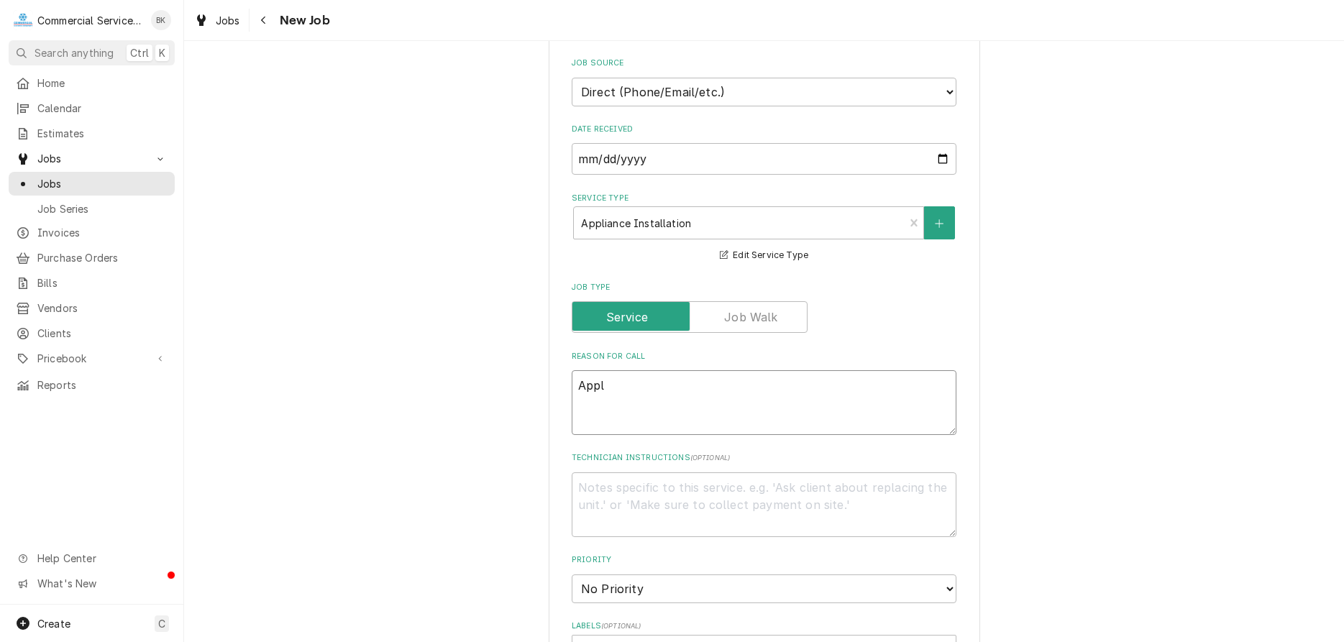
type textarea "Appli"
type textarea "x"
type textarea "Applia"
type textarea "x"
type textarea "Applian"
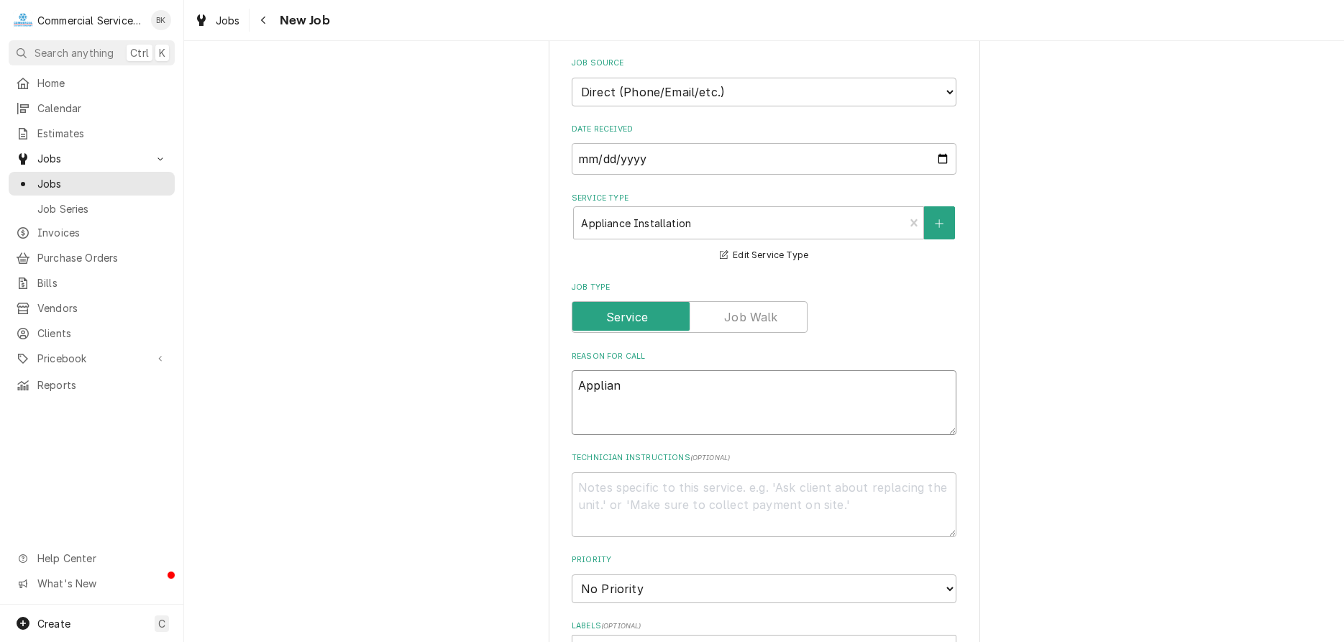
type textarea "x"
type textarea "Applianc"
type textarea "x"
type textarea "Appliance"
type textarea "x"
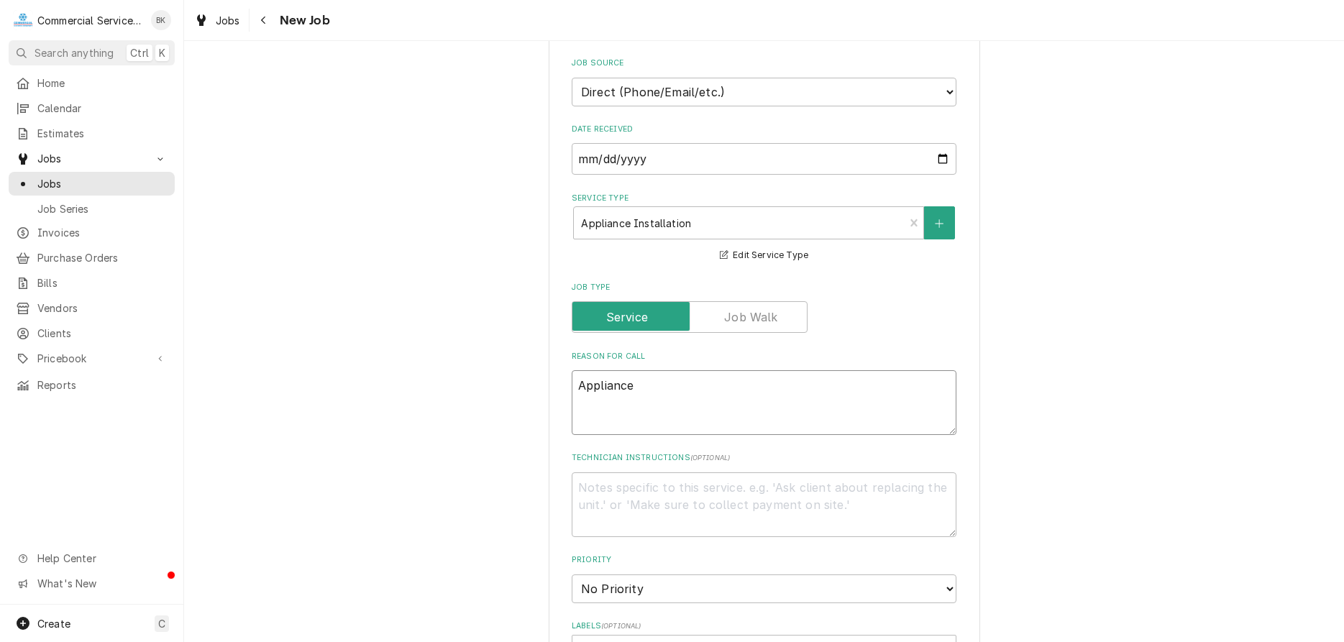
type textarea "Appliance"
type textarea "x"
type textarea "Appliance i"
type textarea "x"
type textarea "Appliance in"
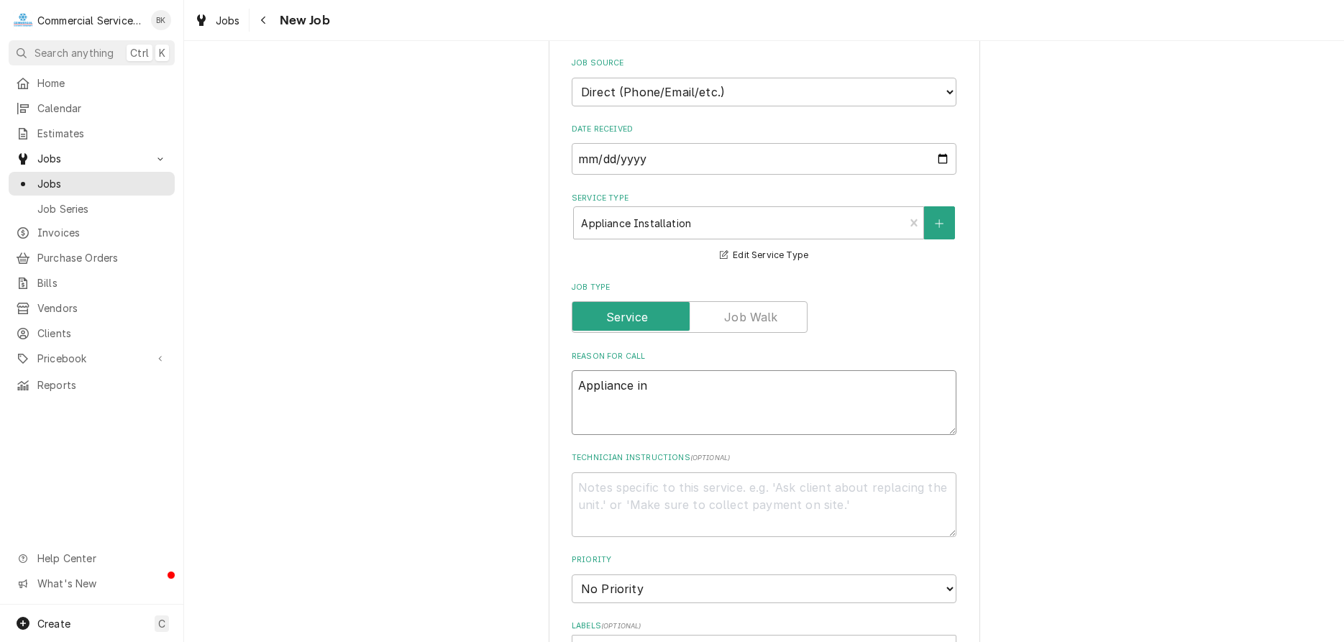
type textarea "x"
type textarea "Appliance ins"
type textarea "x"
type textarea "Appliance inst"
type textarea "x"
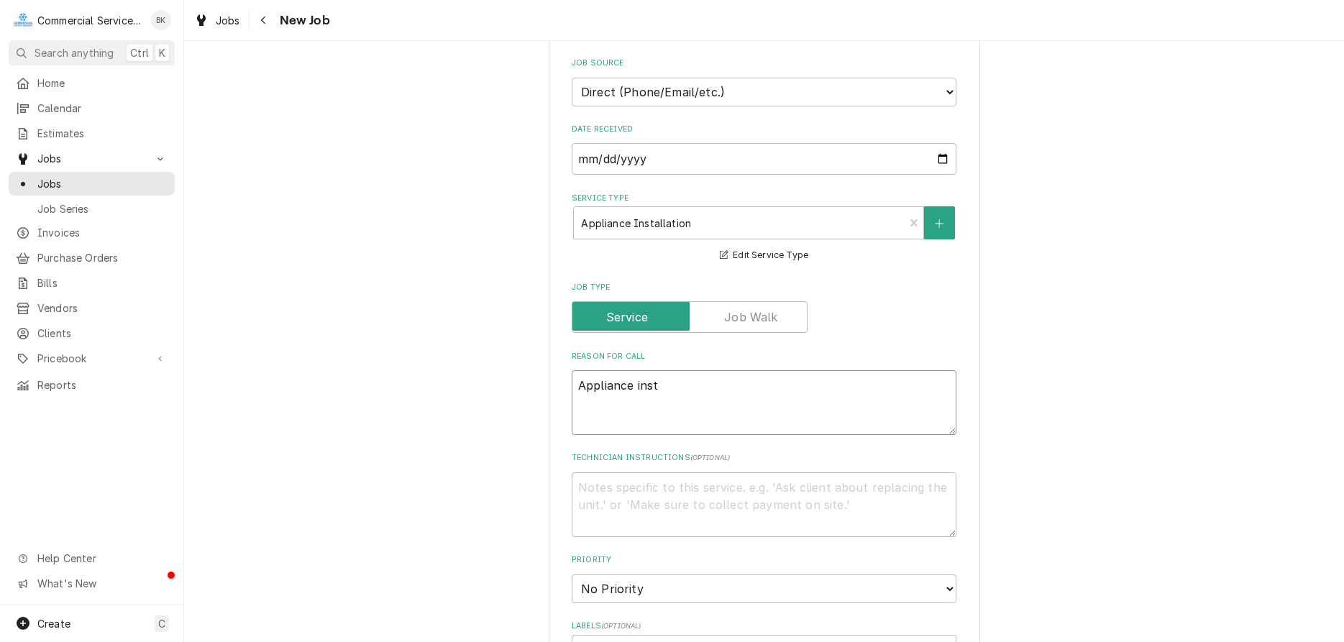
type textarea "Appliance insta"
type textarea "x"
type textarea "Appliance instal"
type textarea "x"
type textarea "Appliance install"
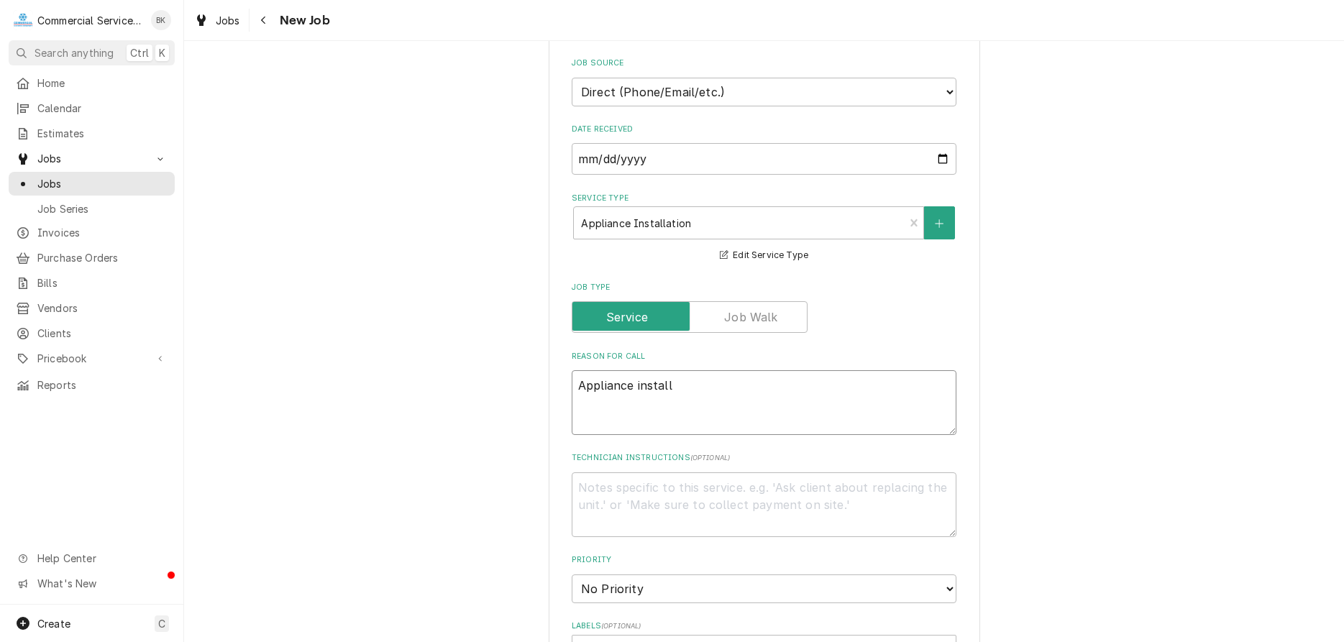
type textarea "x"
type textarea "Appliance installa"
type textarea "x"
type textarea "Appliance installat"
type textarea "x"
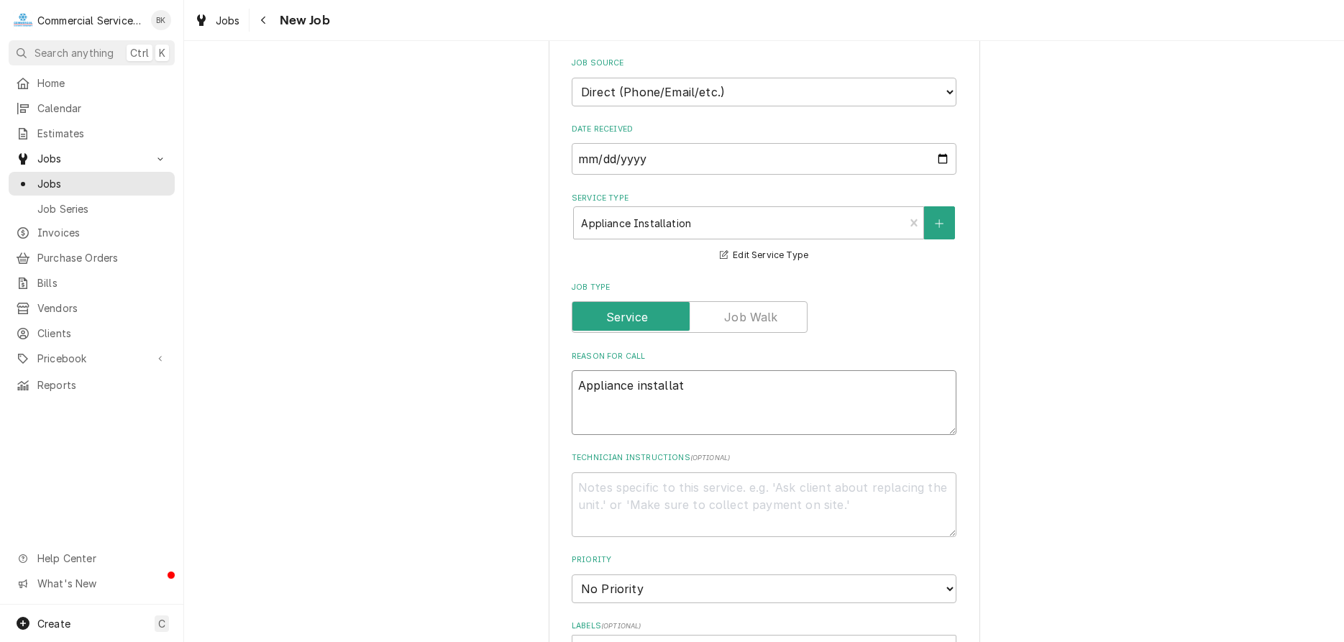
type textarea "Appliance installati"
type textarea "x"
type textarea "Appliance installatio"
type textarea "x"
type textarea "Appliance installation"
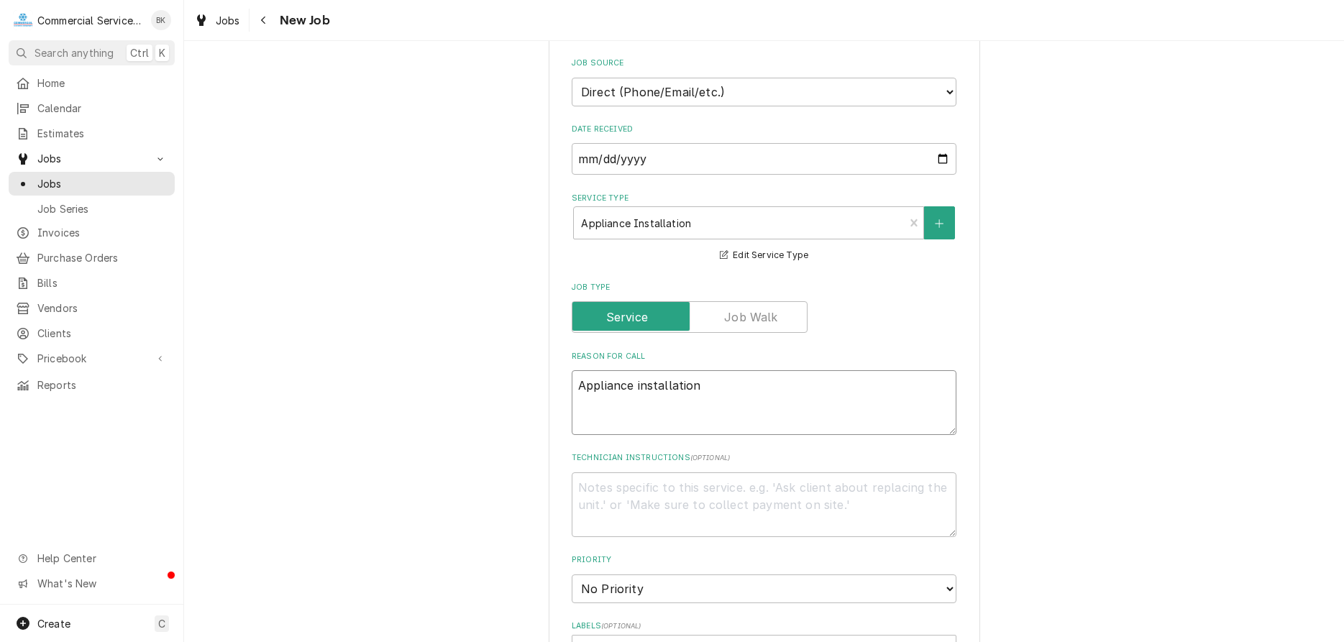
type textarea "x"
type textarea "Appliance installation"
type textarea "x"
type textarea "Appliance installation -"
type textarea "x"
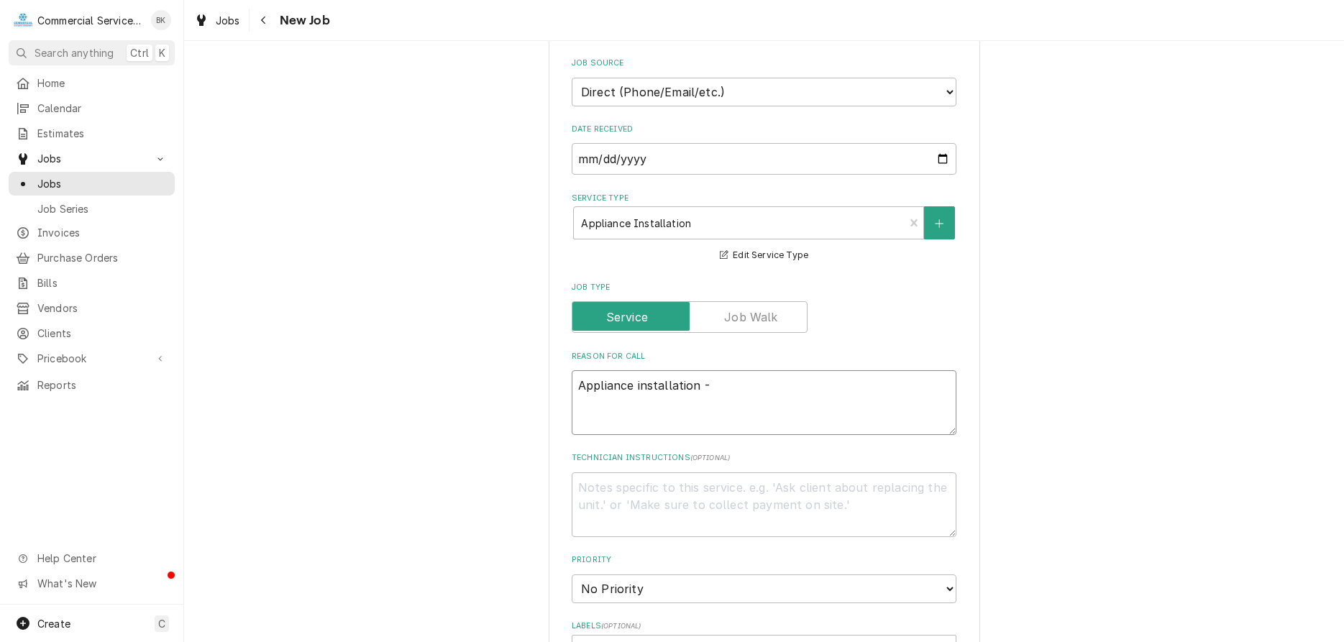
type textarea "Appliance installation -"
type textarea "x"
type textarea "Appliance installation - S"
type textarea "x"
type textarea "Appliance installation - So"
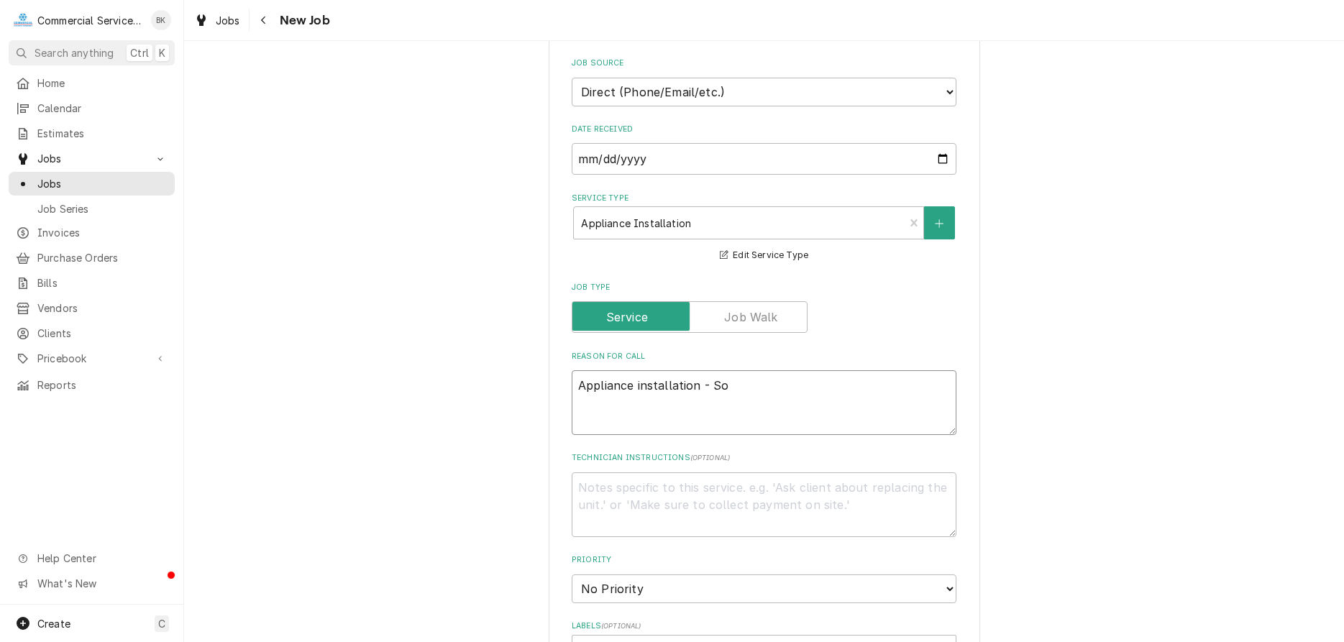
type textarea "x"
type textarea "Appliance installation - Sou"
type textarea "x"
type textarea "Appliance installation - Soun"
type textarea "x"
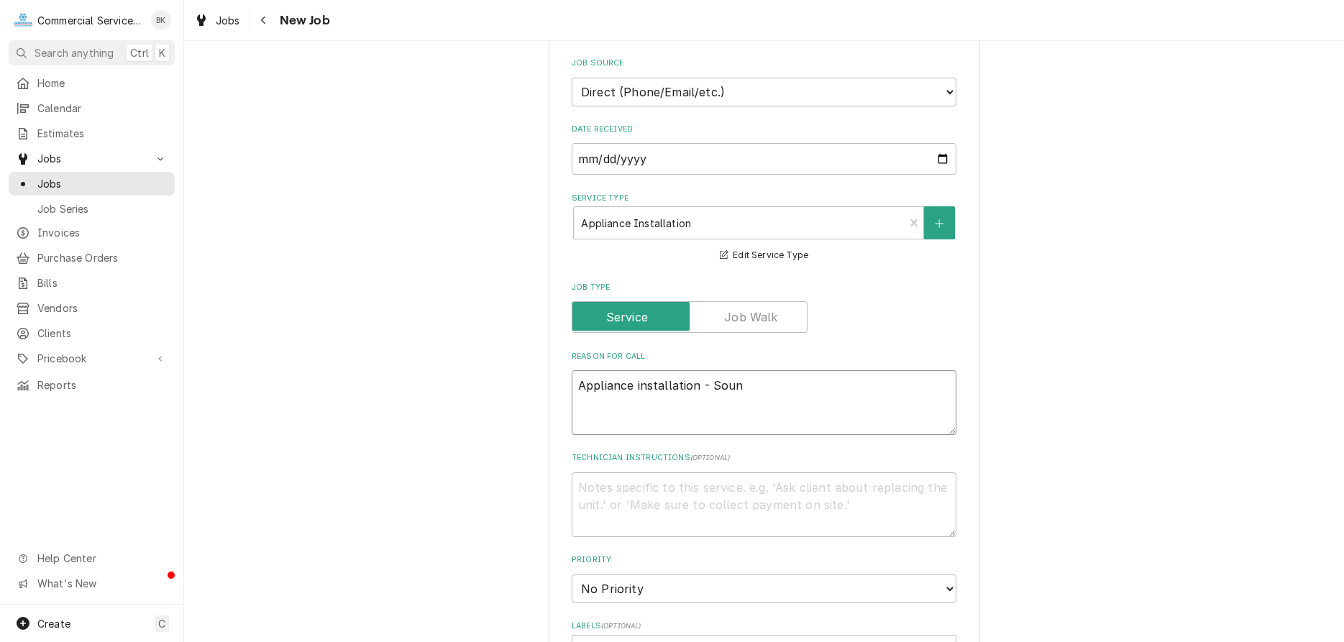
type textarea "Appliance installation - Sou"
type textarea "x"
type textarea "Appliance installation - Sout"
type textarea "x"
type textarea "Appliance installation - South"
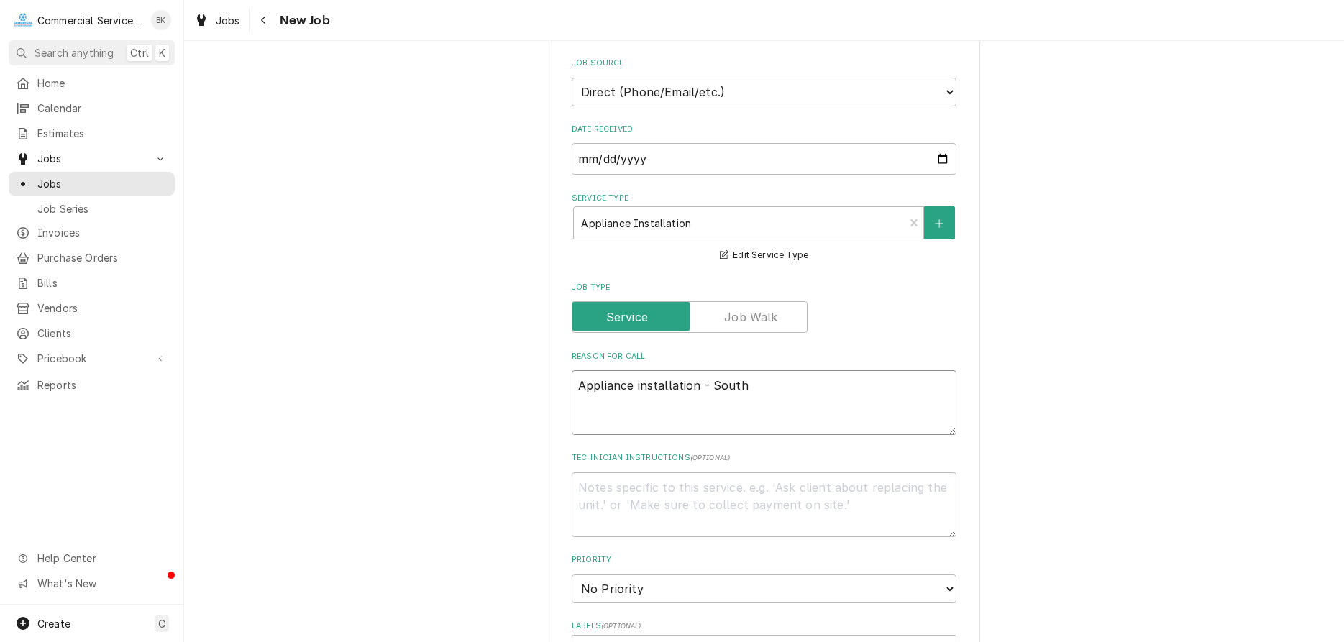
type textarea "x"
type textarea "Appliance installation - Southb"
type textarea "x"
type textarea "Appliance installation - Southbe"
type textarea "x"
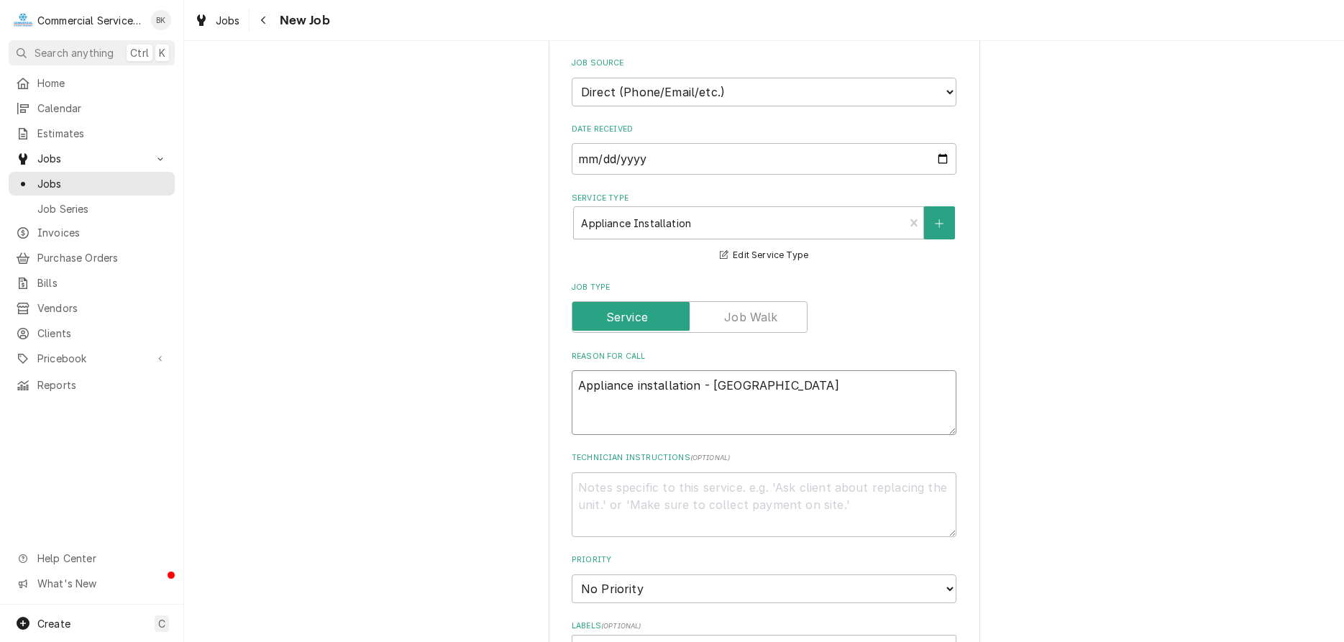
type textarea "Appliance installation - Southben"
type textarea "x"
type textarea "Appliance installation - Southbend"
type textarea "x"
type textarea "Appliance installation - Southbend"
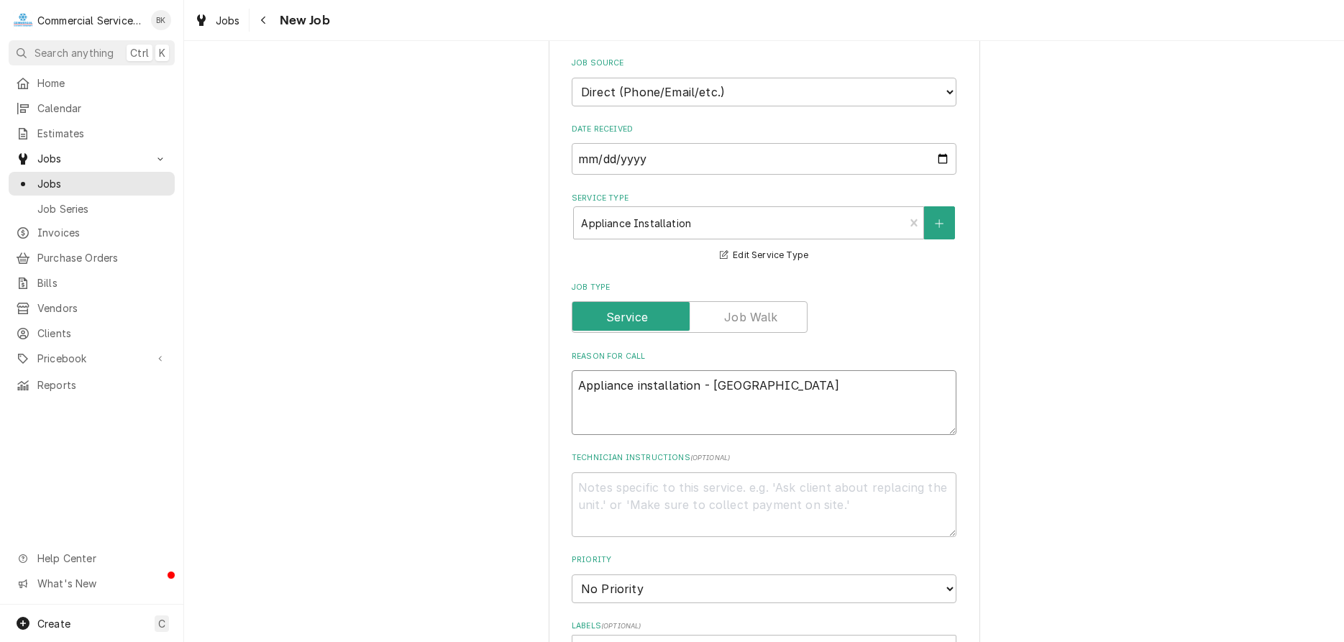
type textarea "x"
type textarea "Appliance installation - Southbend o"
type textarea "x"
type textarea "Appliance installation - Southbend ov"
type textarea "x"
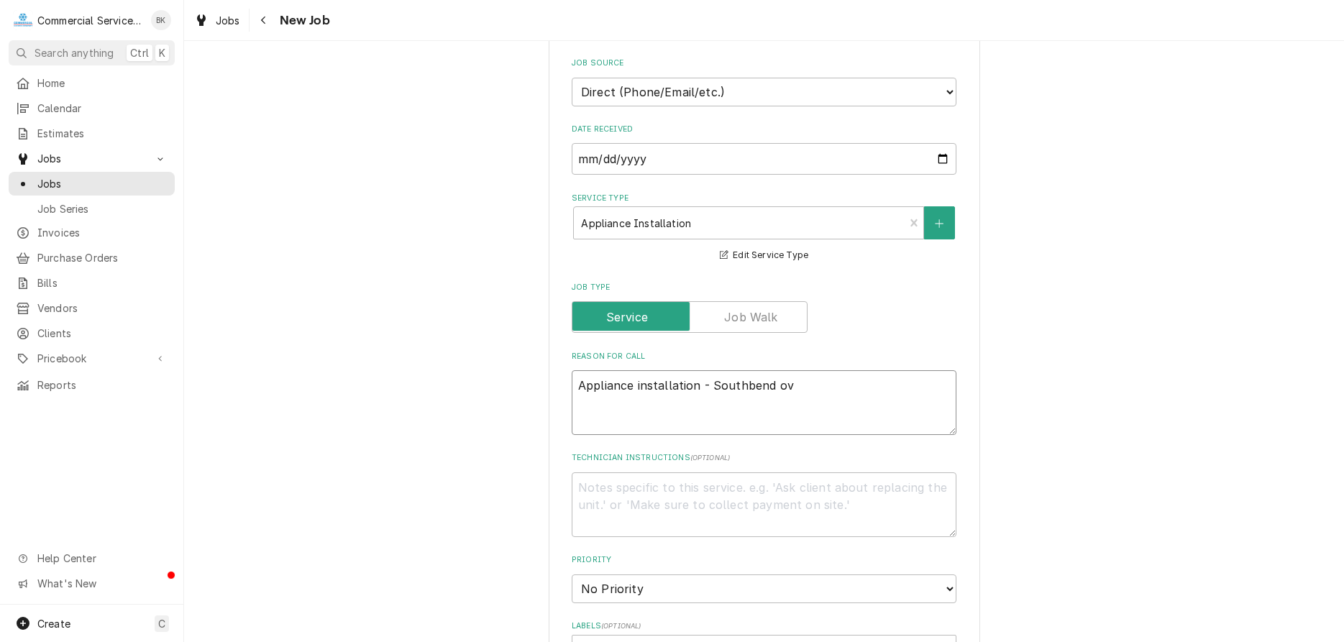
type textarea "Appliance installation - Southbend ove"
type textarea "x"
type textarea "Appliance installation - Southbend oven"
type textarea "x"
type textarea "Appliance installation - Southbend ovens"
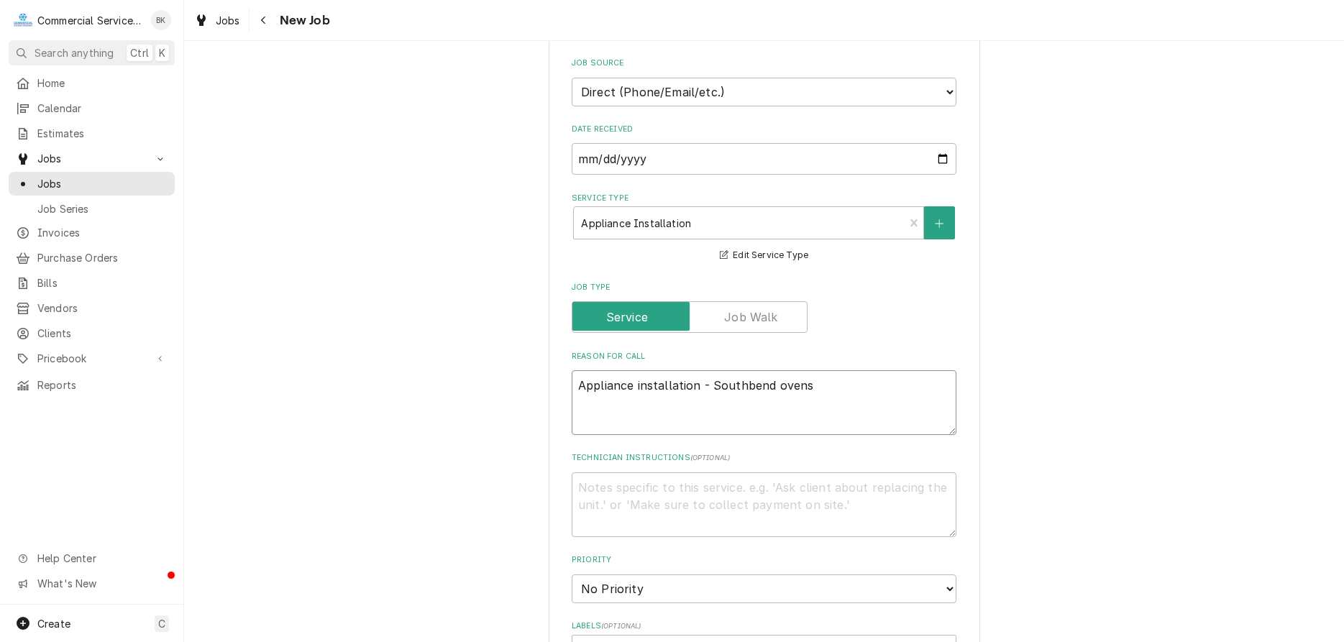
type textarea "x"
type textarea "Appliance installation - Southbend ovens"
type textarea "x"
type textarea "Appliance installation - Southbend ovens a"
type textarea "x"
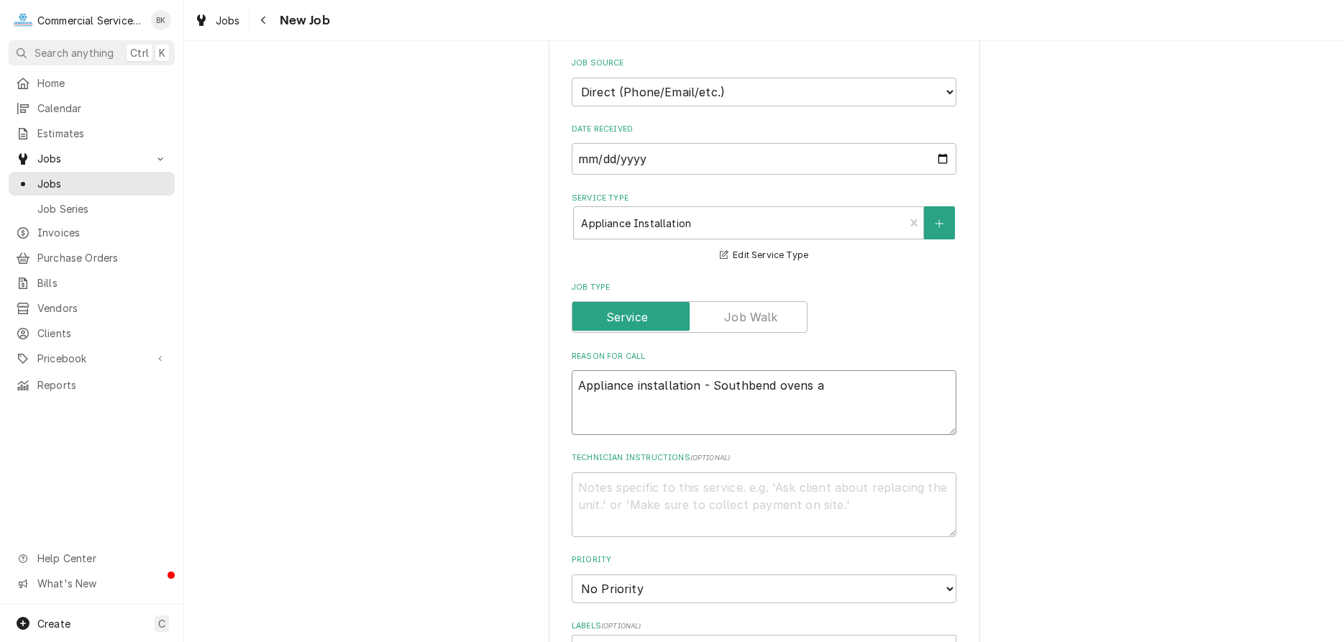
type textarea "Appliance installation - Southbend ovens ar"
type textarea "x"
type textarea "Appliance installation - Southbend ovens are"
type textarea "x"
type textarea "Appliance installation - Southbend ovens are"
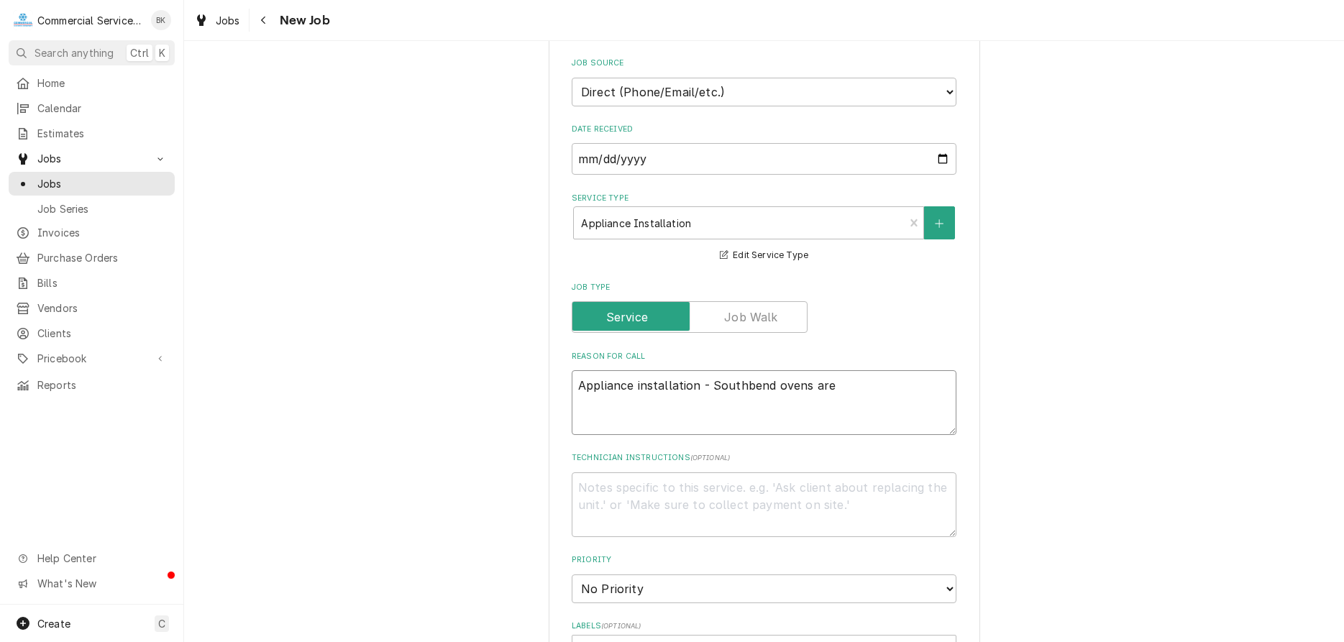
type textarea "x"
type textarea "Appliance installation - Southbend ovens are d"
type textarea "x"
type textarea "Appliance installation - Southbend ovens are du"
type textarea "x"
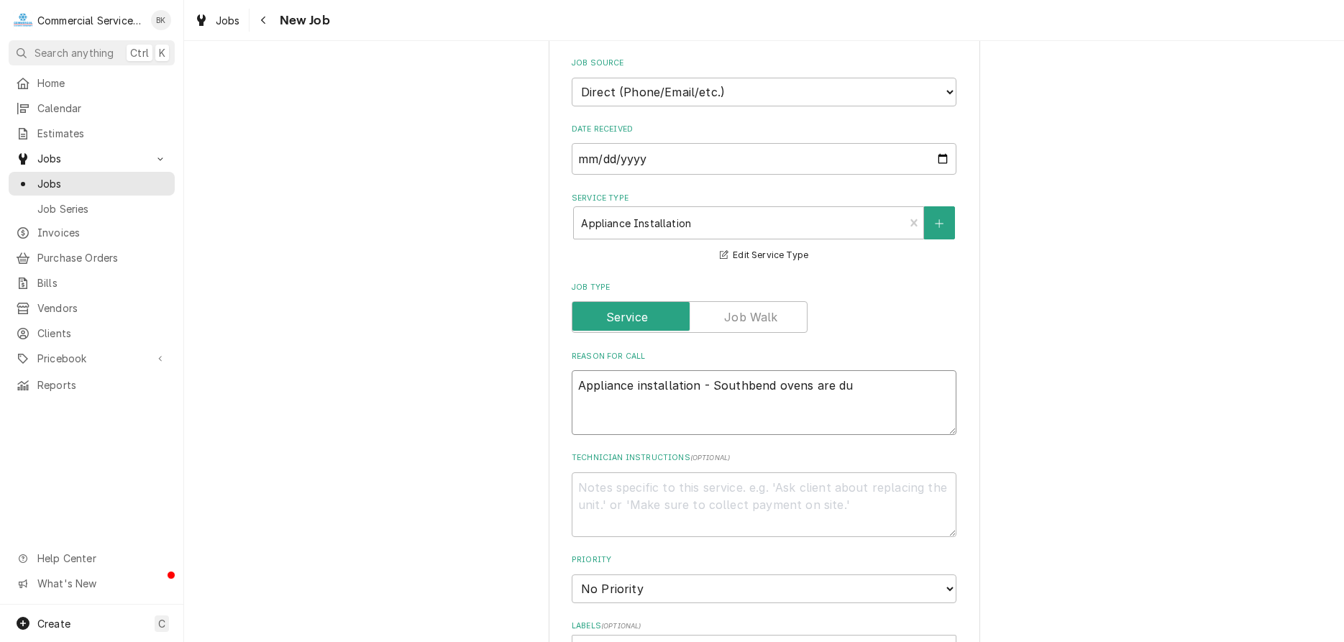
type textarea "Appliance installation - Southbend ovens are due"
type textarea "x"
type textarea "Appliance installation - Southbend ovens are due"
type textarea "x"
type textarea "Appliance installation - Southbend ovens are due t"
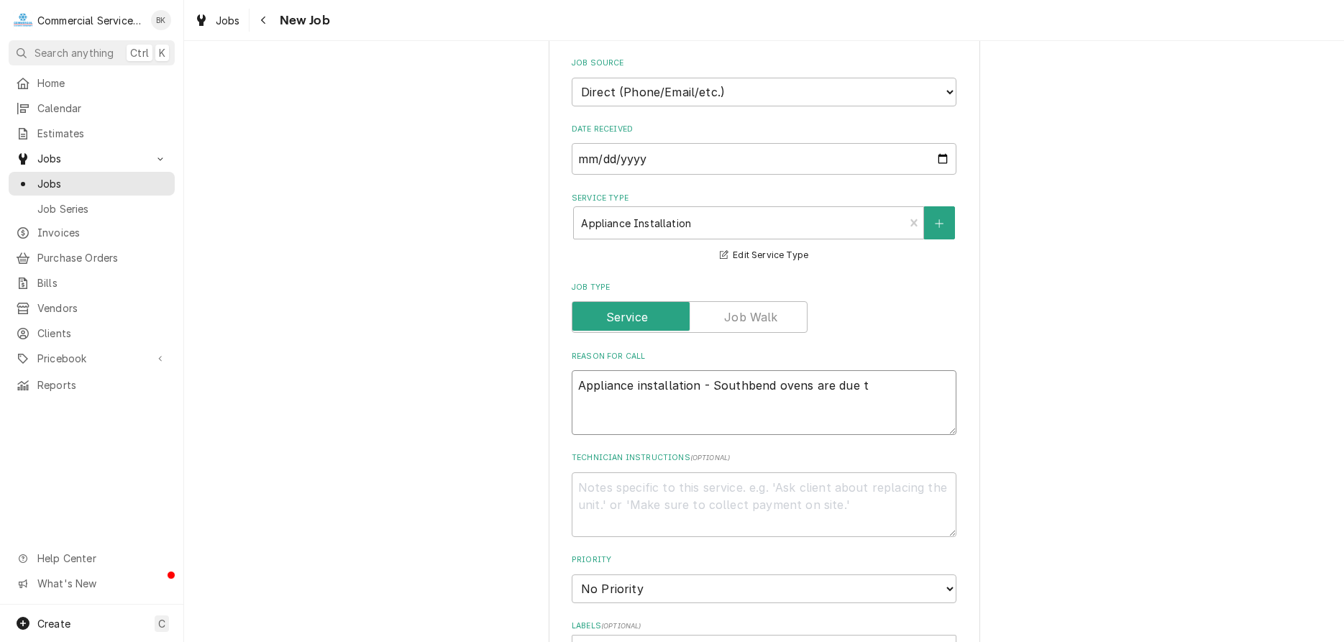
type textarea "x"
type textarea "Appliance installation - Southbend ovens are due to"
type textarea "x"
type textarea "Appliance installation - Southbend ovens are due to"
type textarea "x"
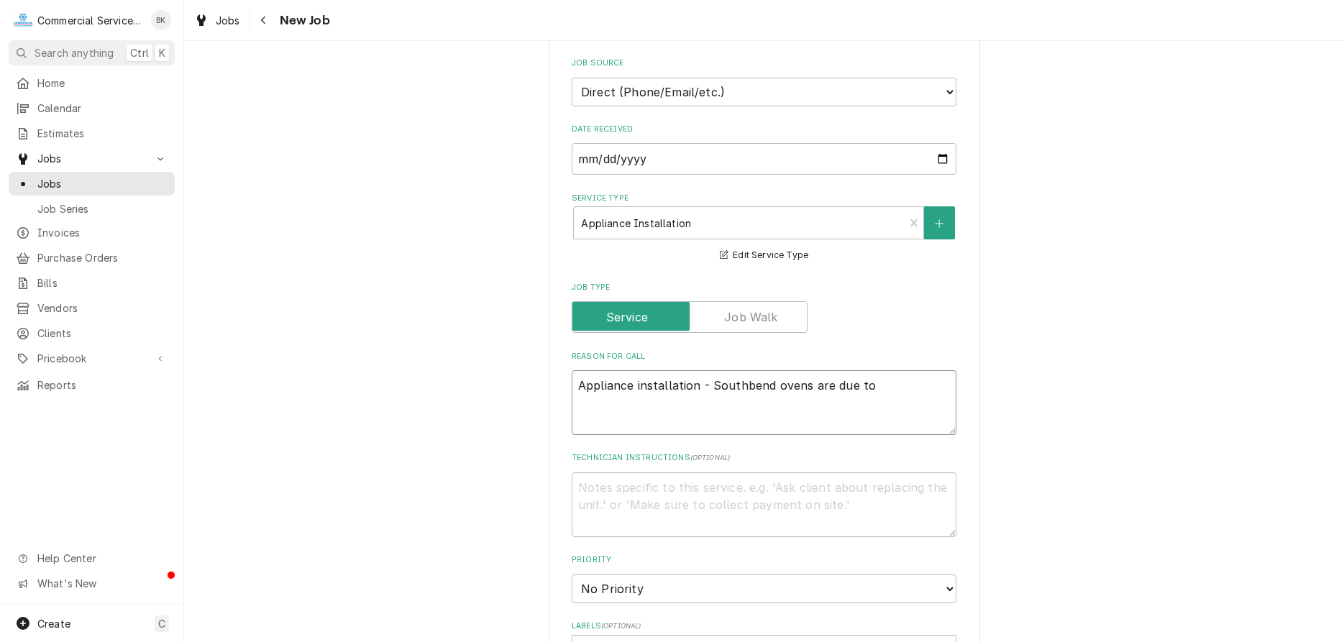
type textarea "Appliance installation - Southbend ovens are due to a"
type textarea "x"
type textarea "Appliance installation - Southbend ovens are due to ar"
type textarea "x"
type textarea "Appliance installation - Southbend ovens are due to arr"
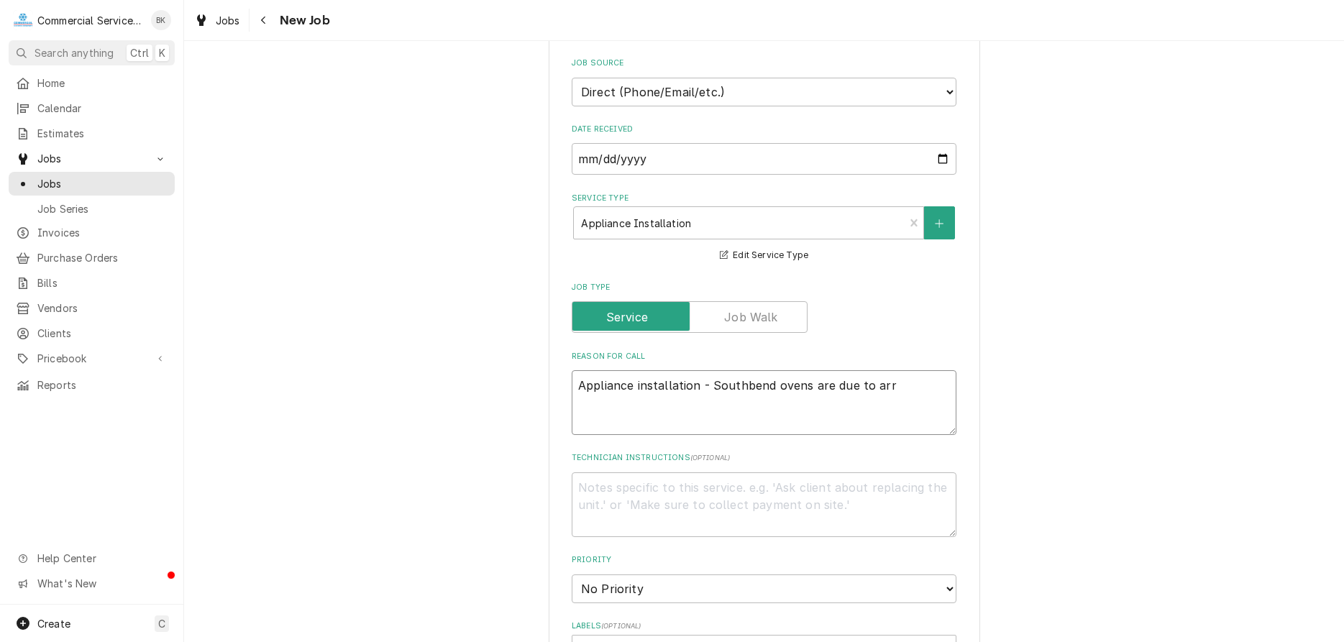
type textarea "x"
type textarea "Appliance installation - Southbend ovens are due to arri"
type textarea "x"
type textarea "Appliance installation - Southbend ovens are due to arriv"
type textarea "x"
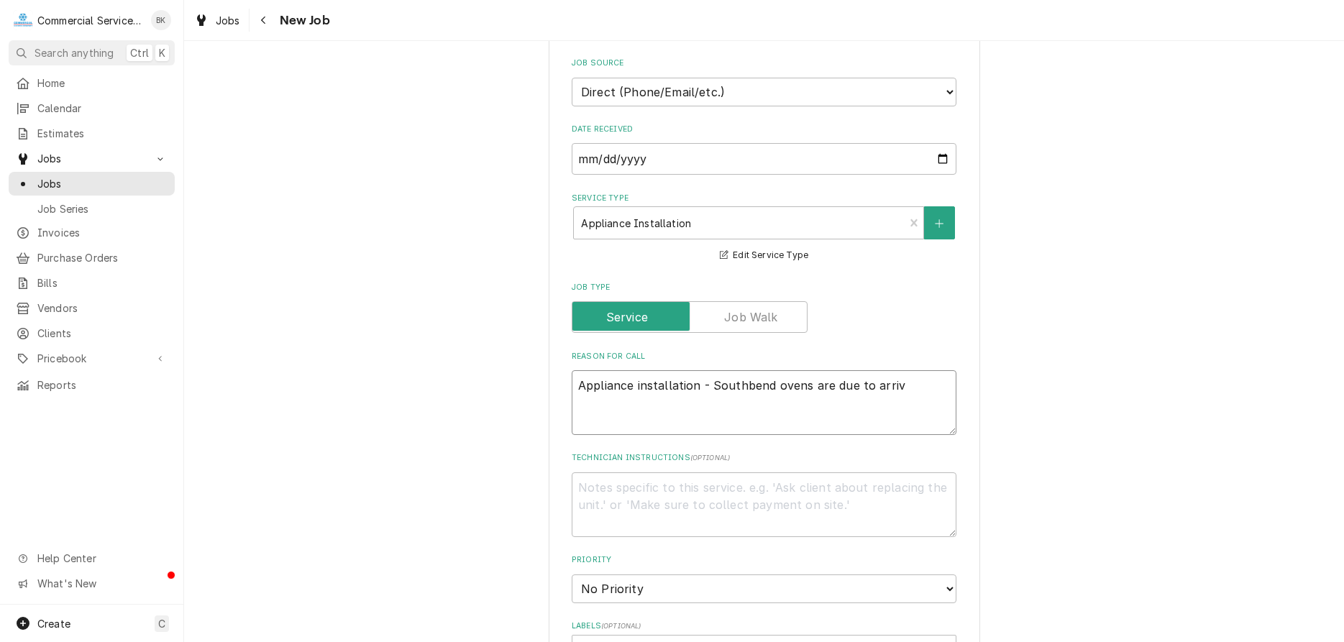
type textarea "Appliance installation - Southbend ovens are due to arrive"
type textarea "x"
type textarea "Appliance installation - Southbend ovens are due to arrive"
type textarea "x"
type textarea "Appliance installation - Southbend ovens are due to arrive t"
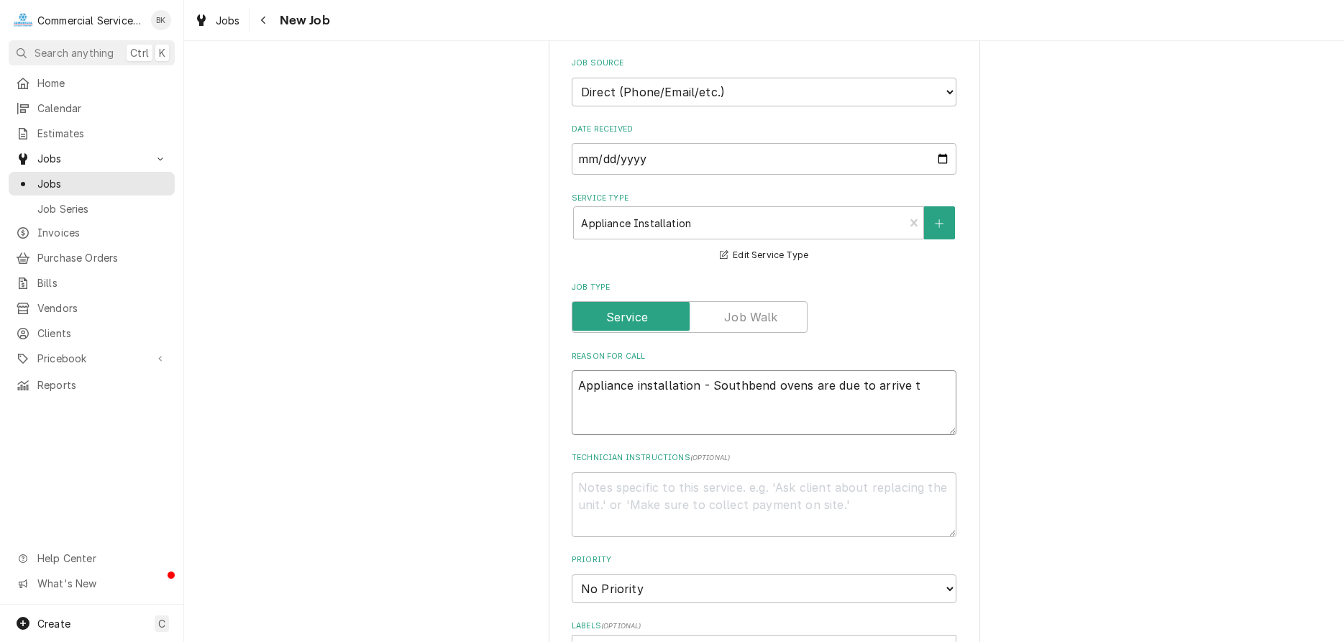
type textarea "x"
type textarea "Appliance installation - Southbend ovens are due to arrive th"
type textarea "x"
type textarea "Appliance installation - Southbend ovens are due to arrive thi"
type textarea "x"
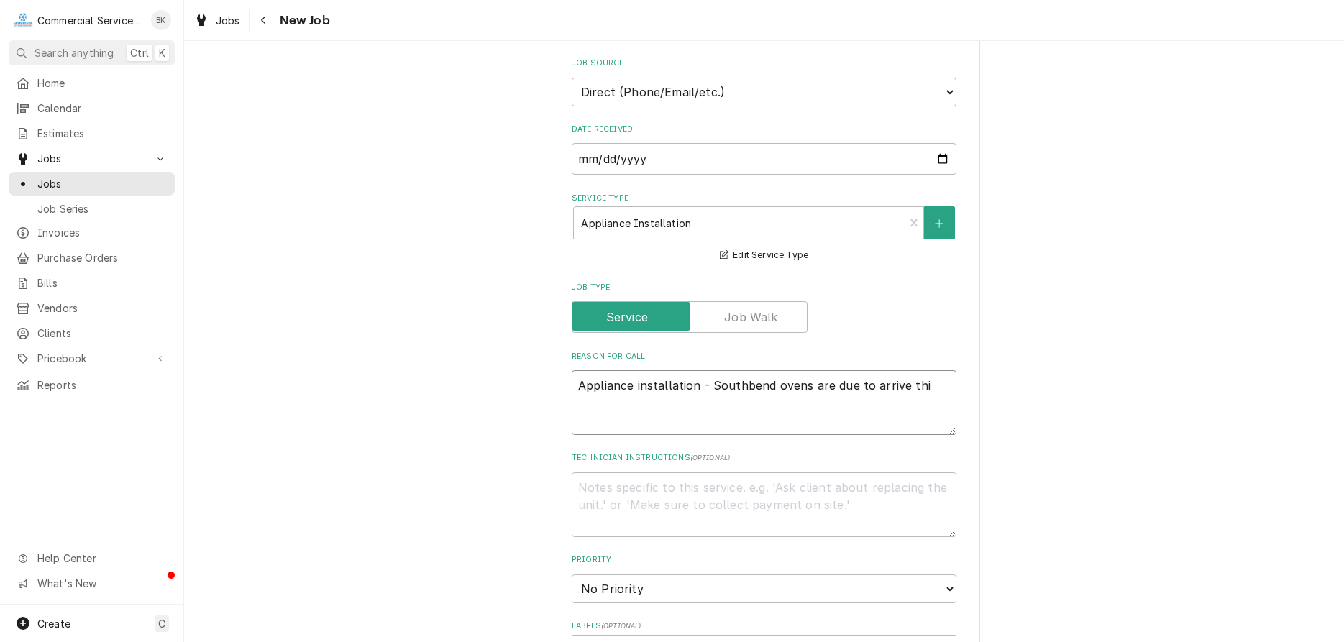
type textarea "Appliance installation - Southbend ovens are due to arrive this"
type textarea "x"
type textarea "Appliance installation - Southbend ovens are due to arrive this"
type textarea "x"
type textarea "Appliance installation - Southbend ovens are due to arrive this w"
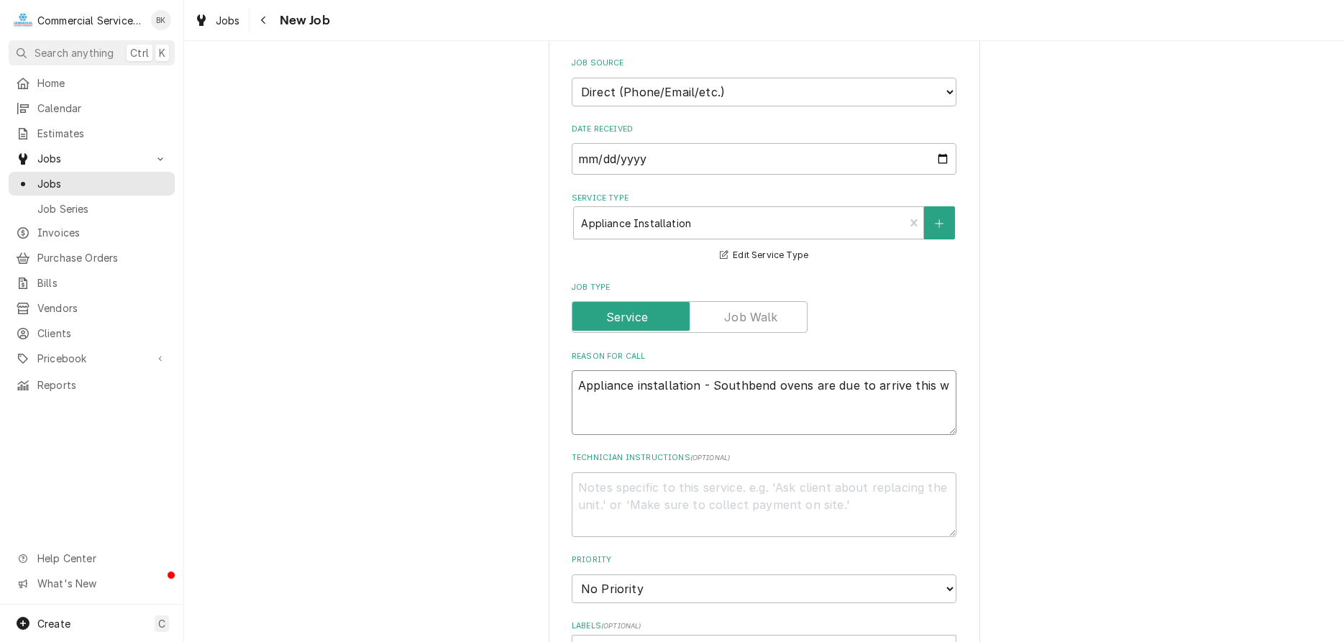
type textarea "x"
type textarea "Appliance installation - Southbend ovens are due to arrive this we"
type textarea "x"
type textarea "Appliance installation - Southbend ovens are due to arrive this wee"
type textarea "x"
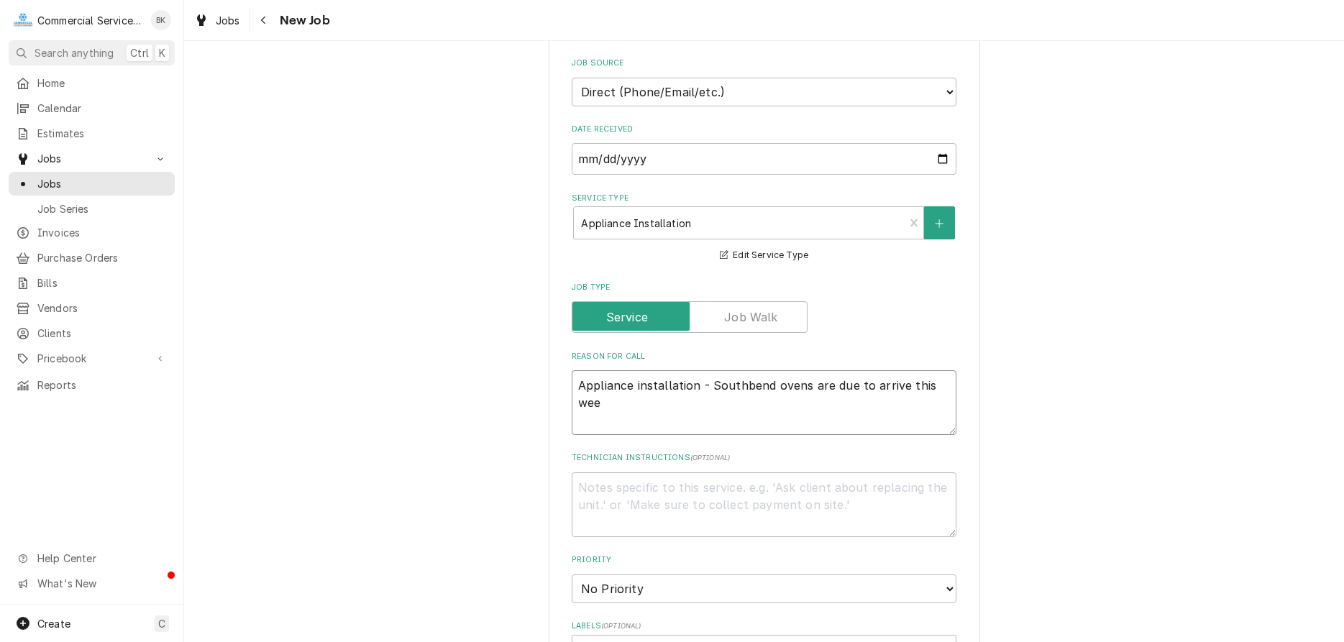
type textarea "Appliance installation - Southbend ovens are due to arrive this week"
type textarea "x"
type textarea "Appliance installation - Southbend ovens are due to arrive this week."
type textarea "x"
type textarea "Appliance installation - Southbend ovens are due to arrive this week."
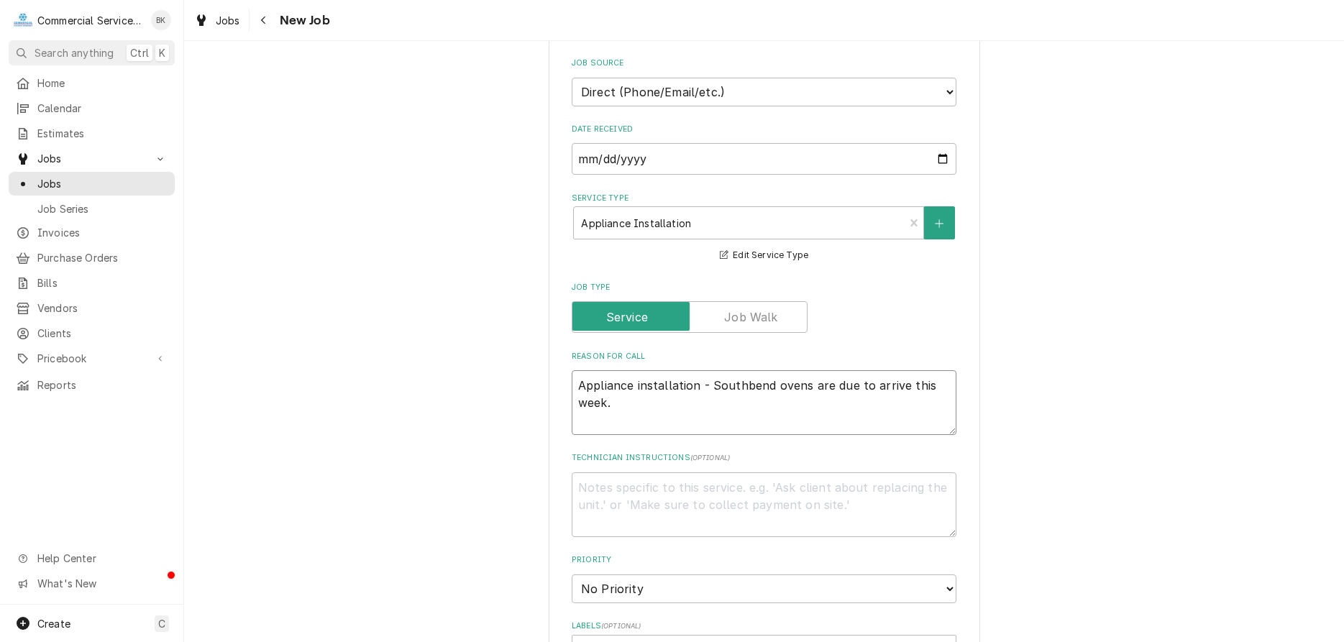
click at [742, 384] on textarea "Appliance installation - Southbend ovens are due to arrive this week." at bounding box center [764, 402] width 385 height 65
type textarea "x"
type textarea "Appliance installation - South bend ovens are due to arrive this week."
type textarea "x"
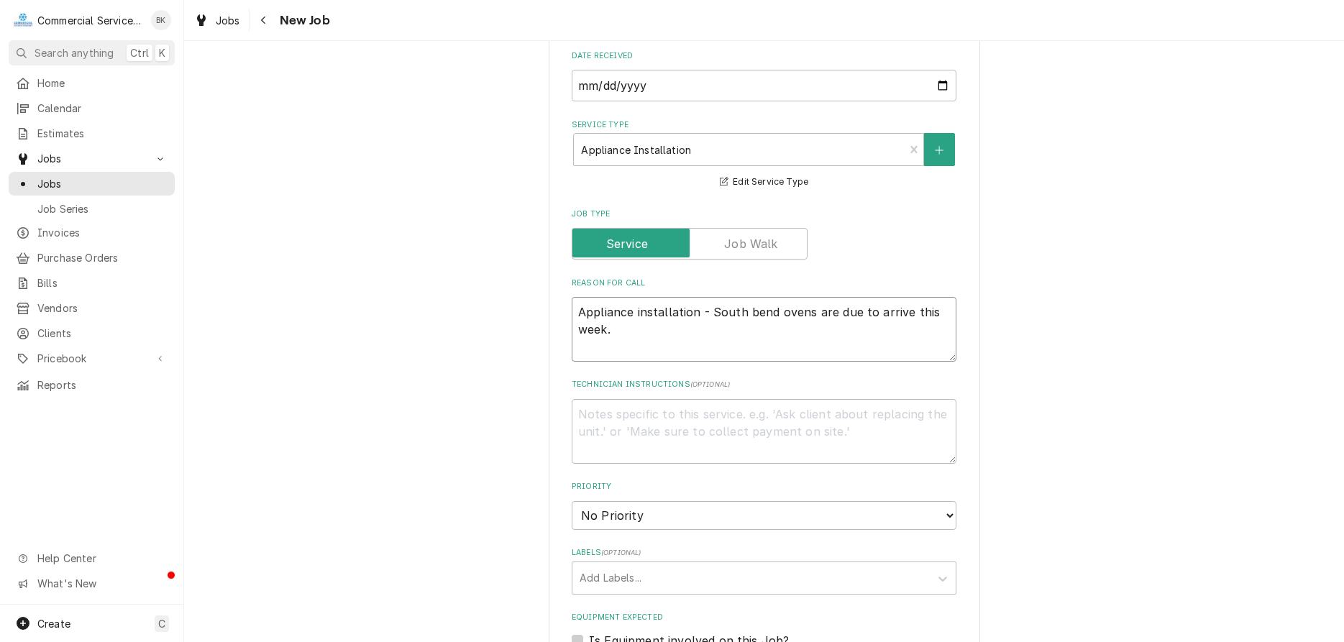
type textarea "Appliance installation - South bend ovens are due to arrive this week."
click at [700, 409] on textarea "Technician Instructions ( optional )" at bounding box center [764, 431] width 385 height 65
click at [572, 501] on select "No Priority Urgent High Medium Low" at bounding box center [764, 515] width 385 height 29
select select "3"
click option "Medium" at bounding box center [0, 0] width 0 height 0
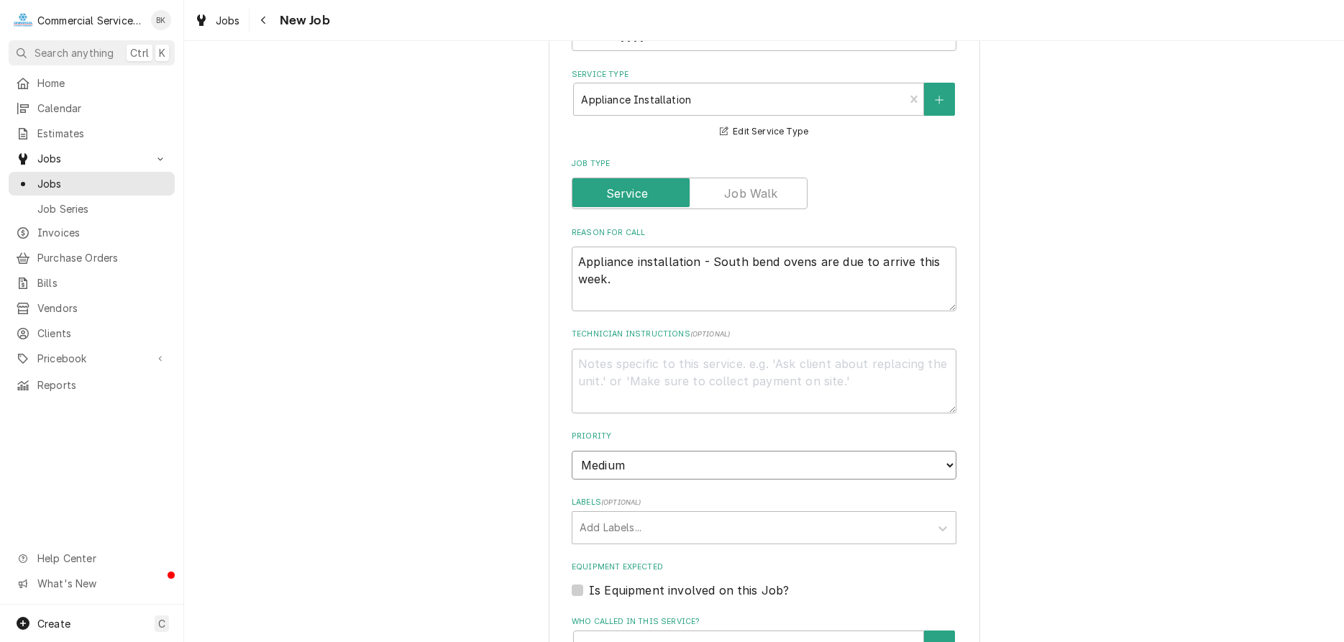
type textarea "x"
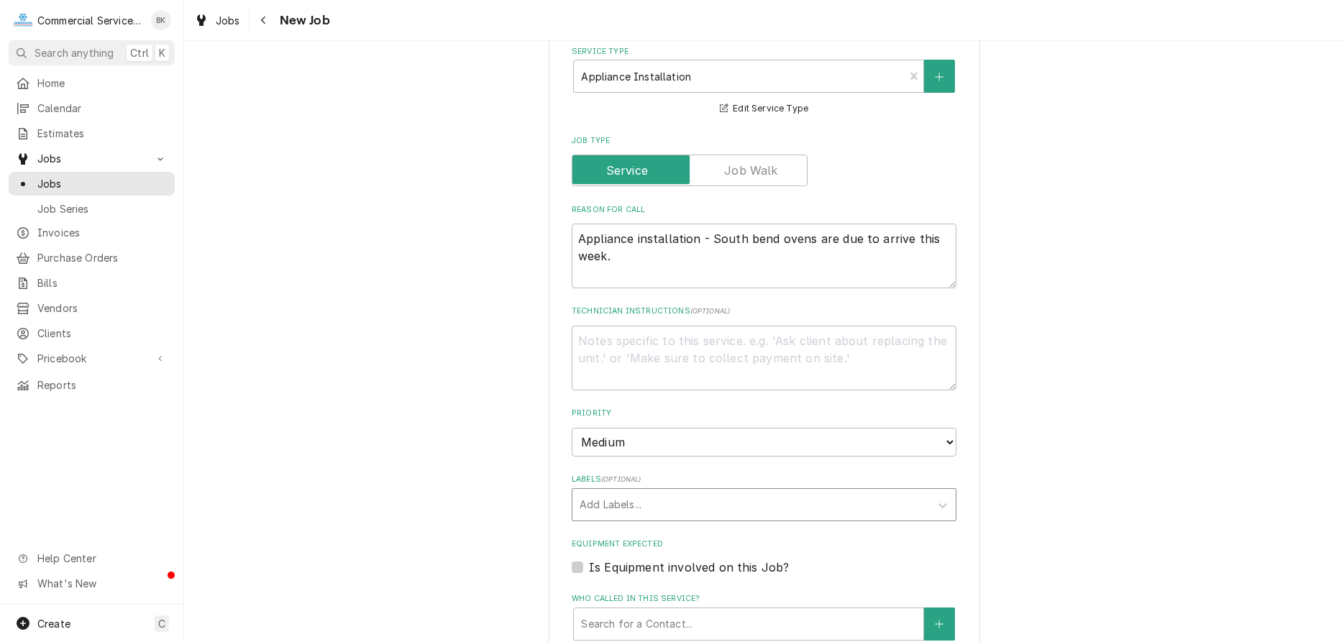
click at [656, 497] on div "Labels" at bounding box center [751, 505] width 343 height 26
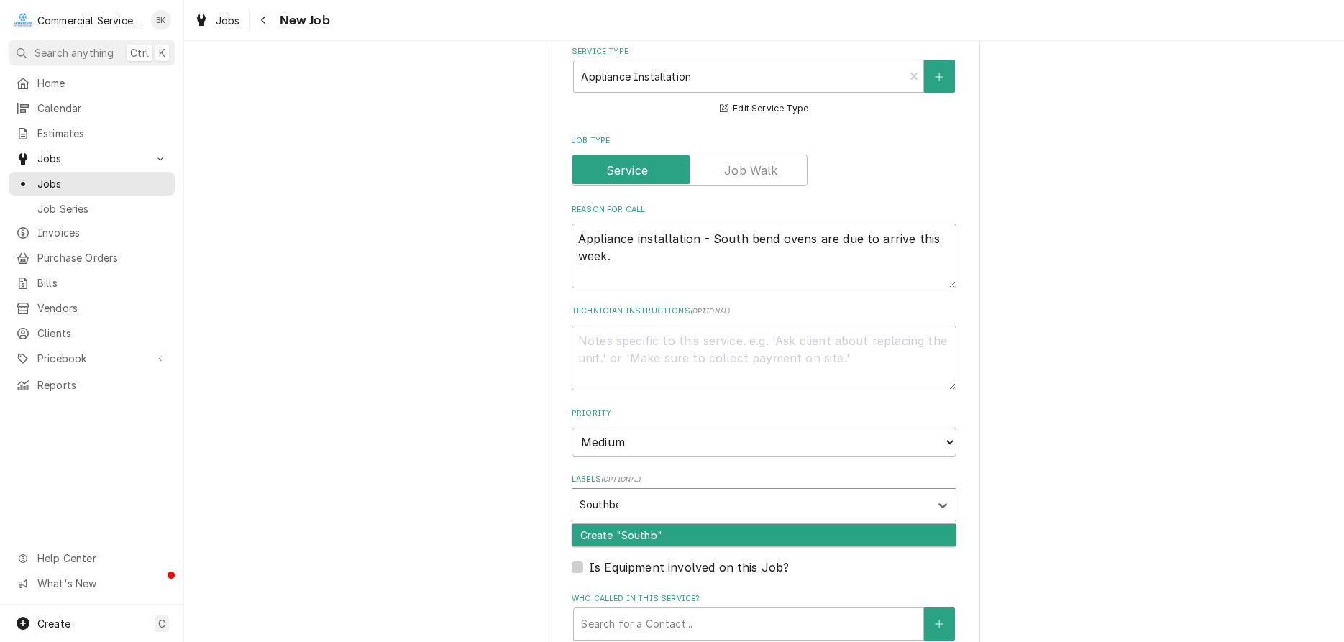
type input "Southbend"
type textarea "x"
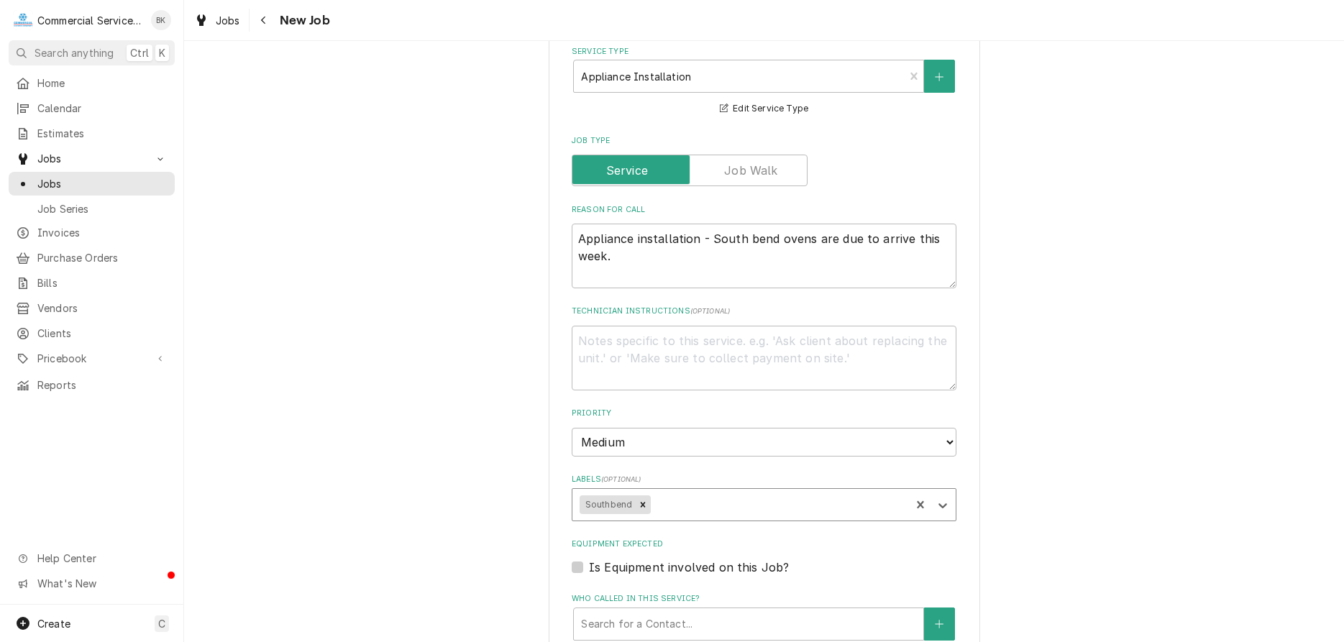
type textarea "x"
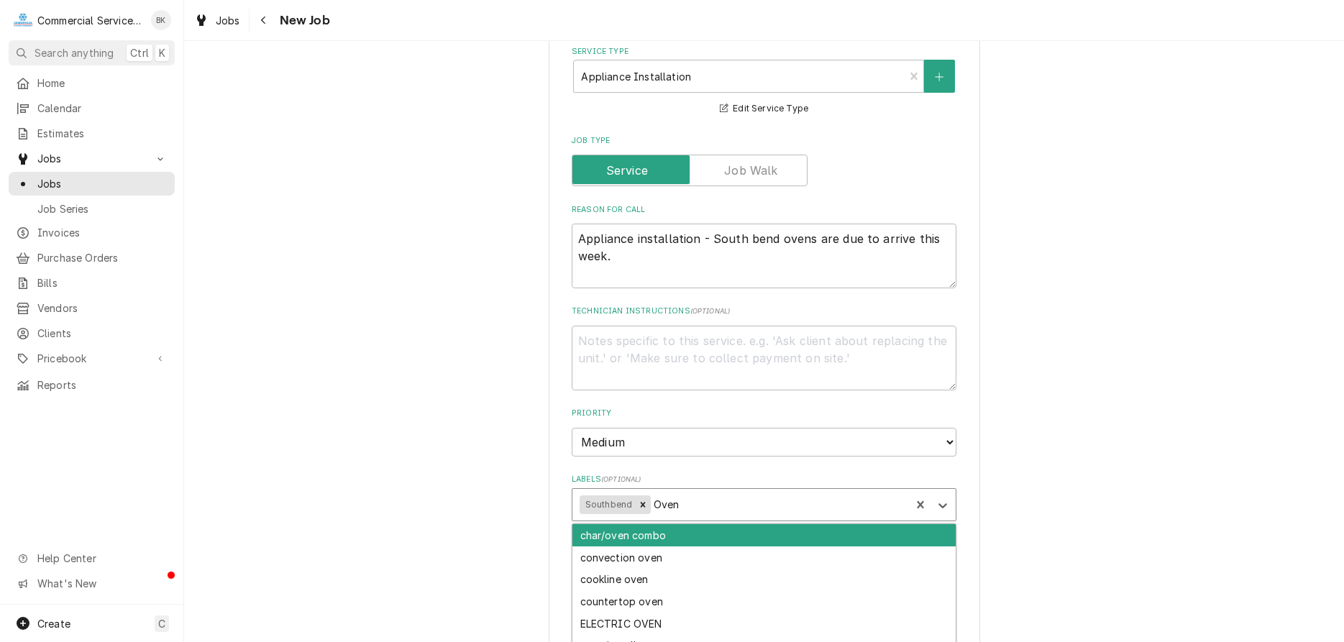
type input "Ovens"
type textarea "x"
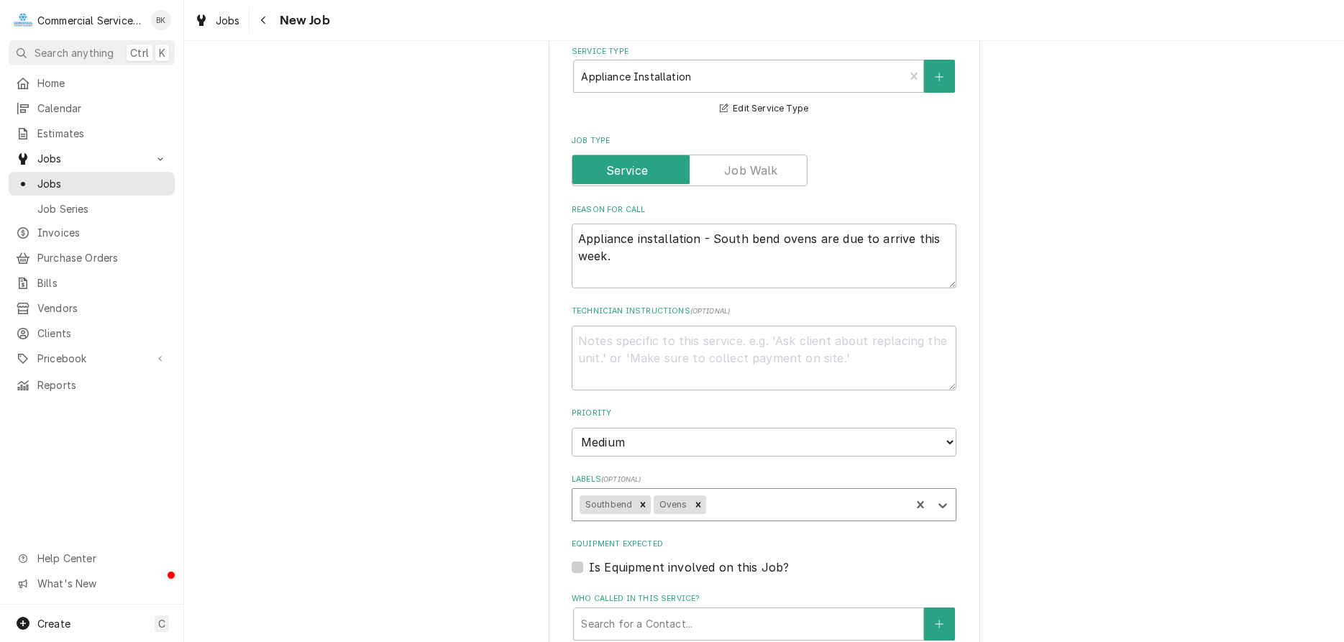
type textarea "x"
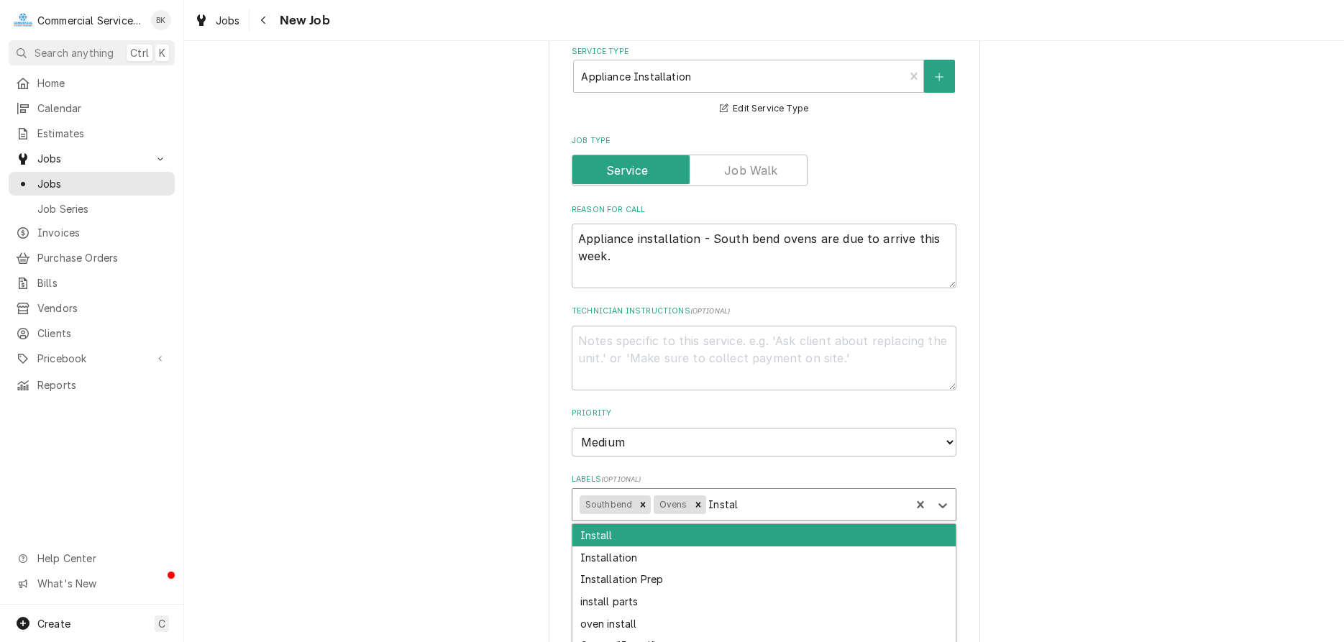
type input "Install"
type textarea "x"
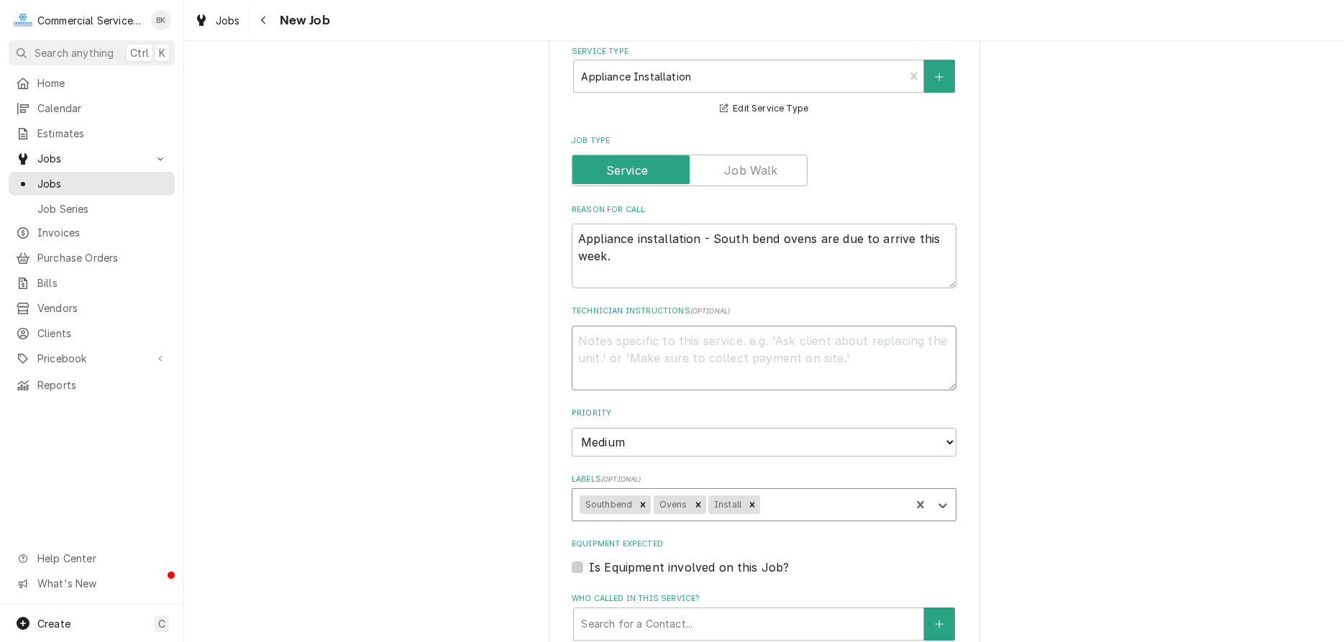
click at [613, 373] on textarea "Technician Instructions ( optional )" at bounding box center [764, 358] width 385 height 65
type textarea "x"
type textarea "R"
type textarea "x"
type textarea "Re"
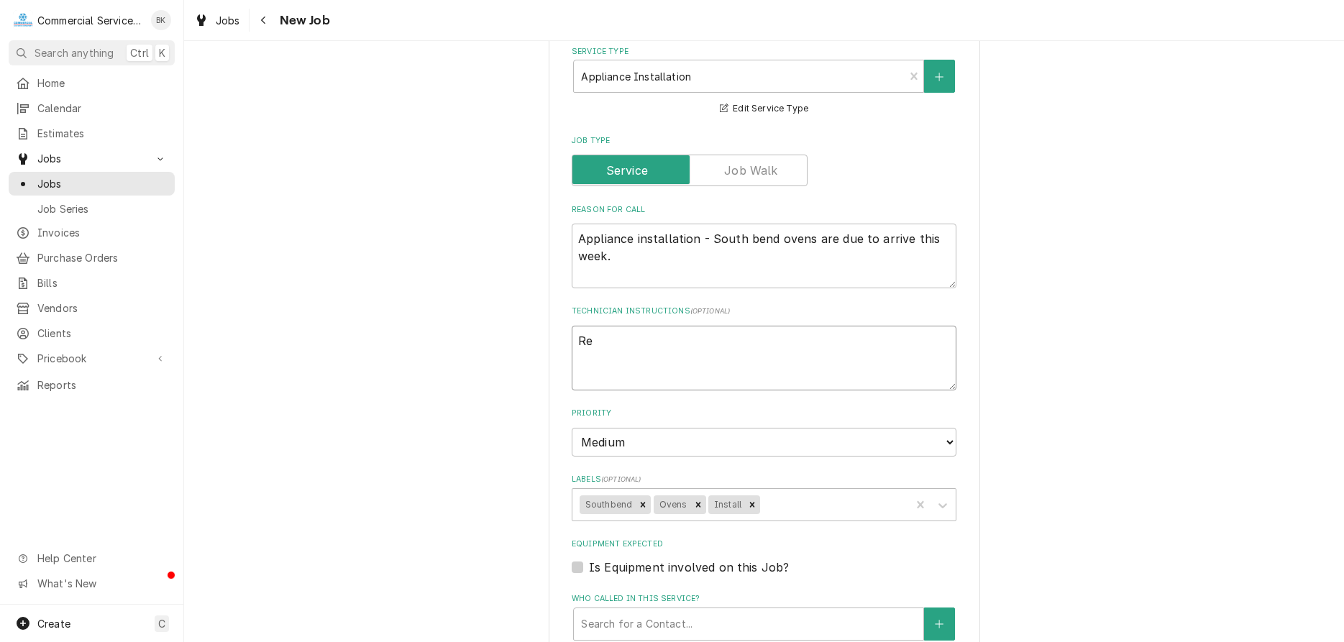
type textarea "x"
type textarea "Rem"
type textarea "x"
type textarea "Remo"
type textarea "x"
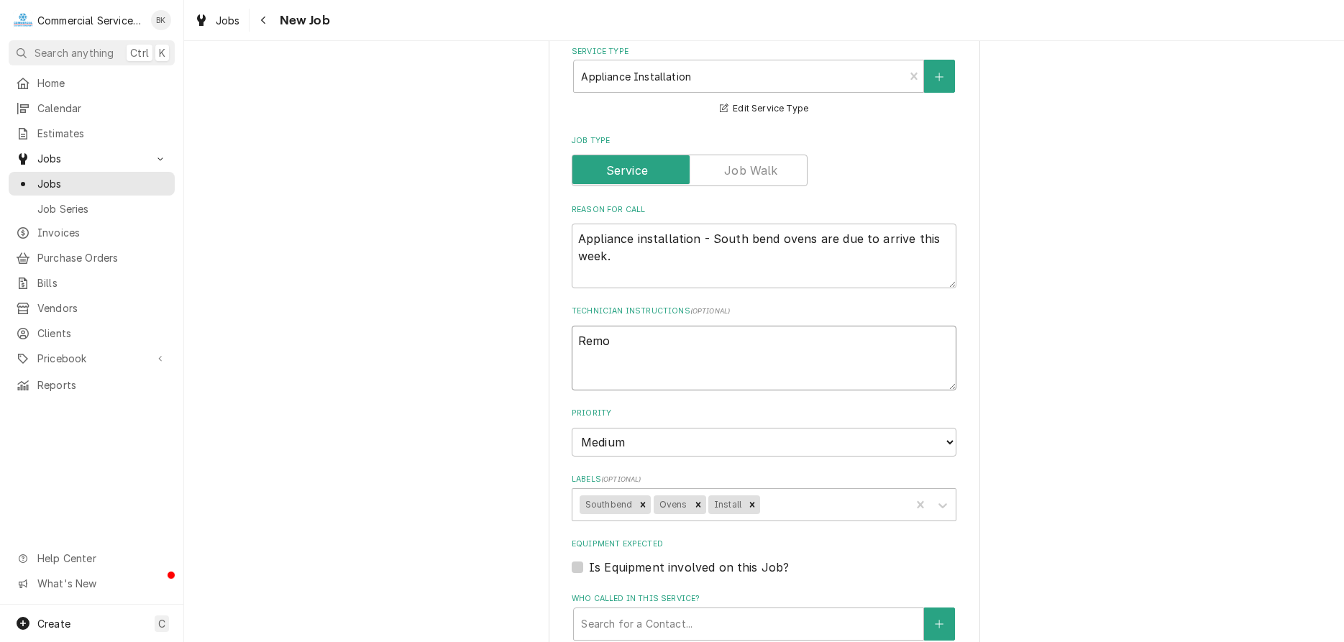
type textarea "Remov"
type textarea "x"
type textarea "Remove"
type textarea "x"
type textarea "Remove"
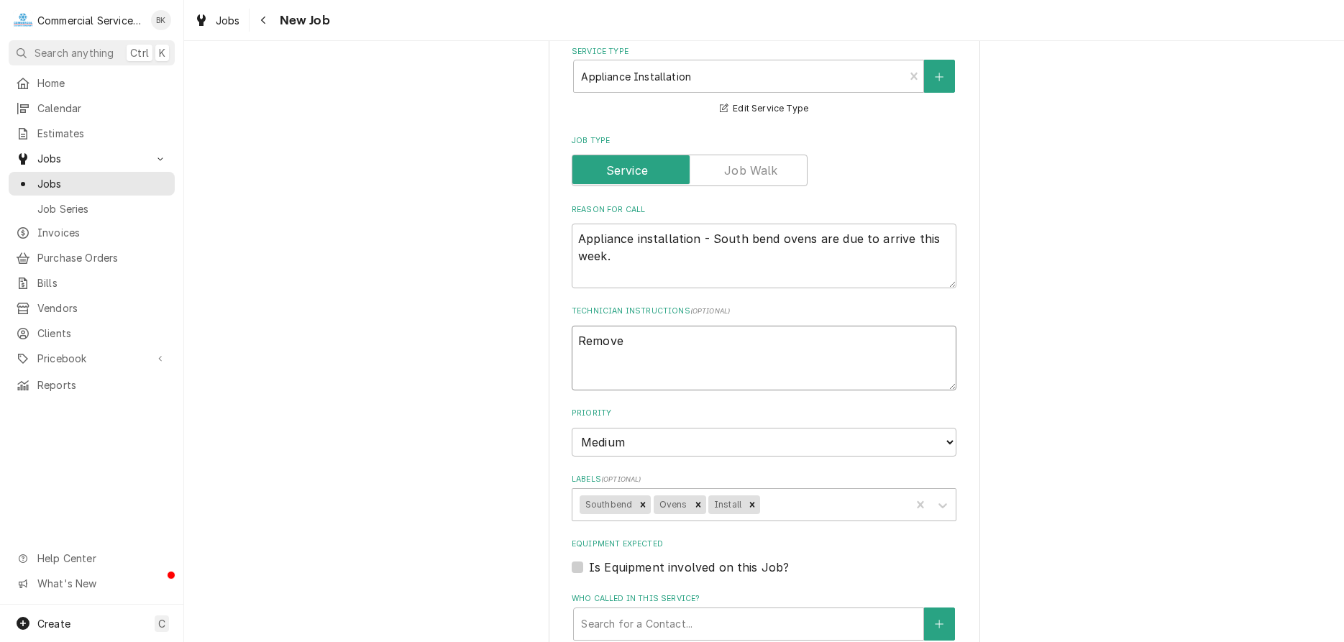
type textarea "x"
type textarea "Remove e"
type textarea "x"
type textarea "Remove ex"
type textarea "x"
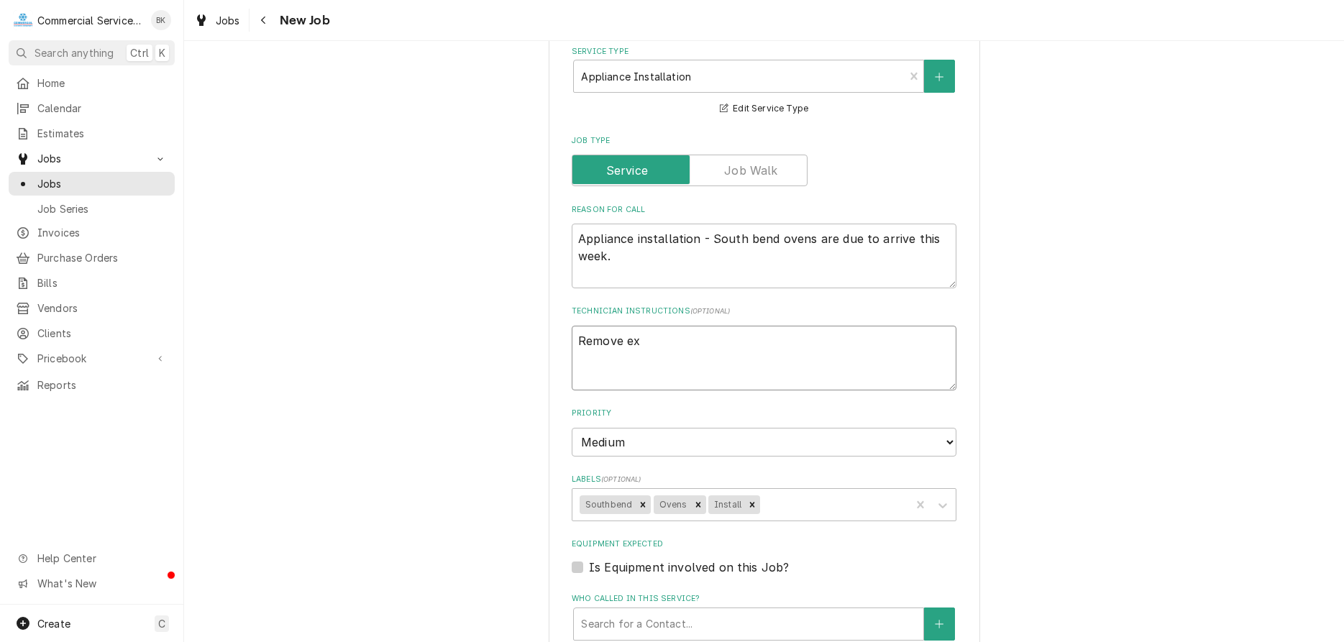
type textarea "Remove exi"
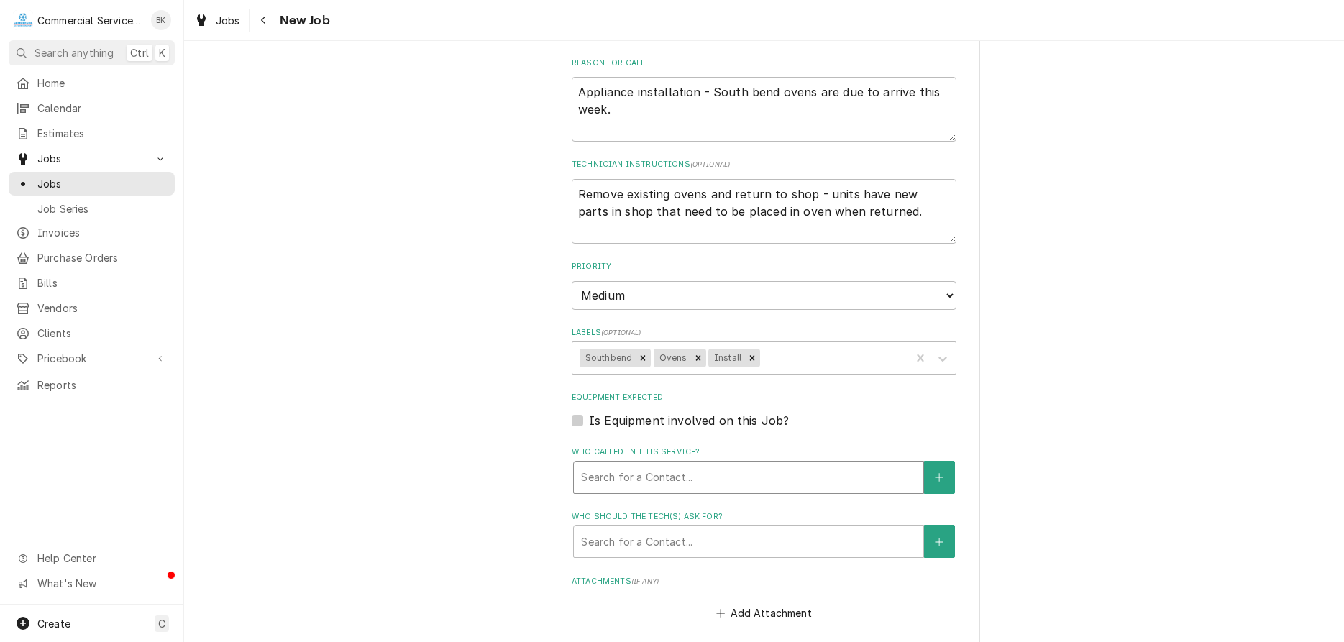
click at [604, 464] on div "Who called in this service?" at bounding box center [748, 477] width 335 height 26
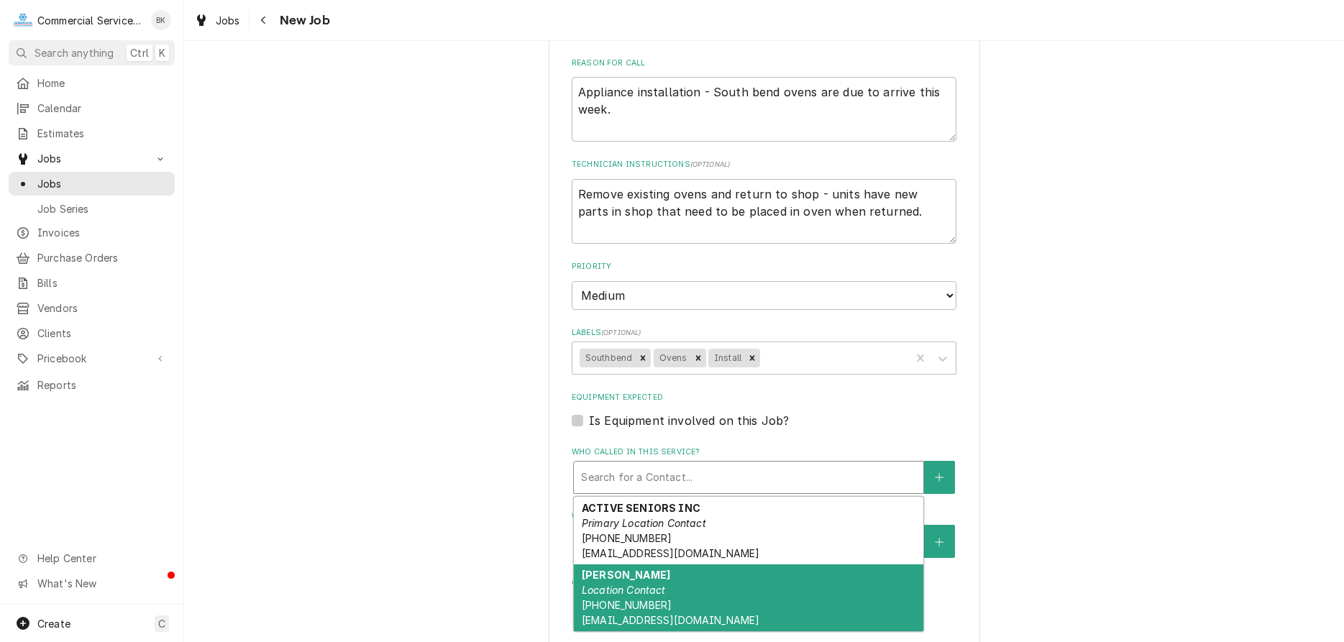
click at [620, 579] on div "LIONEL GIL Location Contact (805) 320-5045 TESSERA@MSN.COM" at bounding box center [748, 598] width 349 height 68
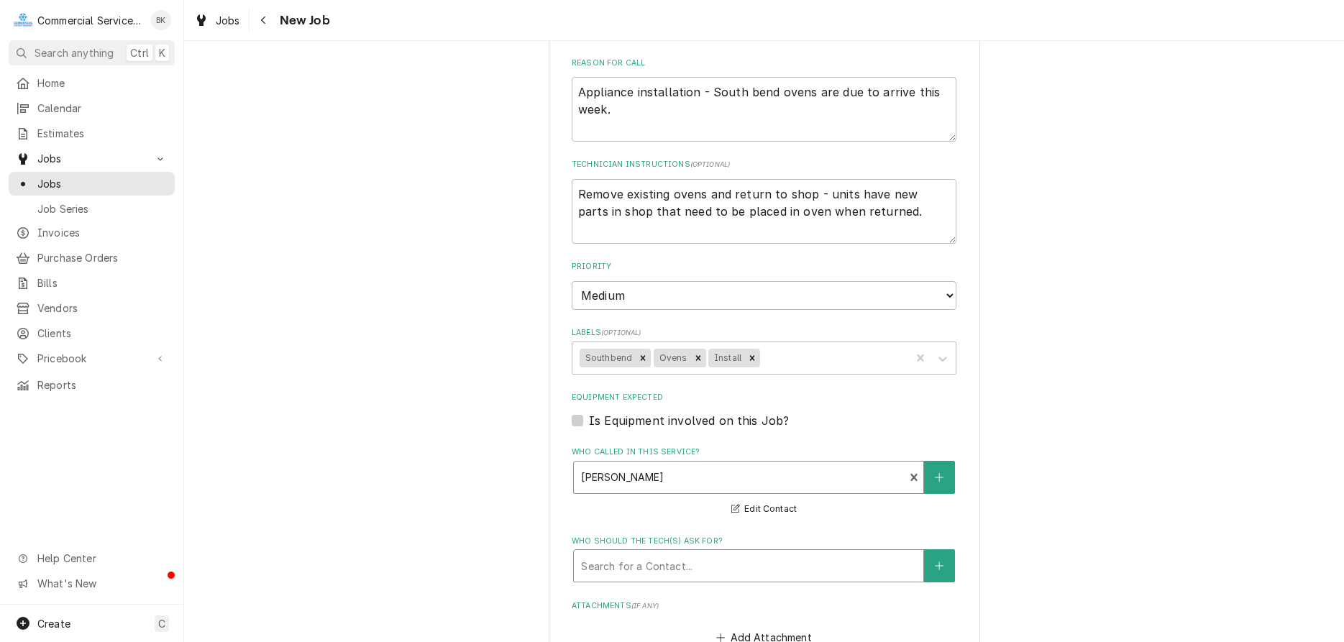
click at [640, 569] on div "Who should the tech(s) ask for?" at bounding box center [748, 566] width 335 height 26
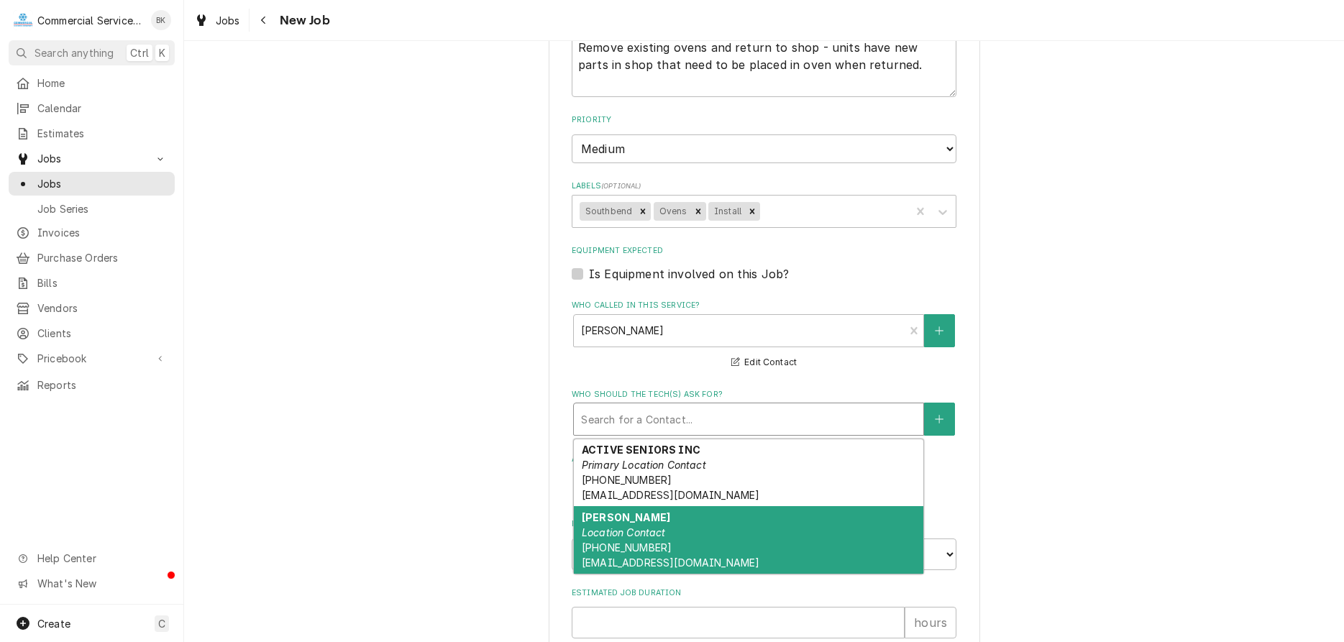
click at [694, 536] on div "LIONEL GIL Location Contact (805) 320-5045 TESSERA@MSN.COM" at bounding box center [748, 540] width 349 height 68
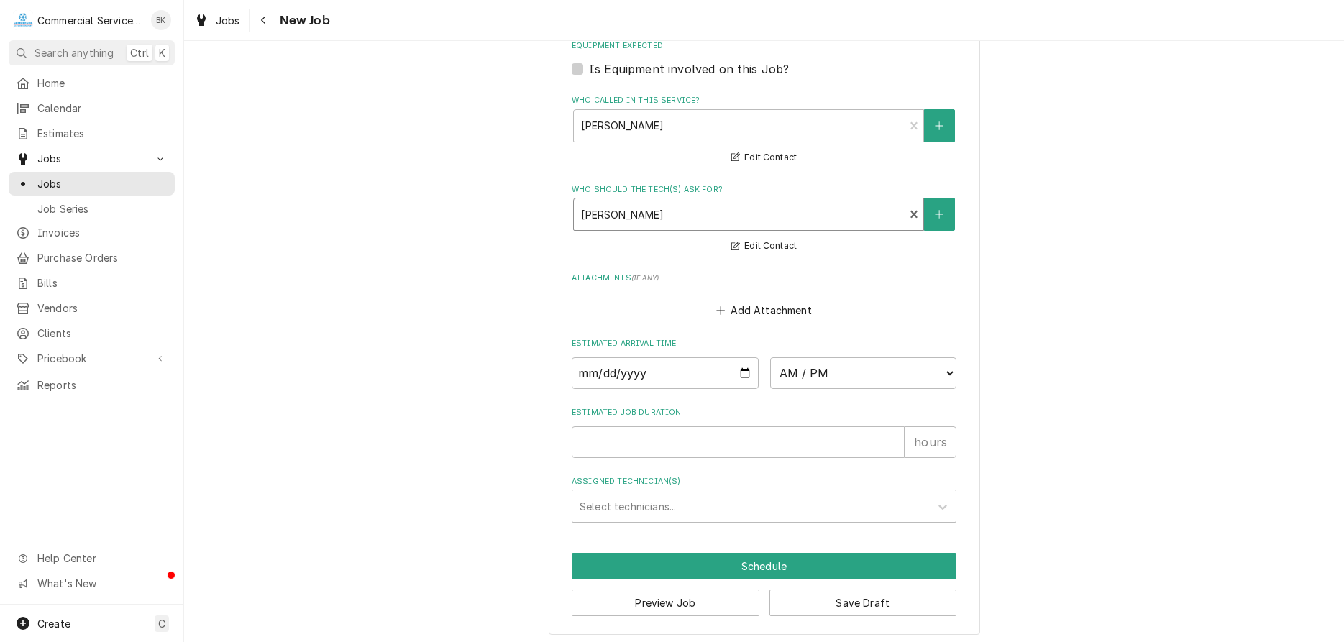
scroll to position [1014, 0]
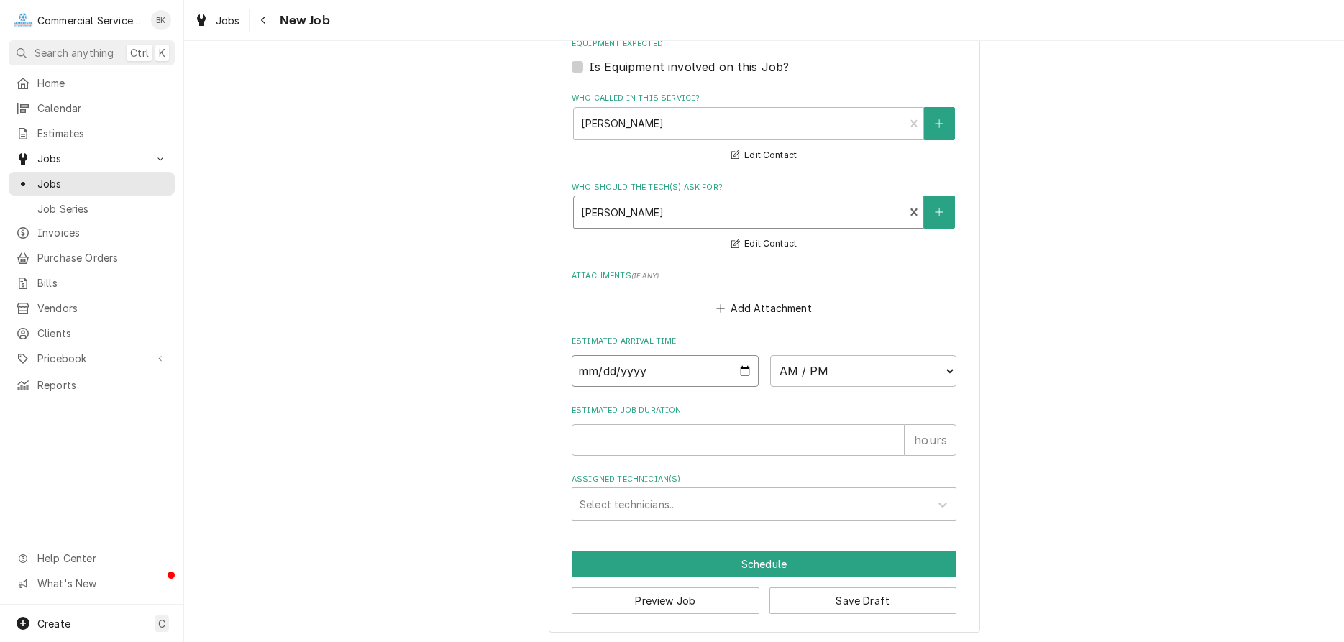
click at [746, 370] on input "Date" at bounding box center [665, 371] width 187 height 32
click at [874, 309] on div "Add Attachment" at bounding box center [764, 304] width 385 height 28
click at [787, 435] on input "Estimated Job Duration" at bounding box center [738, 440] width 333 height 32
click at [879, 594] on button "Save Draft" at bounding box center [863, 600] width 188 height 27
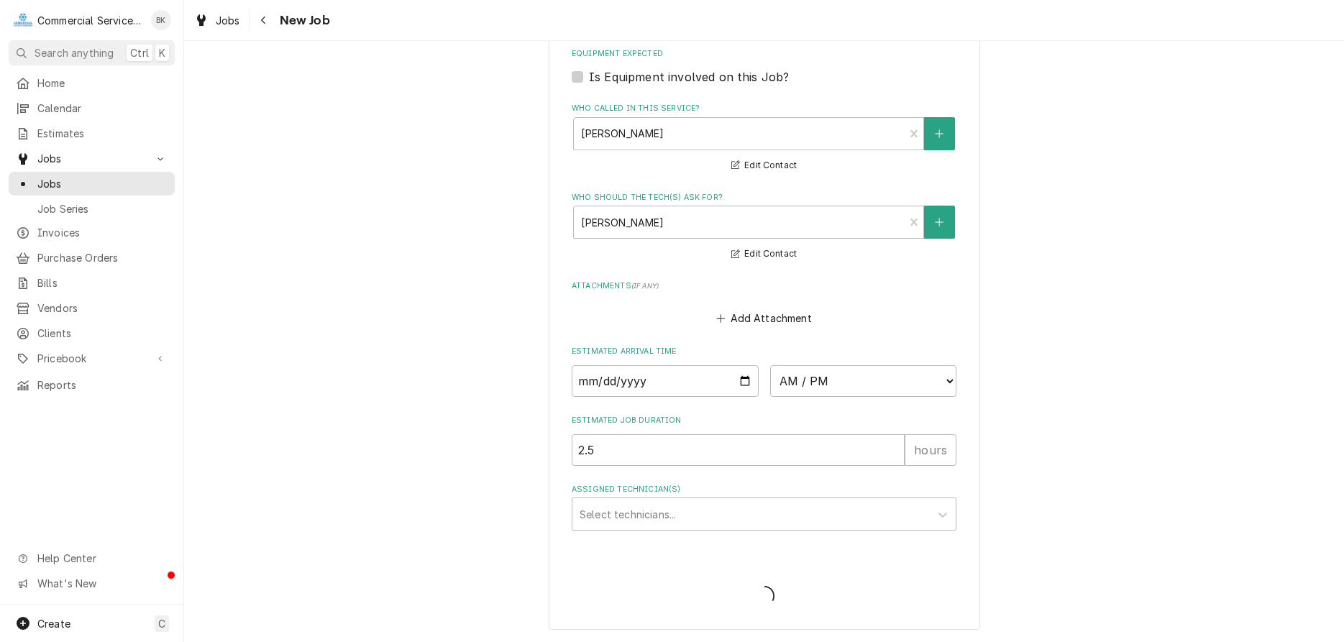
scroll to position [1001, 0]
